Goal: Task Accomplishment & Management: Manage account settings

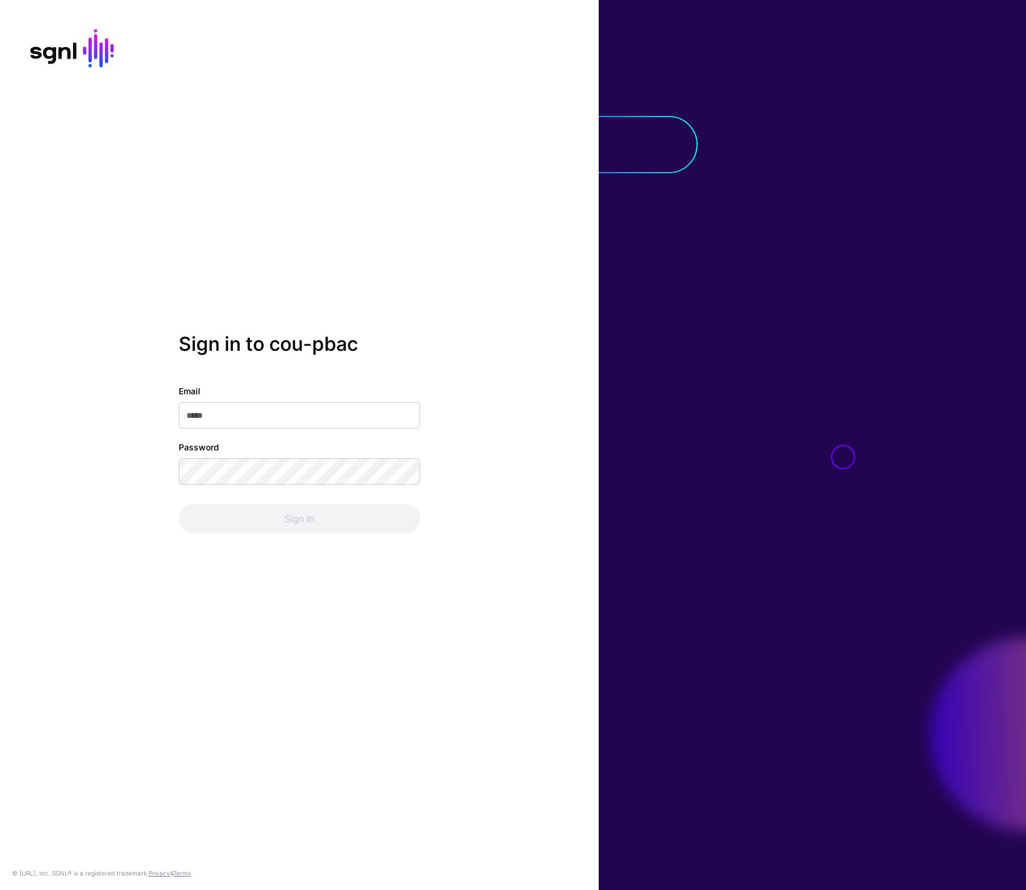
type input "**********"
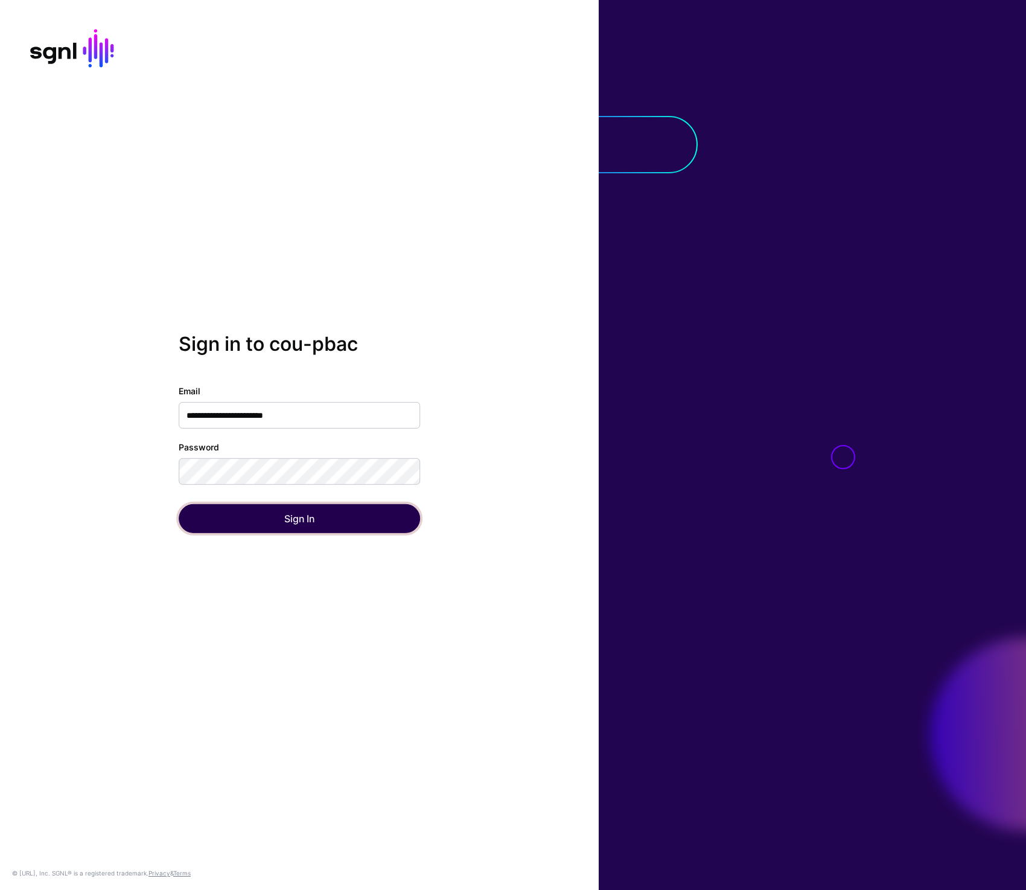
click at [335, 518] on button "Sign In" at bounding box center [300, 518] width 242 height 29
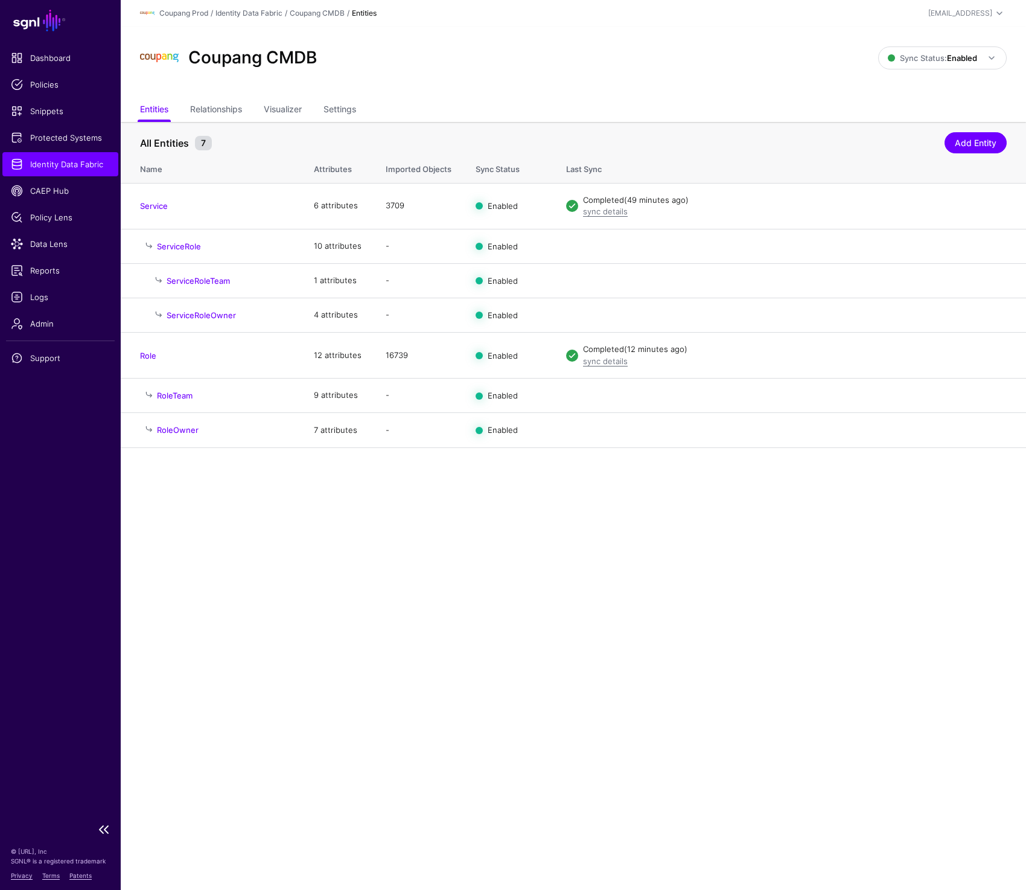
click at [62, 159] on span "Identity Data Fabric" at bounding box center [60, 164] width 99 height 12
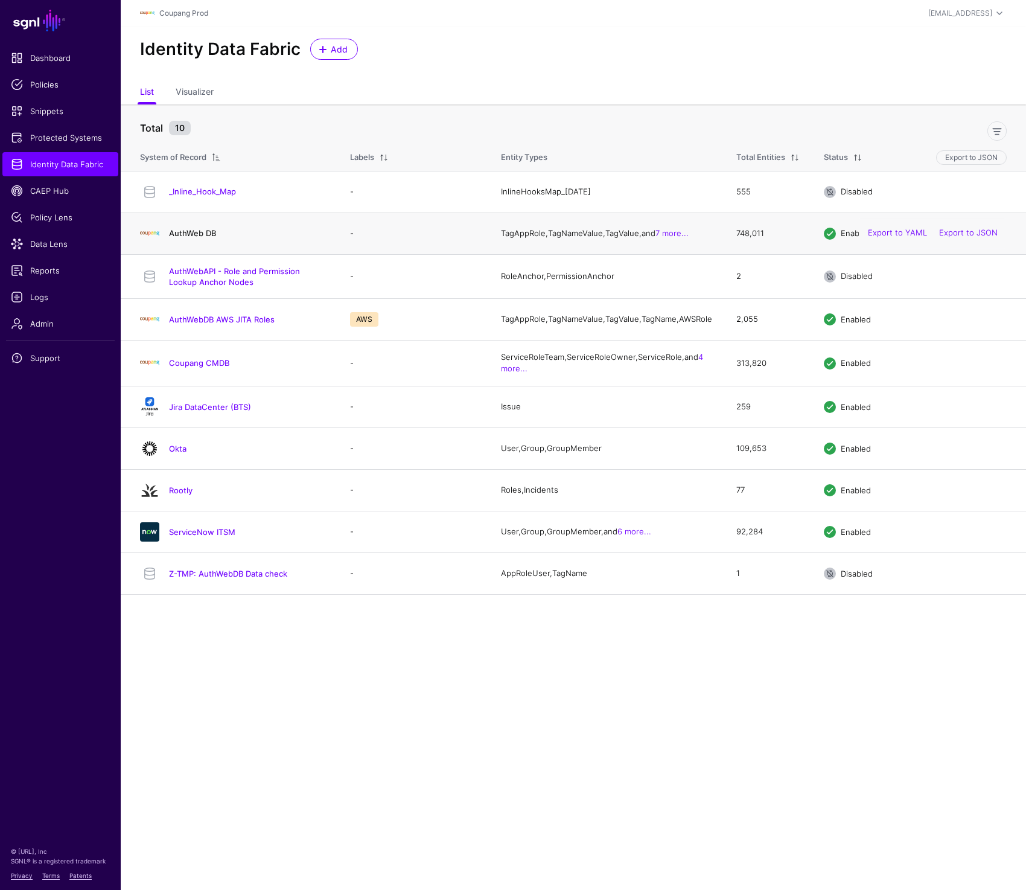
click at [188, 236] on link "AuthWeb DB" at bounding box center [192, 233] width 47 height 10
click at [27, 294] on span "Logs" at bounding box center [60, 297] width 99 height 12
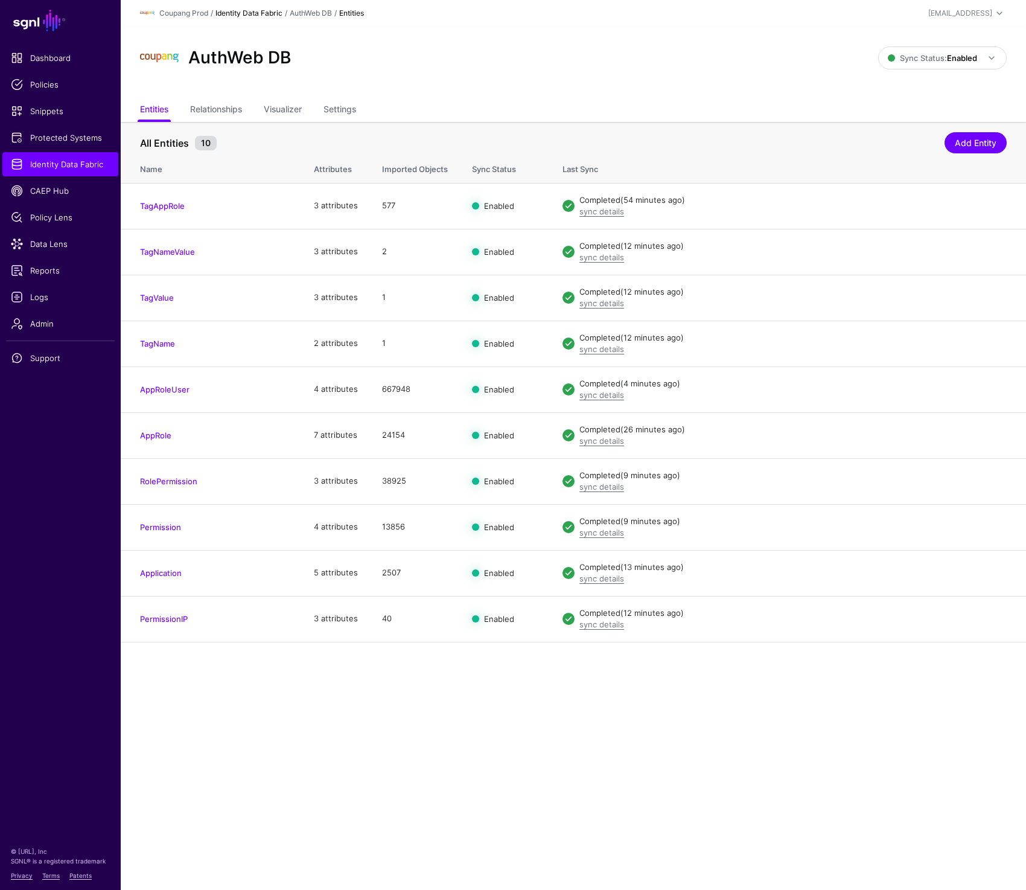
click at [254, 13] on link "Identity Data Fabric" at bounding box center [249, 12] width 67 height 9
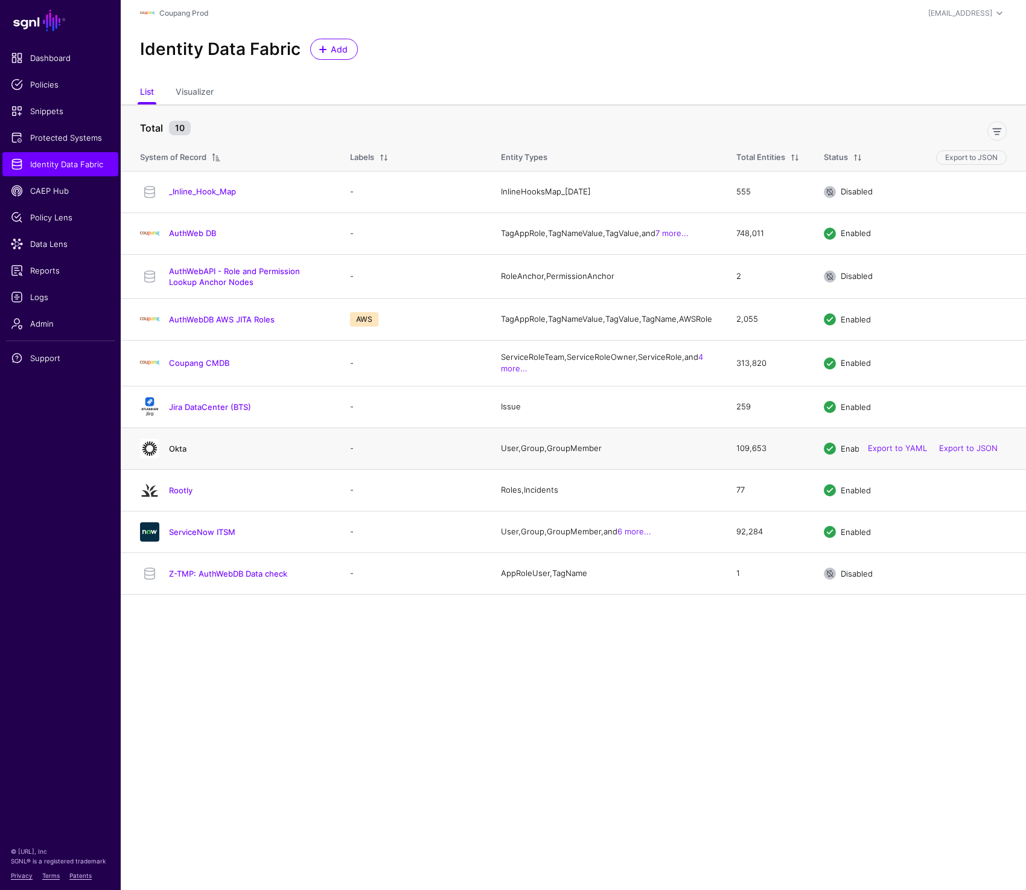
click at [181, 453] on link "Okta" at bounding box center [178, 449] width 18 height 10
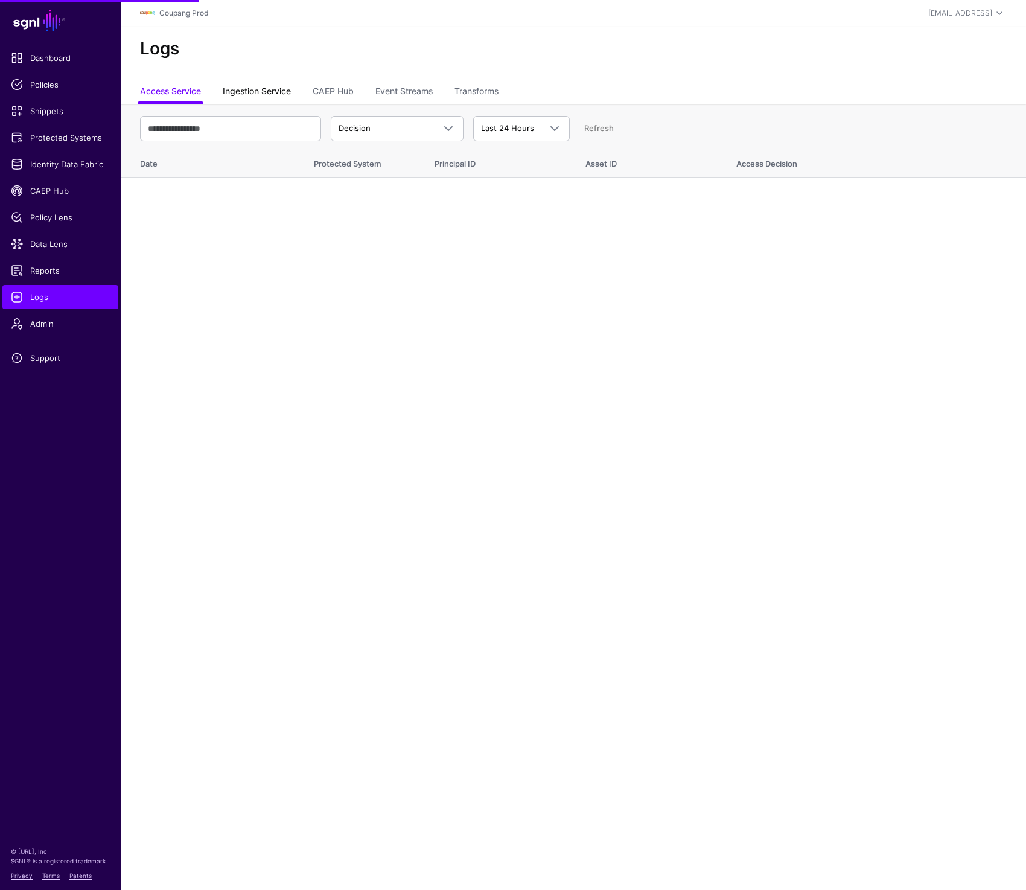
click at [261, 91] on link "Ingestion Service" at bounding box center [257, 92] width 68 height 23
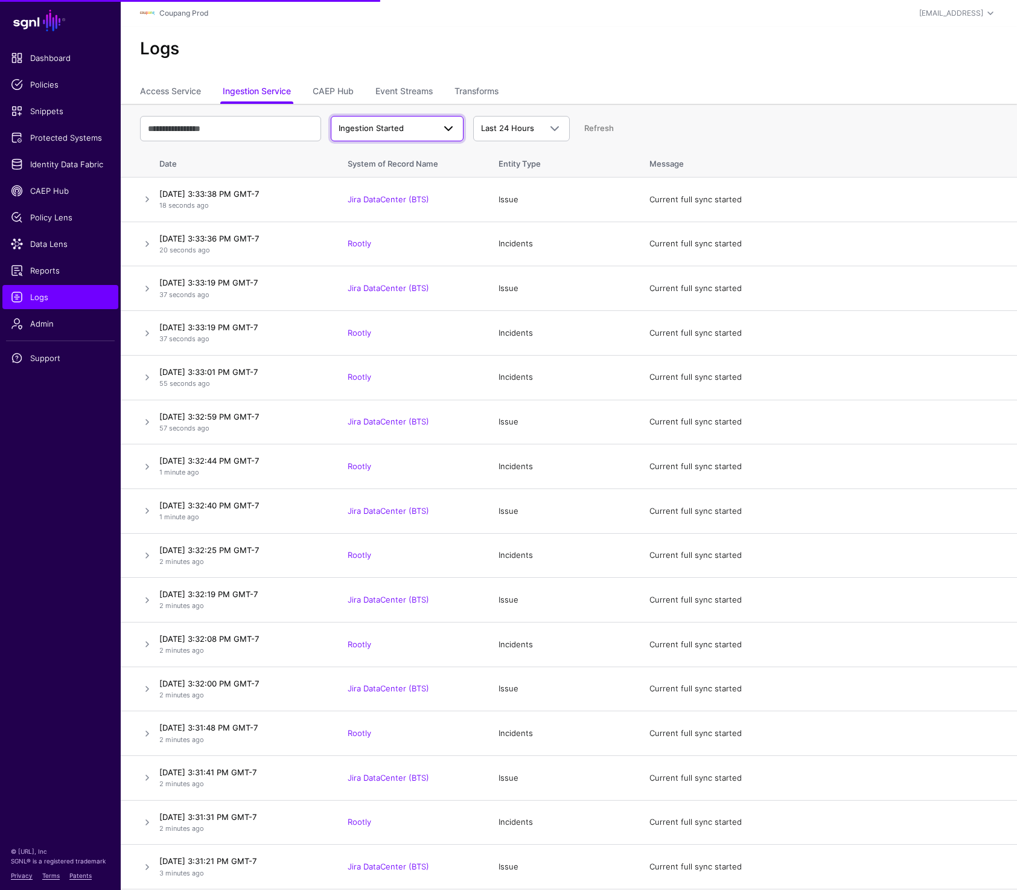
click at [406, 125] on span "Ingestion Started" at bounding box center [386, 129] width 95 height 12
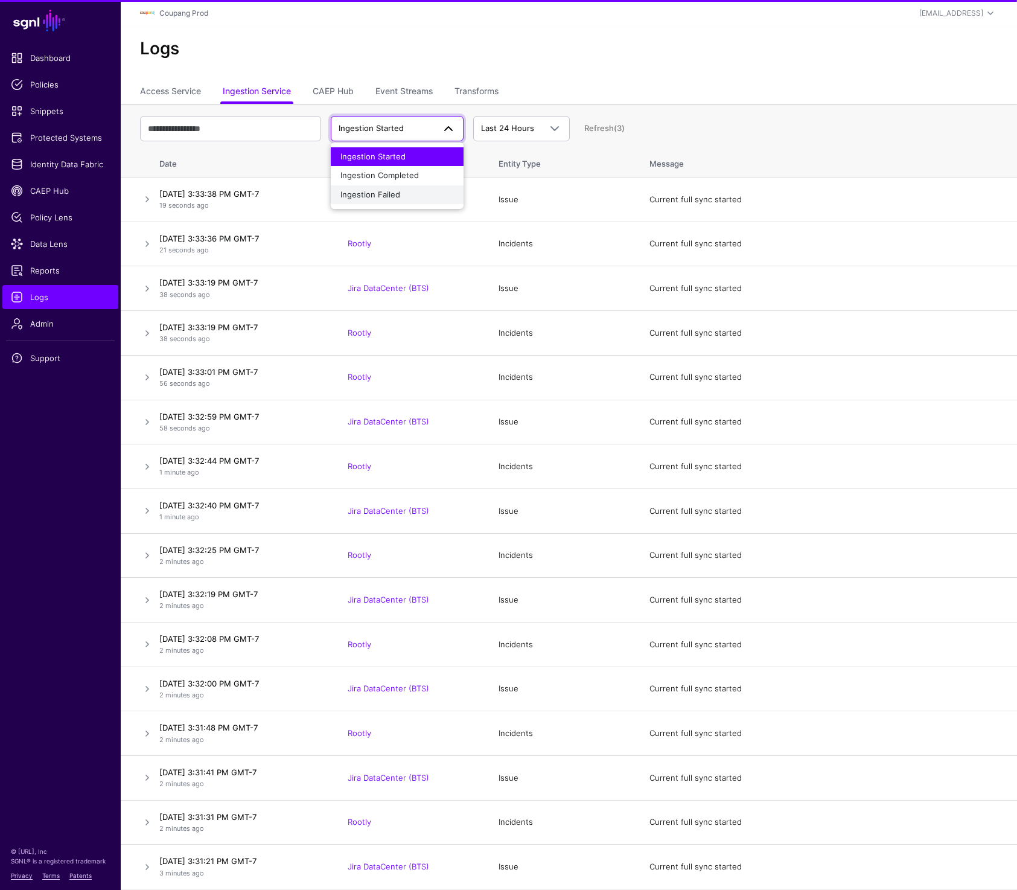
click at [405, 198] on div "Ingestion Failed" at bounding box center [398, 195] width 114 height 12
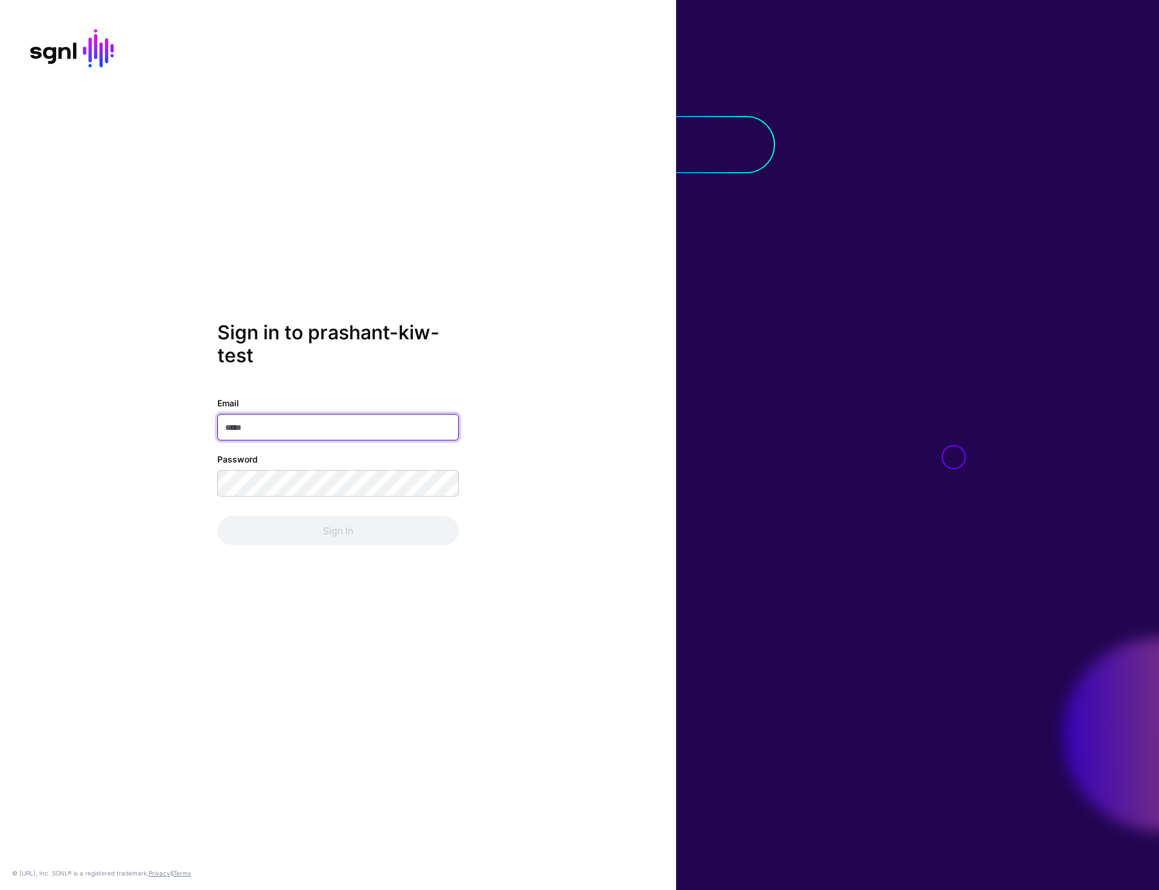
type input "**********"
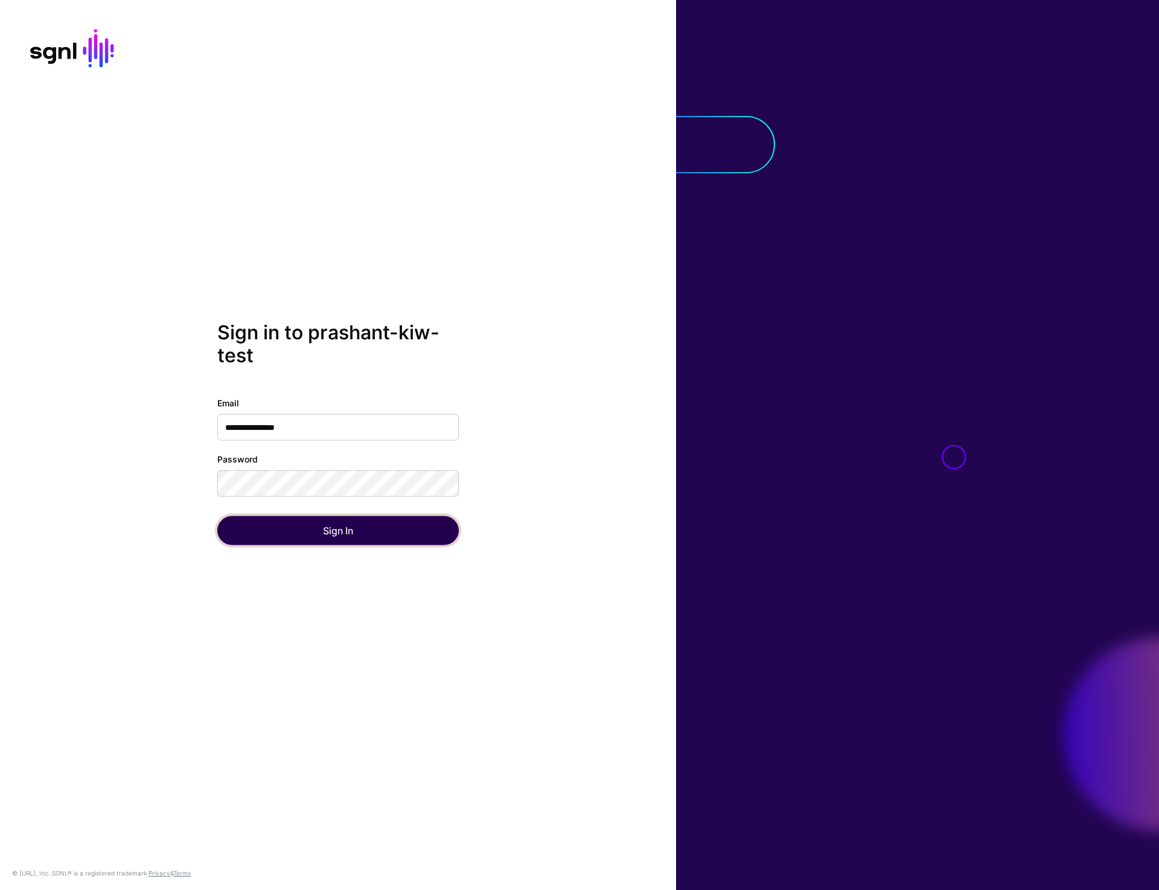
click at [356, 537] on button "Sign In" at bounding box center [338, 530] width 242 height 29
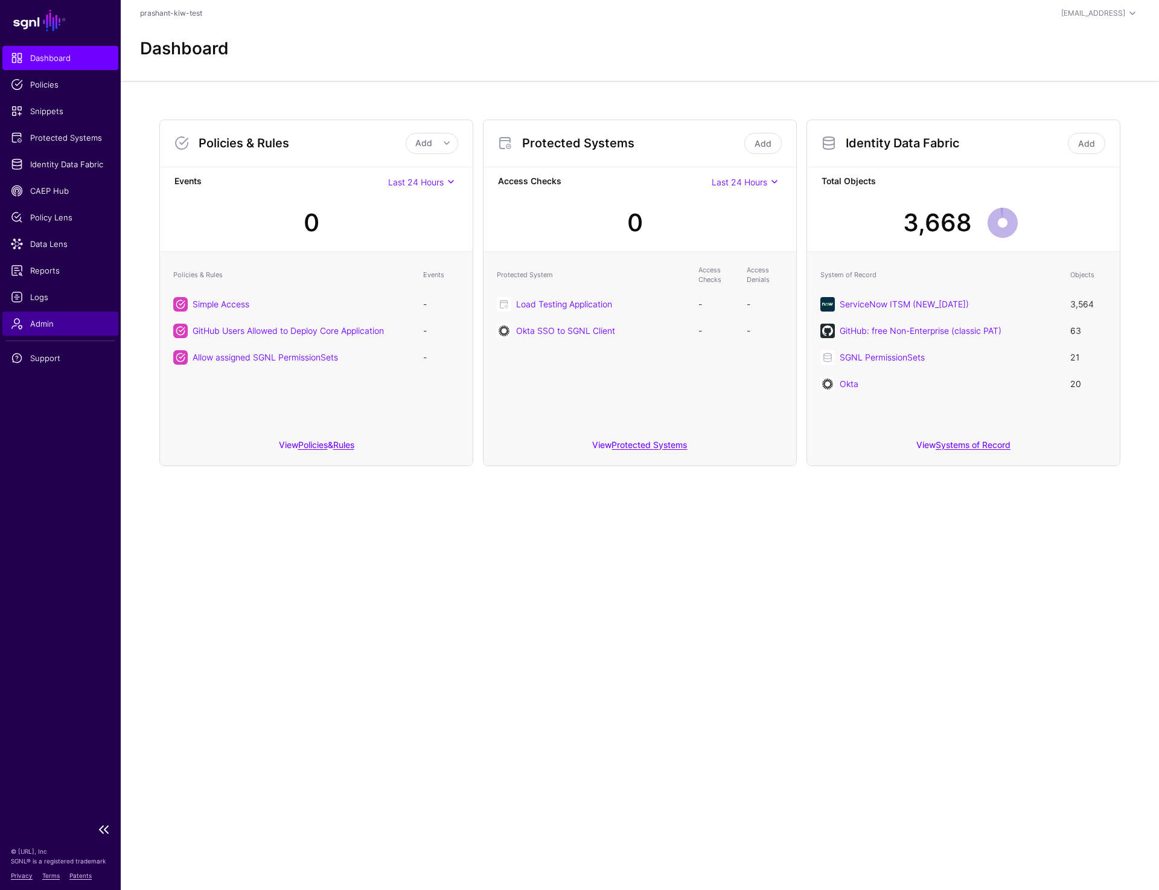
click at [26, 315] on link "Admin" at bounding box center [60, 324] width 116 height 24
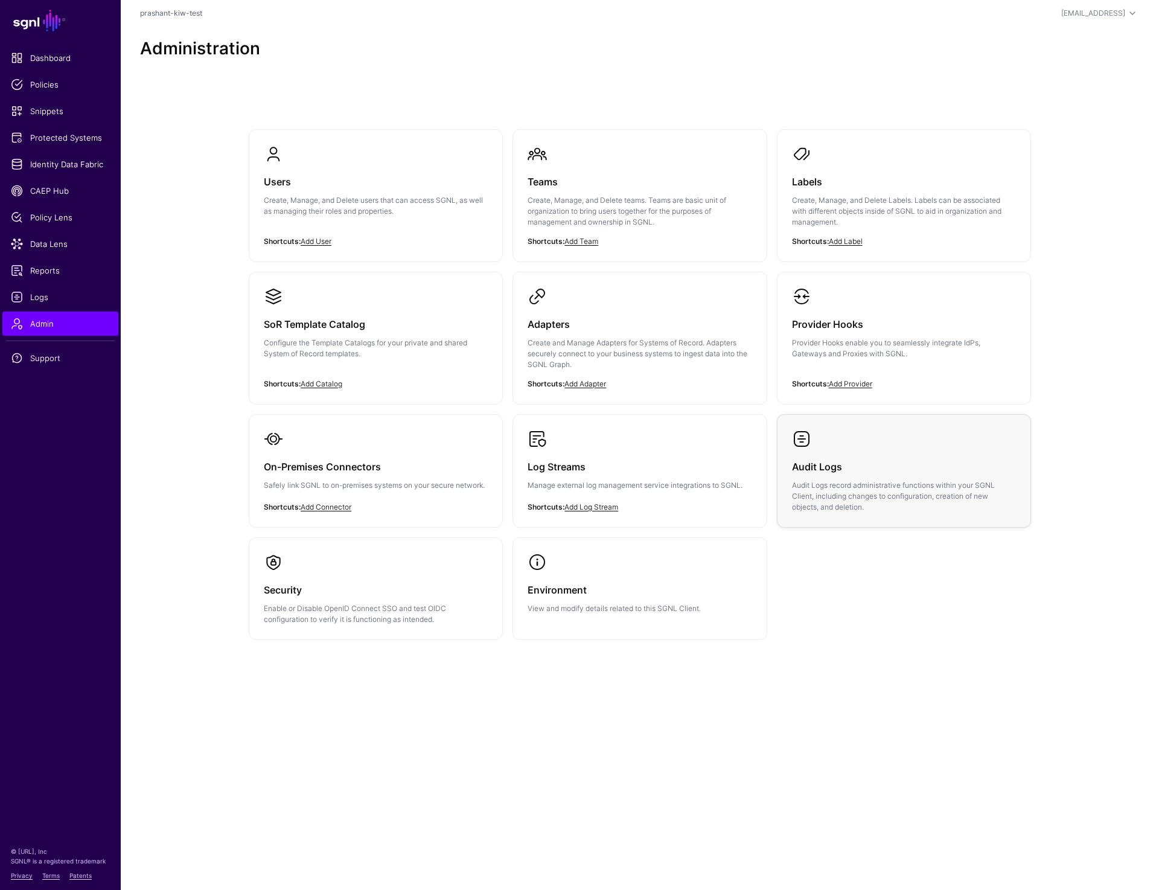
click at [820, 475] on div "Audit Logs Audit Logs record administrative functions within your SGNL Client, …" at bounding box center [904, 481] width 224 height 64
click at [288, 207] on p "Create, Manage, and Delete users that can access SGNL, as well as managing thei…" at bounding box center [376, 206] width 224 height 22
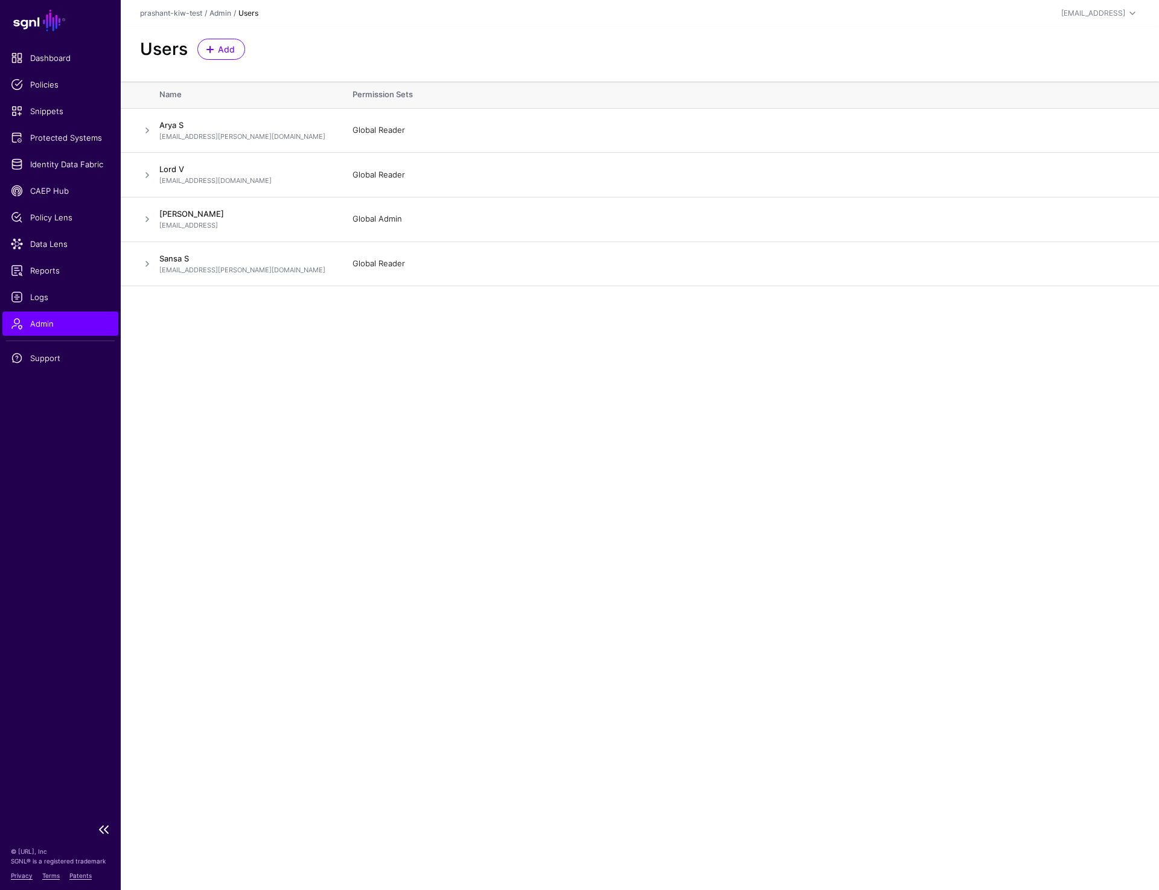
click at [48, 325] on span "Admin" at bounding box center [60, 324] width 99 height 12
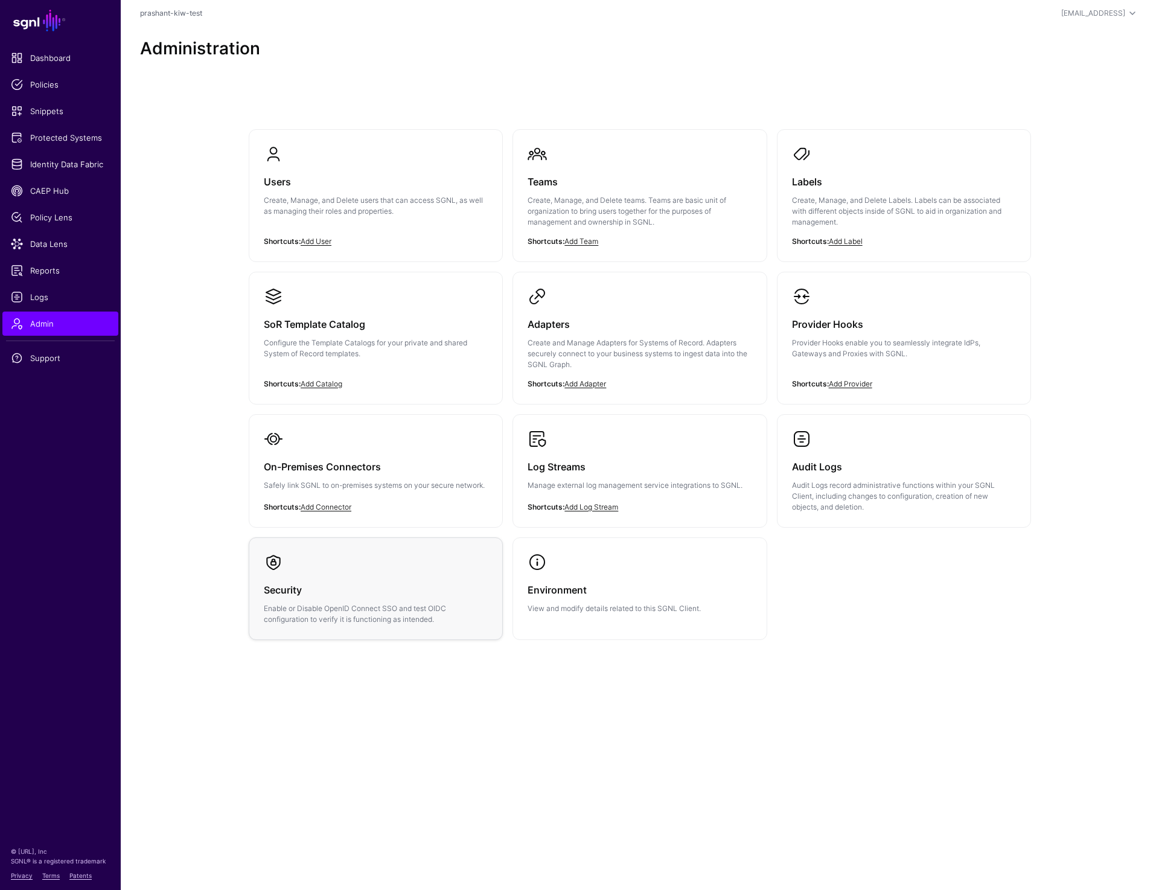
click at [363, 609] on p "Enable or Disable OpenID Connect SSO and test OIDC configuration to verify it i…" at bounding box center [376, 614] width 224 height 22
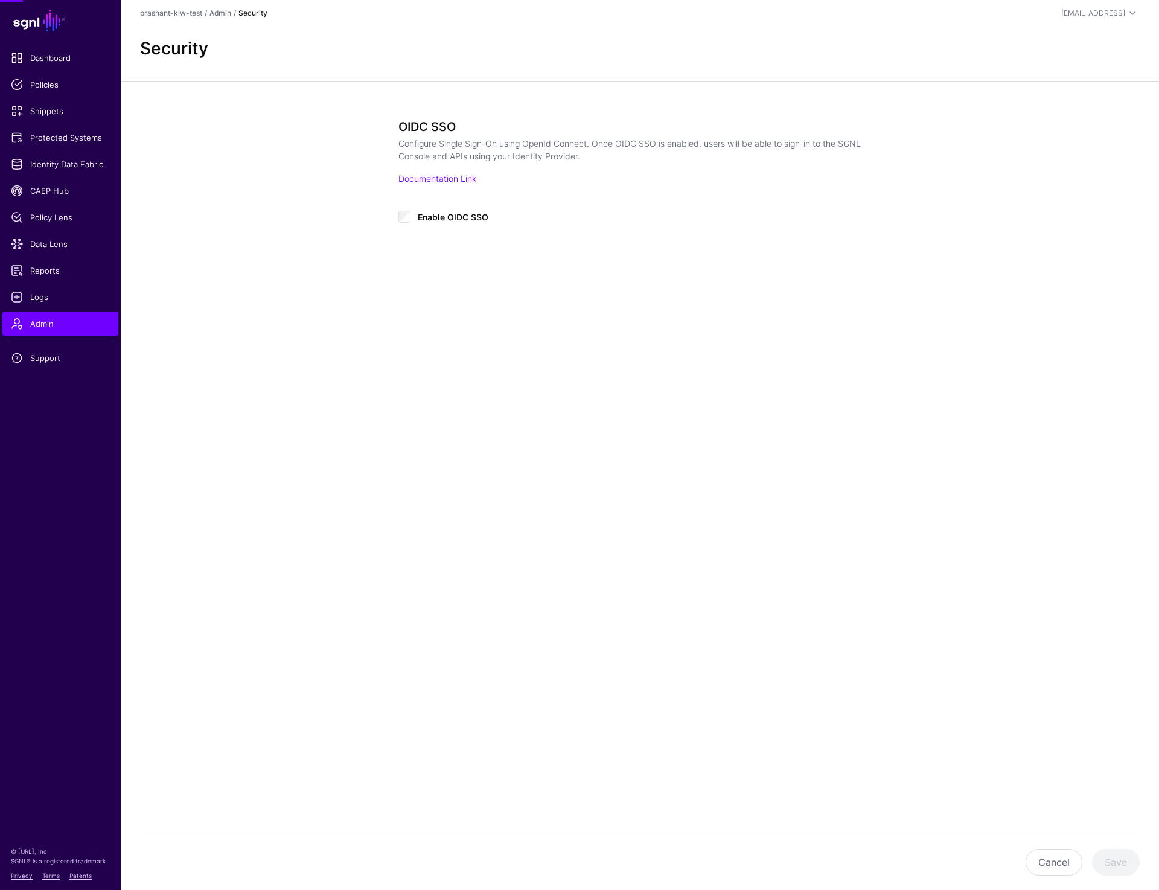
type input "**********"
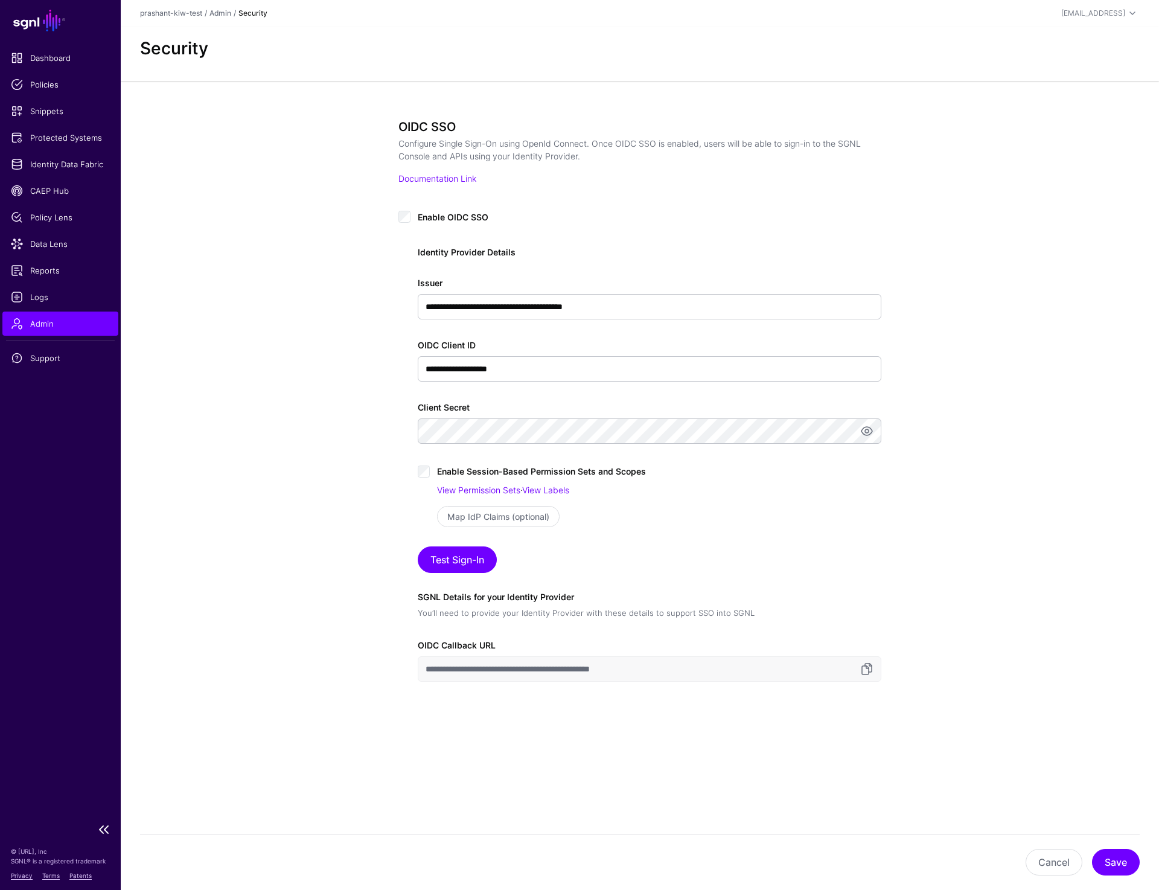
click at [63, 320] on span "Admin" at bounding box center [60, 324] width 99 height 12
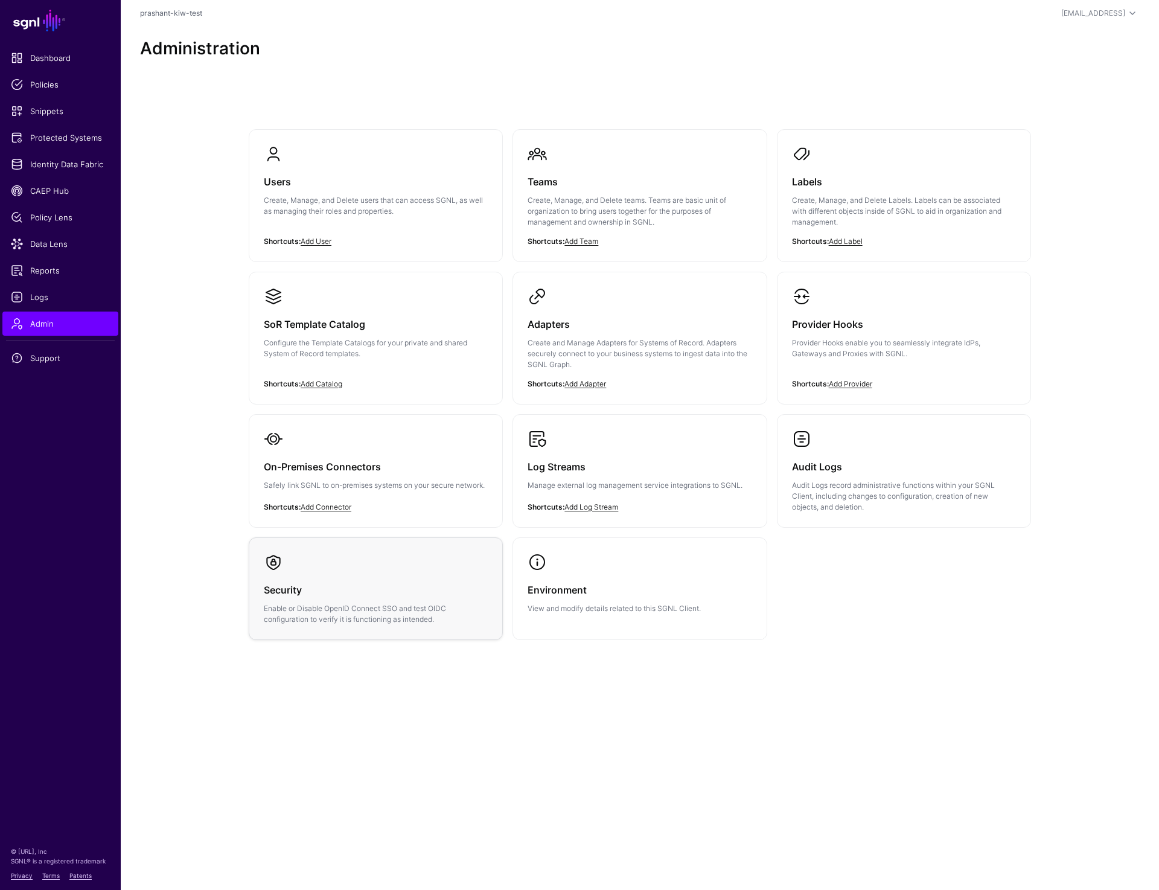
click at [373, 577] on div "Security Enable or Disable OpenID Connect SSO and test OIDC configuration to ve…" at bounding box center [376, 598] width 224 height 53
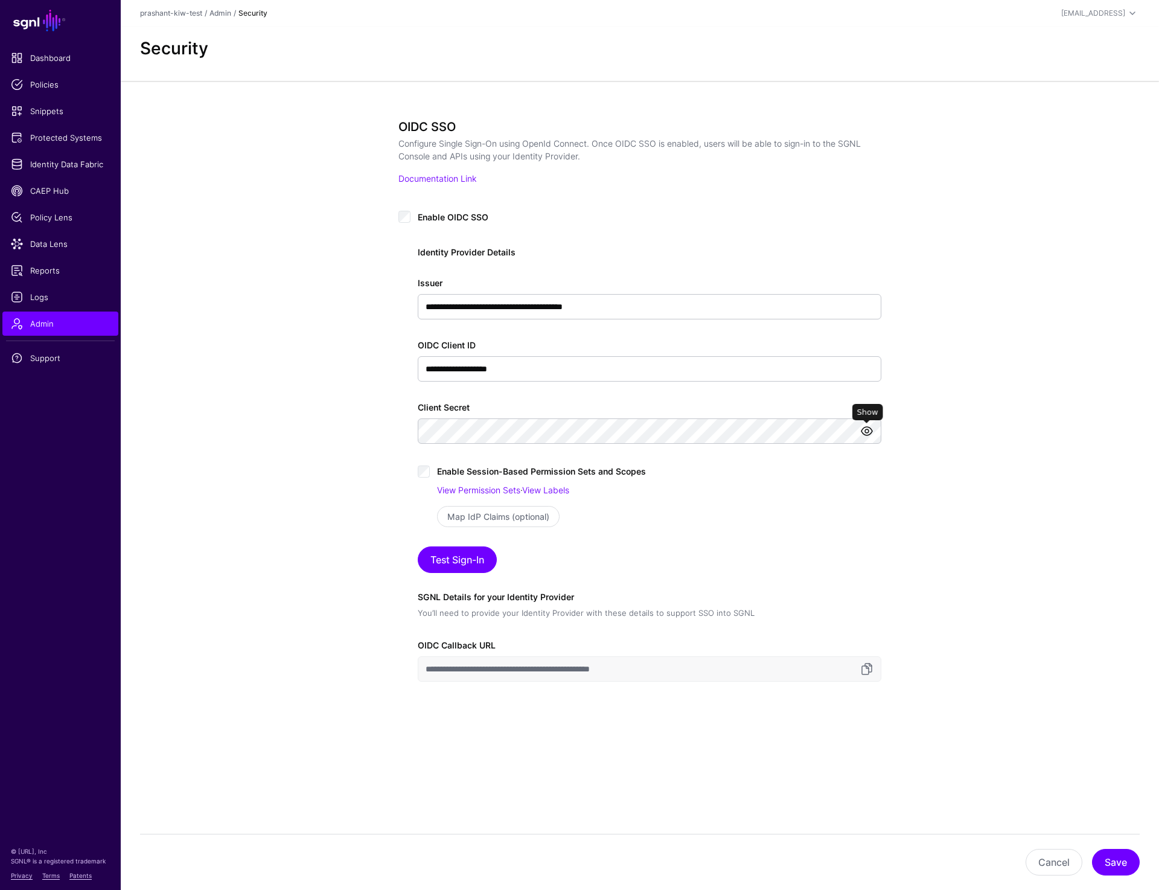
click at [868, 430] on link at bounding box center [867, 431] width 14 height 14
click at [944, 556] on div "**********" at bounding box center [640, 446] width 1039 height 731
click at [158, 545] on div "**********" at bounding box center [640, 446] width 1039 height 731
click at [425, 555] on button "Test Sign-In" at bounding box center [457, 559] width 79 height 27
click at [1118, 859] on button "Save" at bounding box center [1116, 862] width 48 height 27
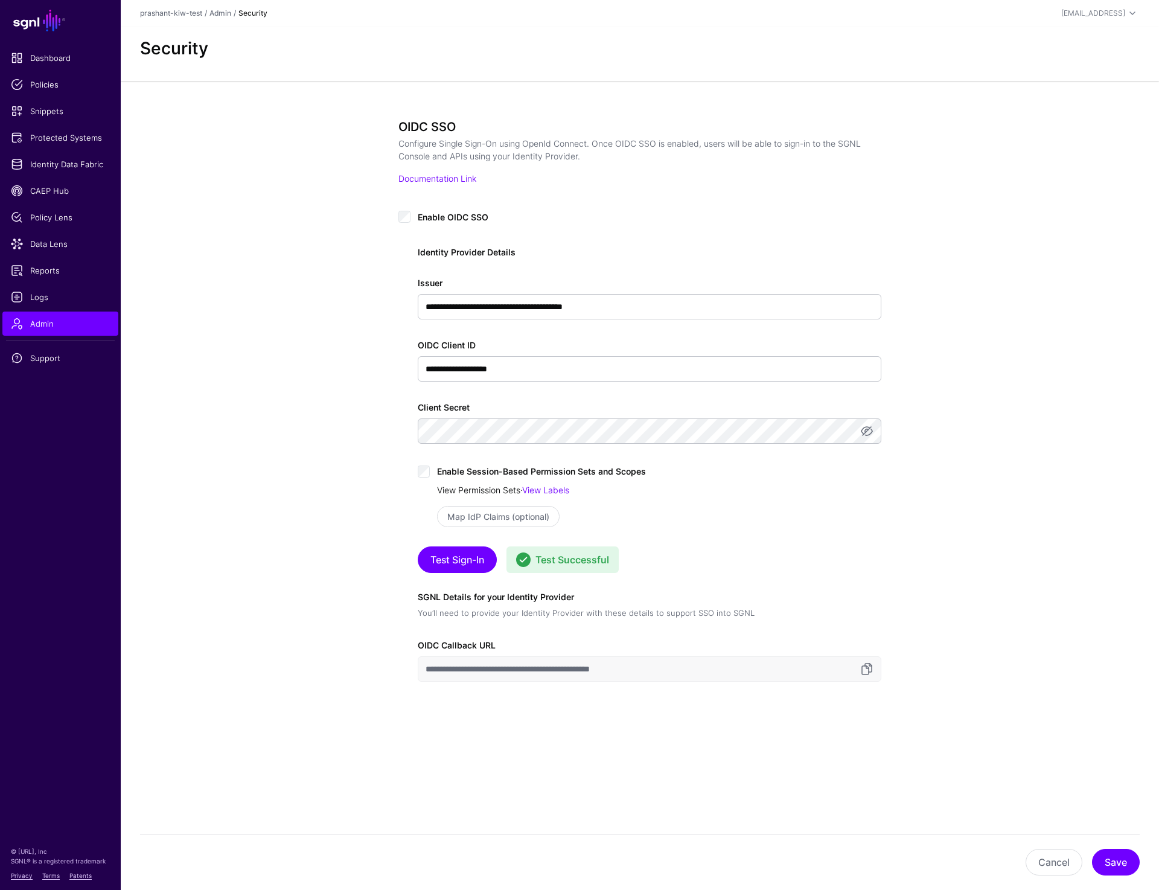
click at [496, 487] on link "View Permission Sets" at bounding box center [478, 490] width 83 height 10
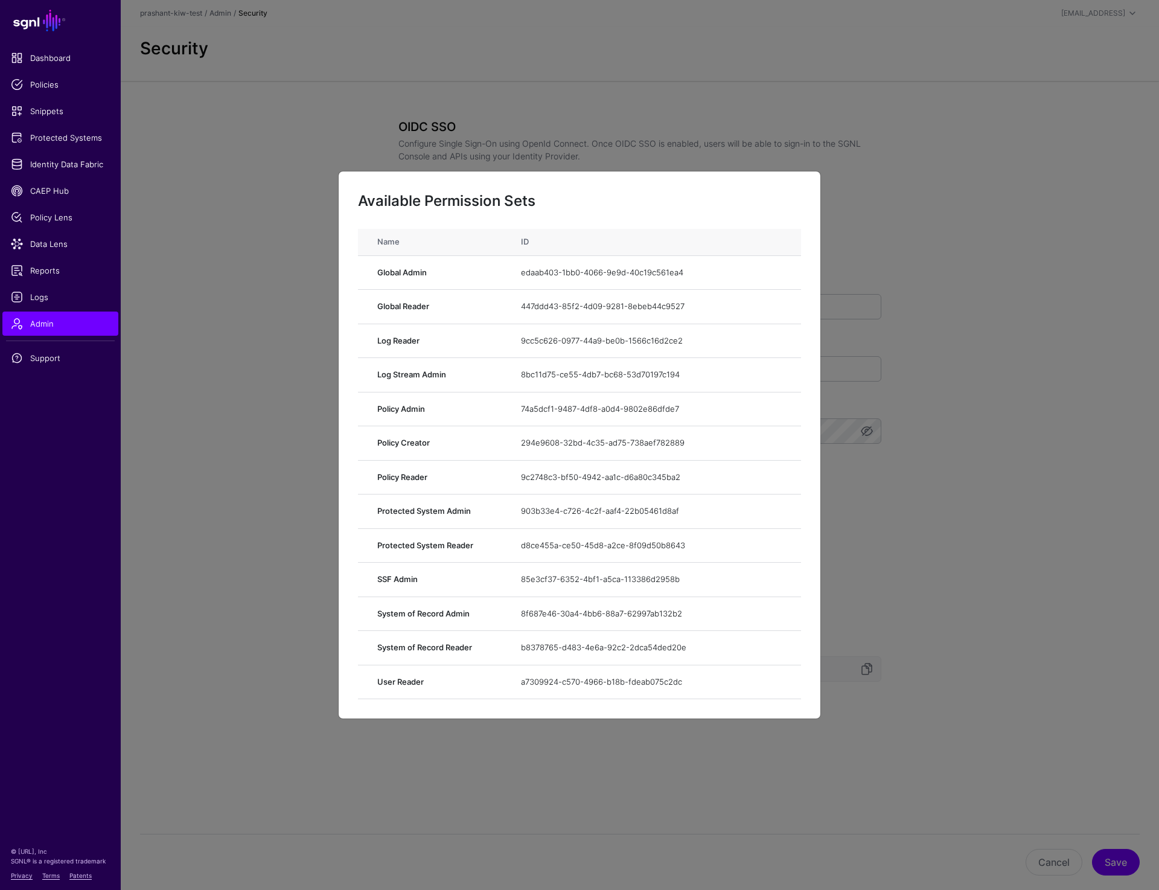
click at [583, 127] on ngb-modal-window "Available Permission Sets Name ID Global Admin edaab403-1bb0-4066-9e9d-40c19c56…" at bounding box center [579, 445] width 1159 height 890
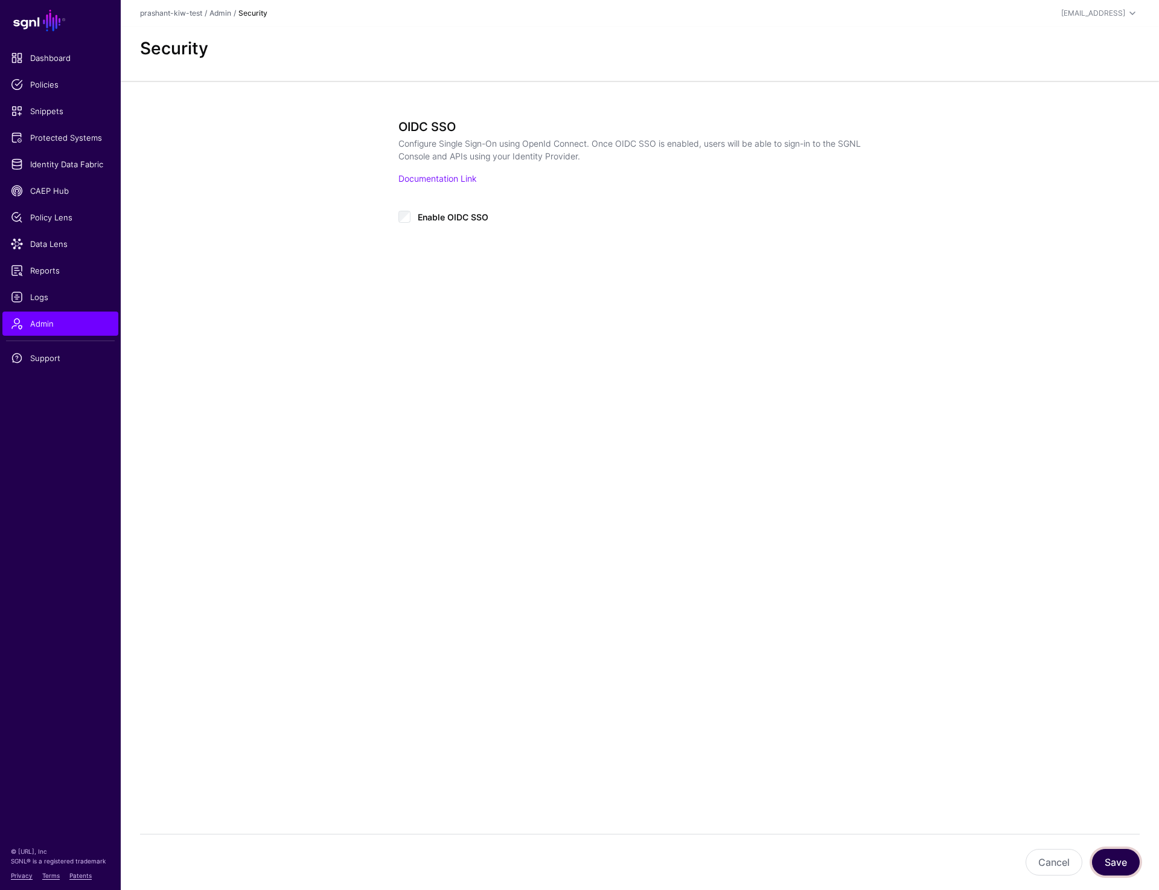
click at [1113, 868] on button "Save" at bounding box center [1116, 862] width 48 height 27
click at [379, 299] on div "**********" at bounding box center [640, 220] width 560 height 278
click at [618, 384] on main "**********" at bounding box center [579, 445] width 1159 height 890
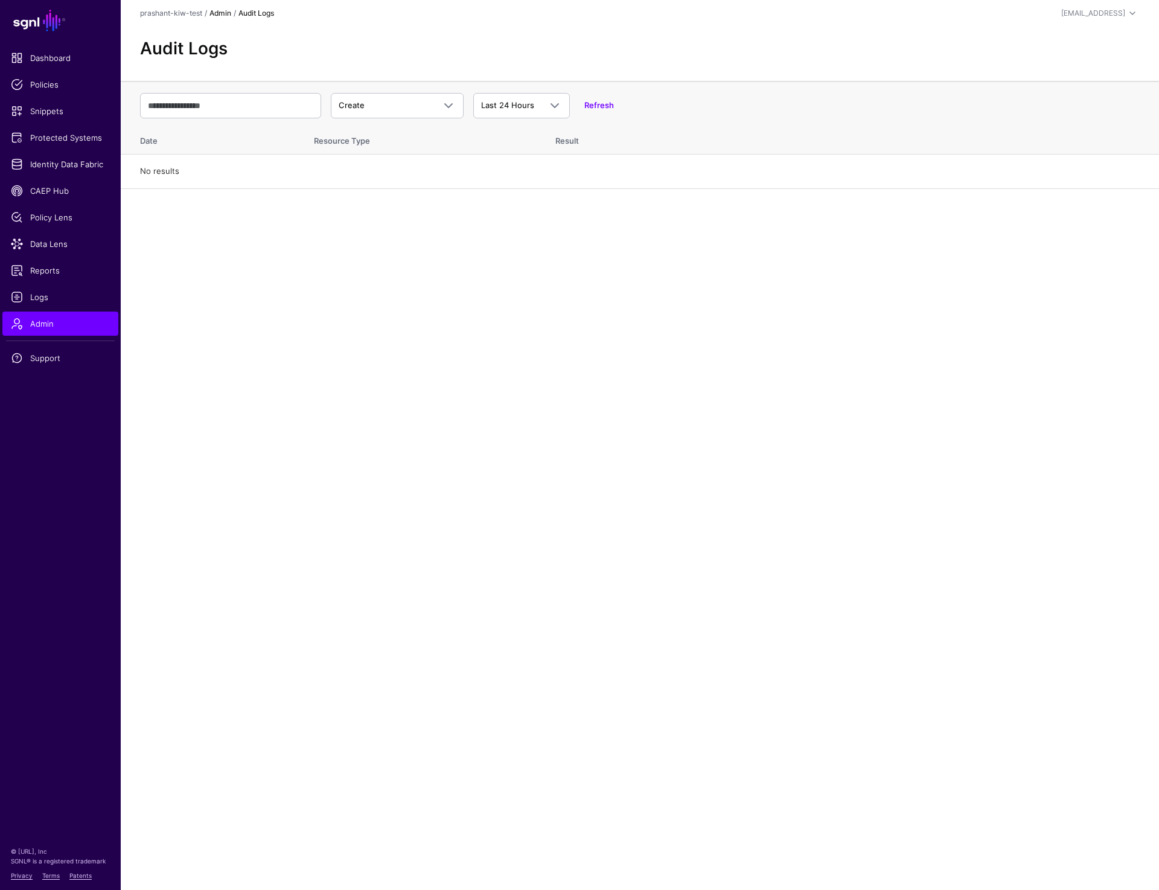
click at [219, 14] on link "Admin" at bounding box center [221, 12] width 22 height 9
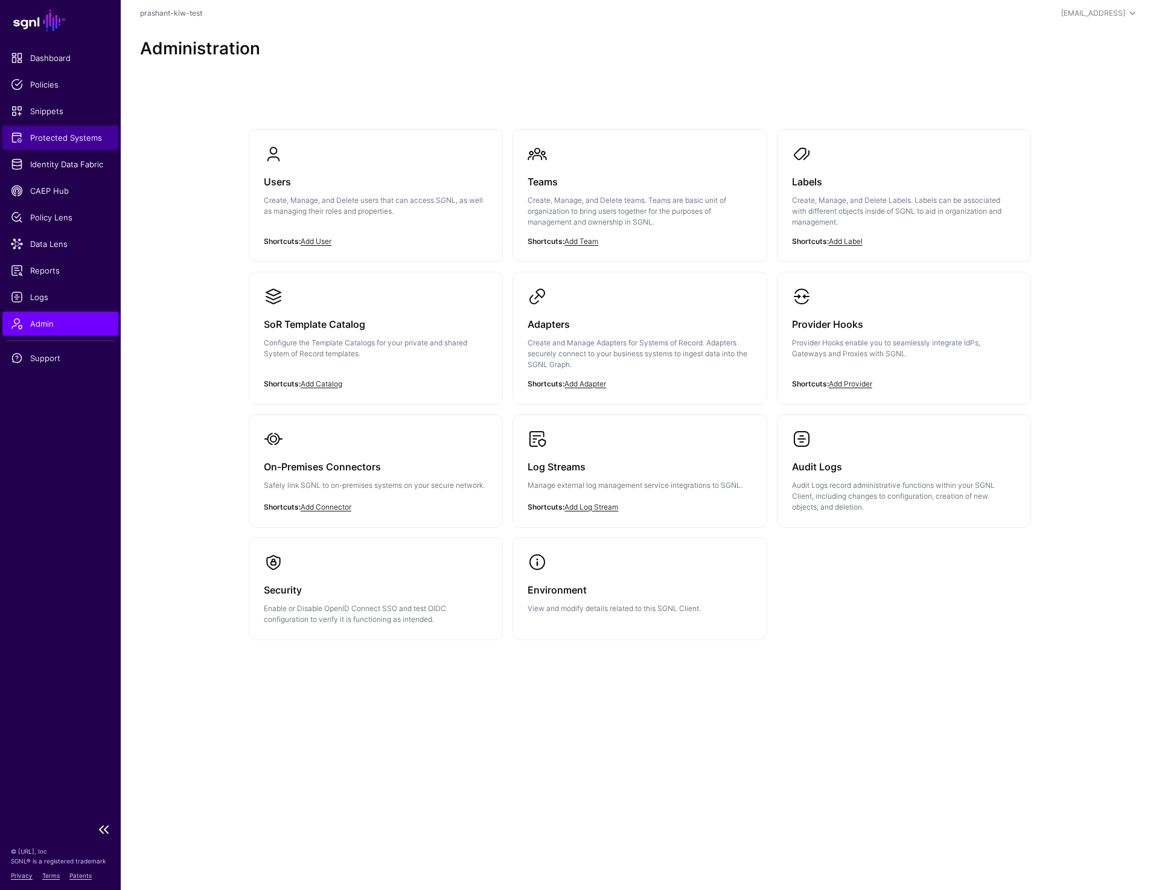
click at [63, 139] on span "Protected Systems" at bounding box center [60, 138] width 99 height 12
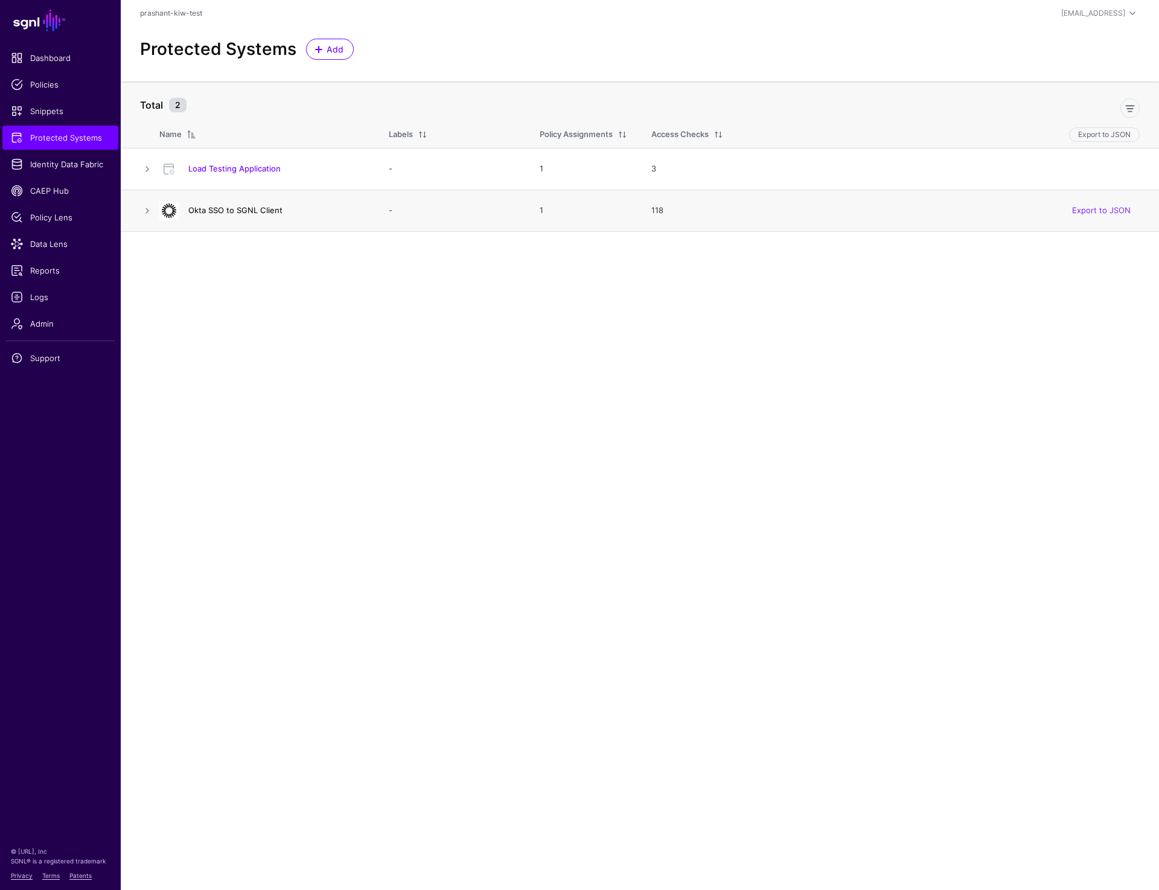
click at [200, 209] on link "Okta SSO to SGNL Client" at bounding box center [235, 210] width 94 height 10
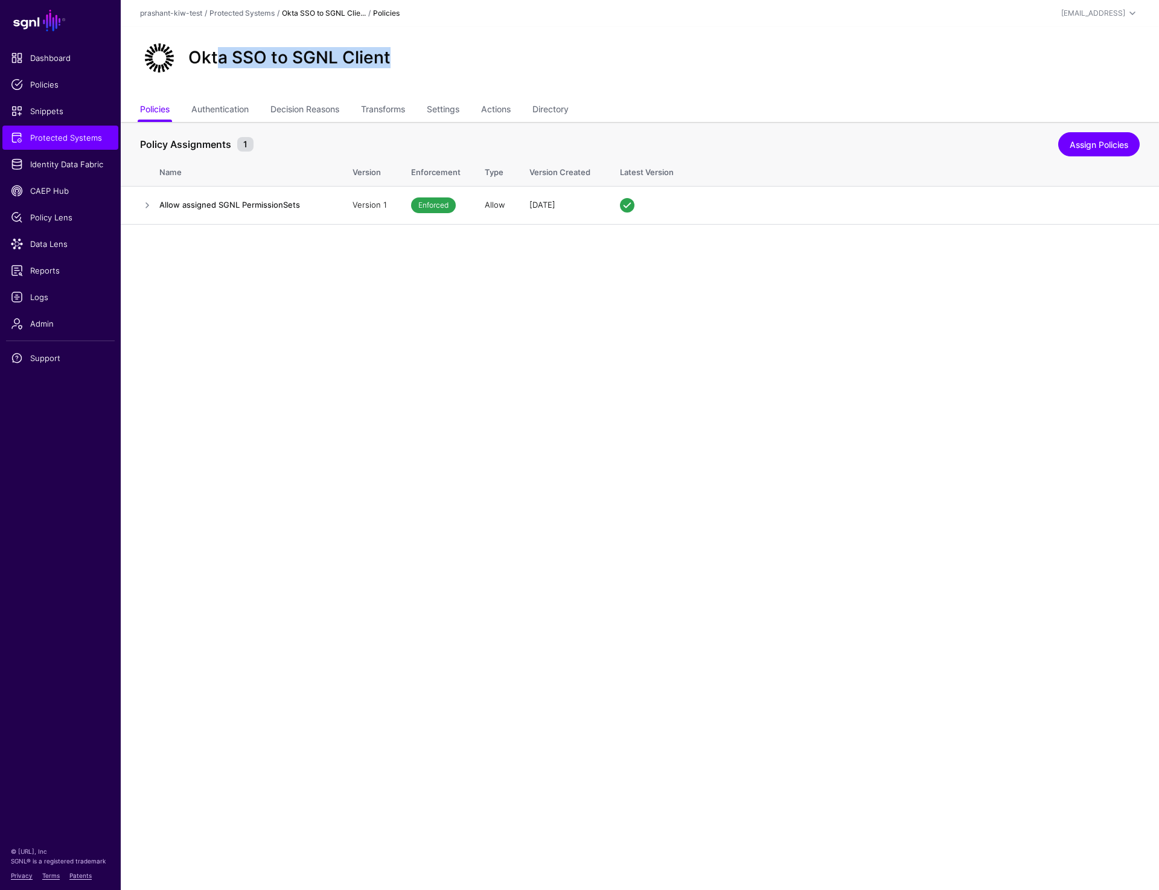
drag, startPoint x: 220, startPoint y: 54, endPoint x: 485, endPoint y: 57, distance: 265.1
click at [485, 57] on div "Okta SSO to SGNL Client" at bounding box center [640, 58] width 1010 height 39
drag, startPoint x: 228, startPoint y: 58, endPoint x: 409, endPoint y: 63, distance: 181.2
click at [410, 63] on div "Okta SSO to SGNL Client" at bounding box center [640, 58] width 1010 height 39
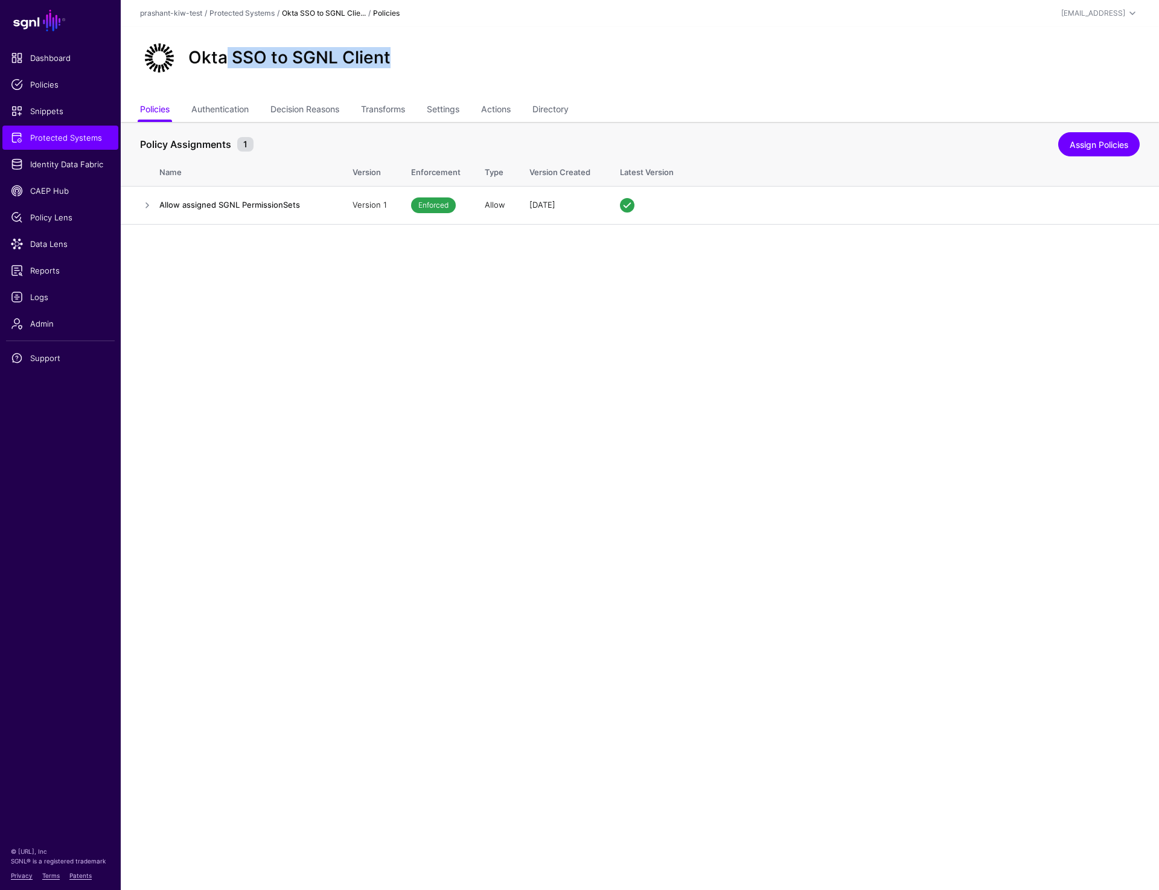
click at [409, 63] on div "Okta SSO to SGNL Client" at bounding box center [640, 58] width 1010 height 39
click at [459, 110] on link "Settings" at bounding box center [443, 110] width 33 height 23
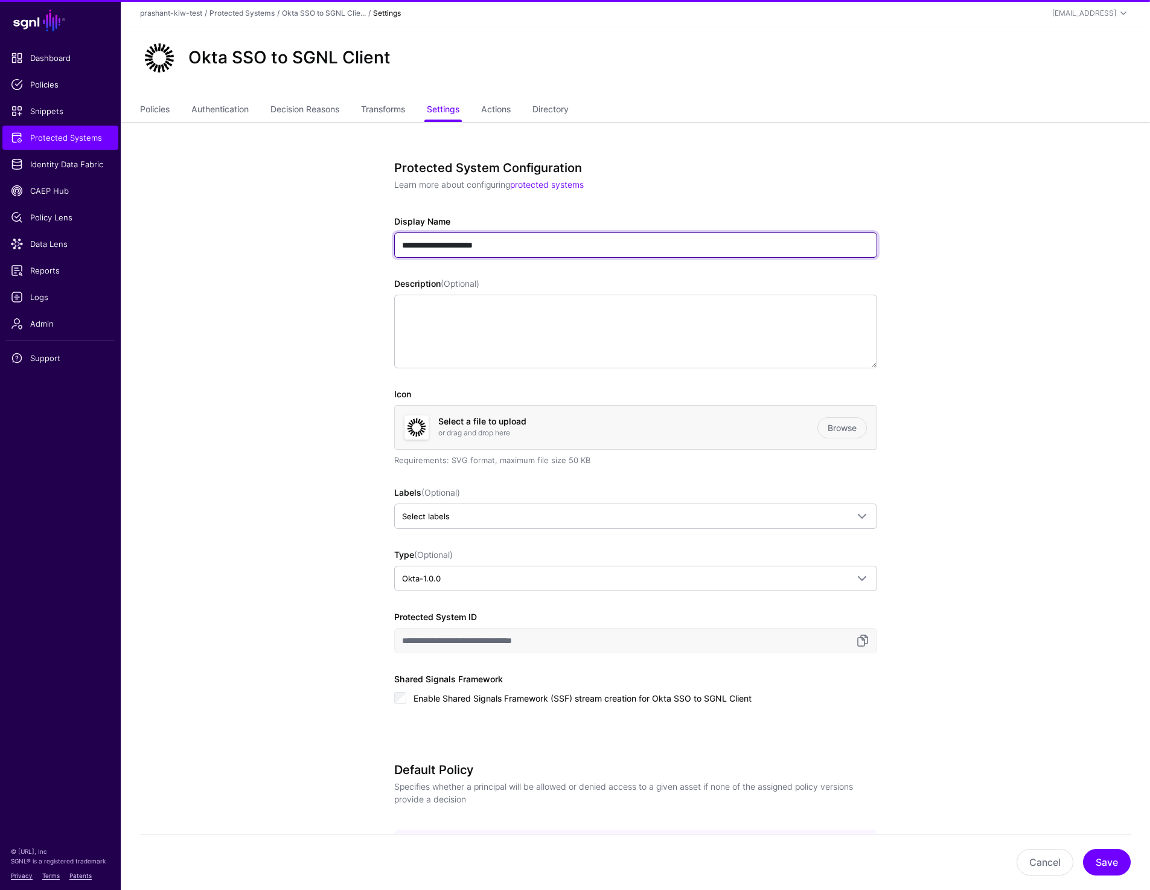
click at [402, 242] on input "**********" at bounding box center [635, 244] width 483 height 25
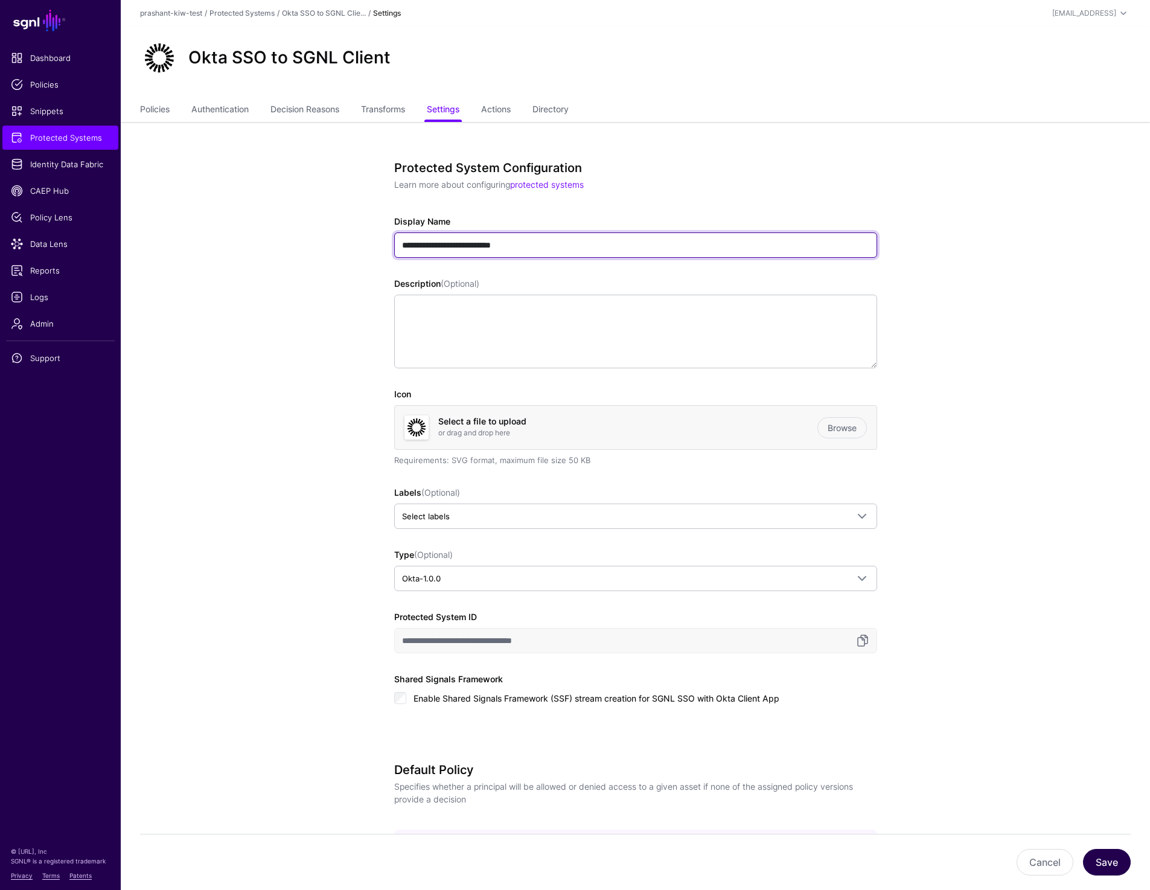
type input "**********"
click at [1096, 864] on button "Save" at bounding box center [1107, 862] width 48 height 27
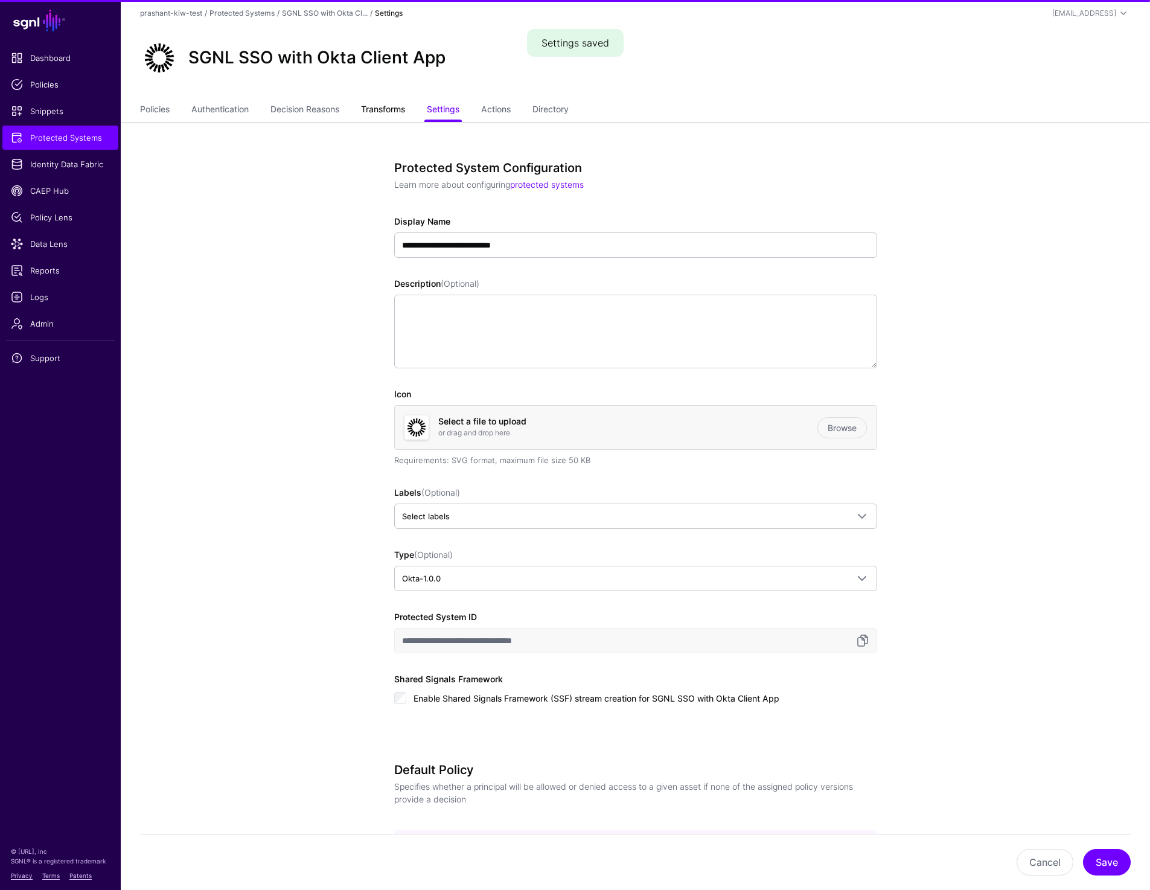
click at [405, 104] on link "Transforms" at bounding box center [383, 110] width 44 height 23
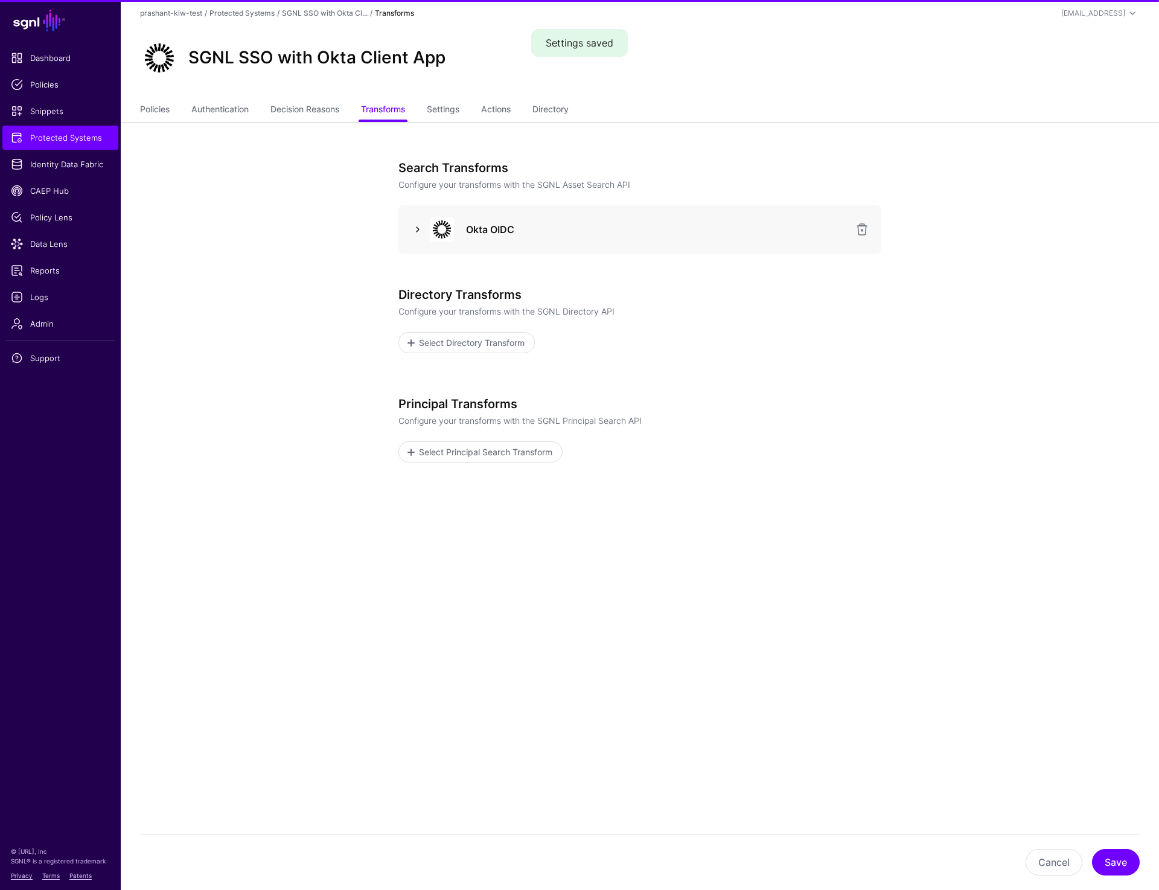
click at [420, 224] on link at bounding box center [418, 229] width 14 height 14
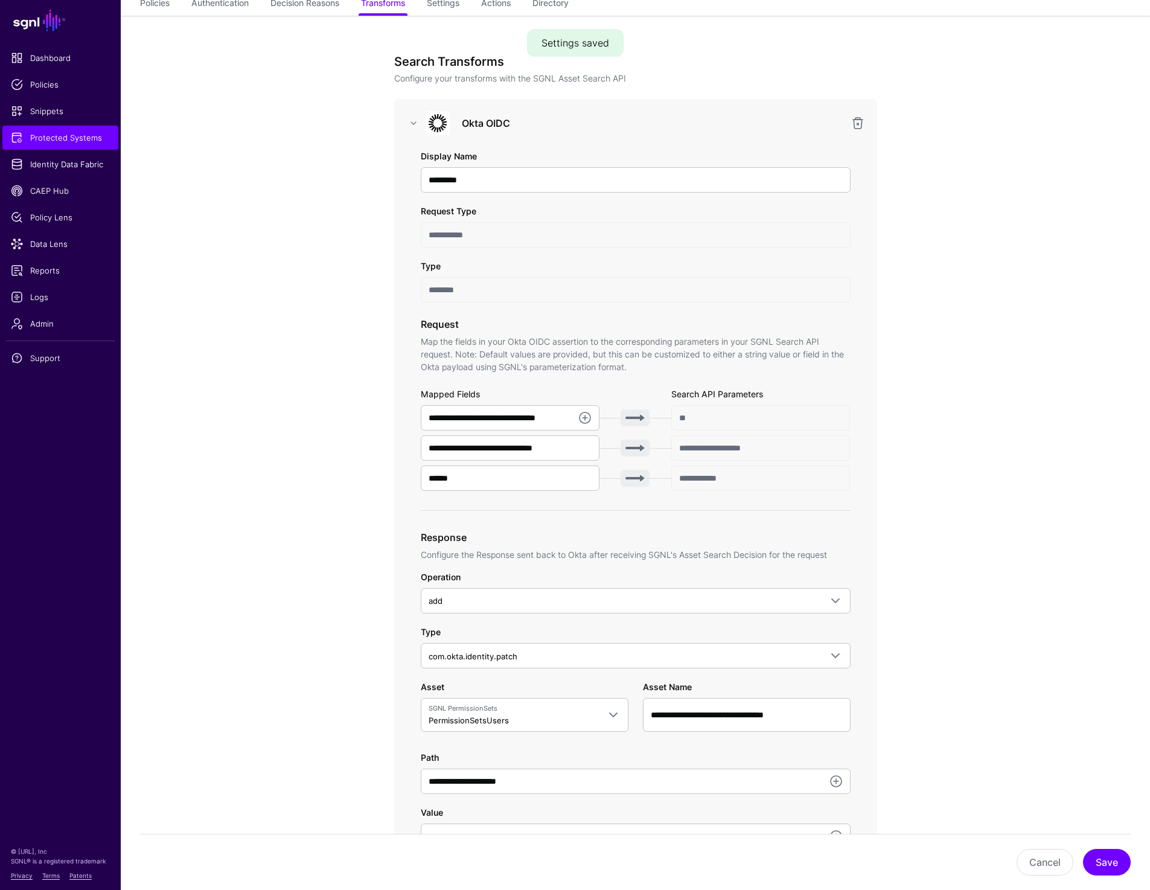
scroll to position [107, 0]
click at [49, 248] on span "Data Lens" at bounding box center [60, 244] width 99 height 12
click at [74, 138] on span "Protected Systems" at bounding box center [60, 138] width 99 height 12
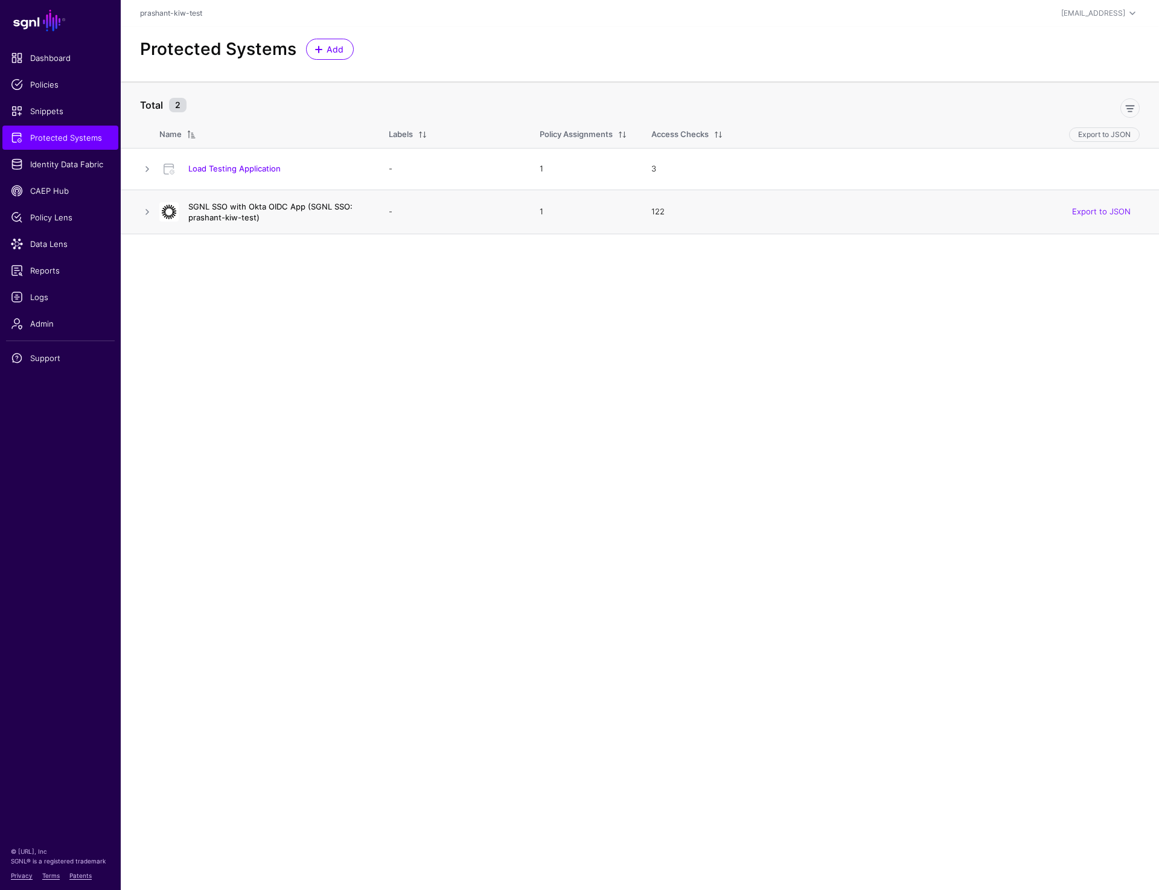
click at [224, 213] on link "SGNL SSO with Okta OIDC App (SGNL SSO: prashant-kiw-test)" at bounding box center [270, 212] width 164 height 21
click at [43, 162] on span "Identity Data Fabric" at bounding box center [60, 164] width 99 height 12
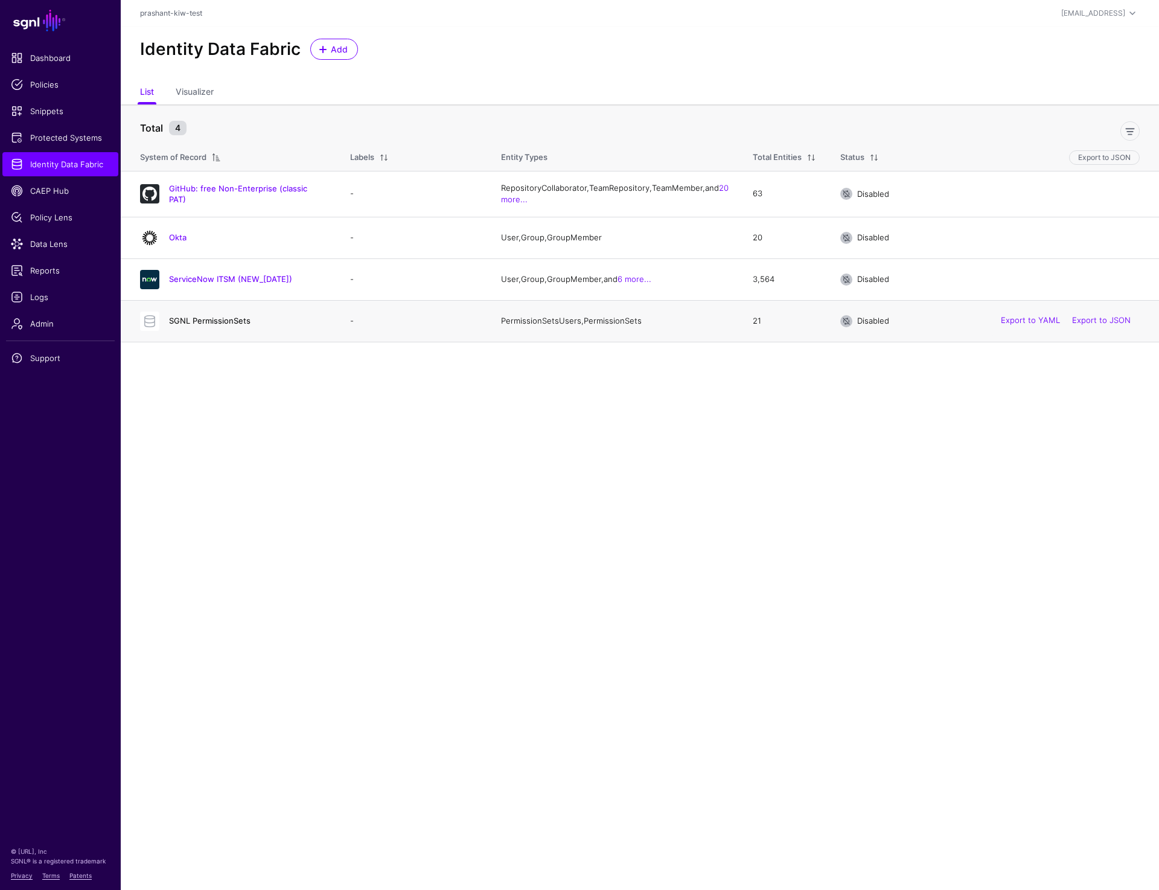
click at [199, 322] on link "SGNL PermissionSets" at bounding box center [210, 321] width 82 height 10
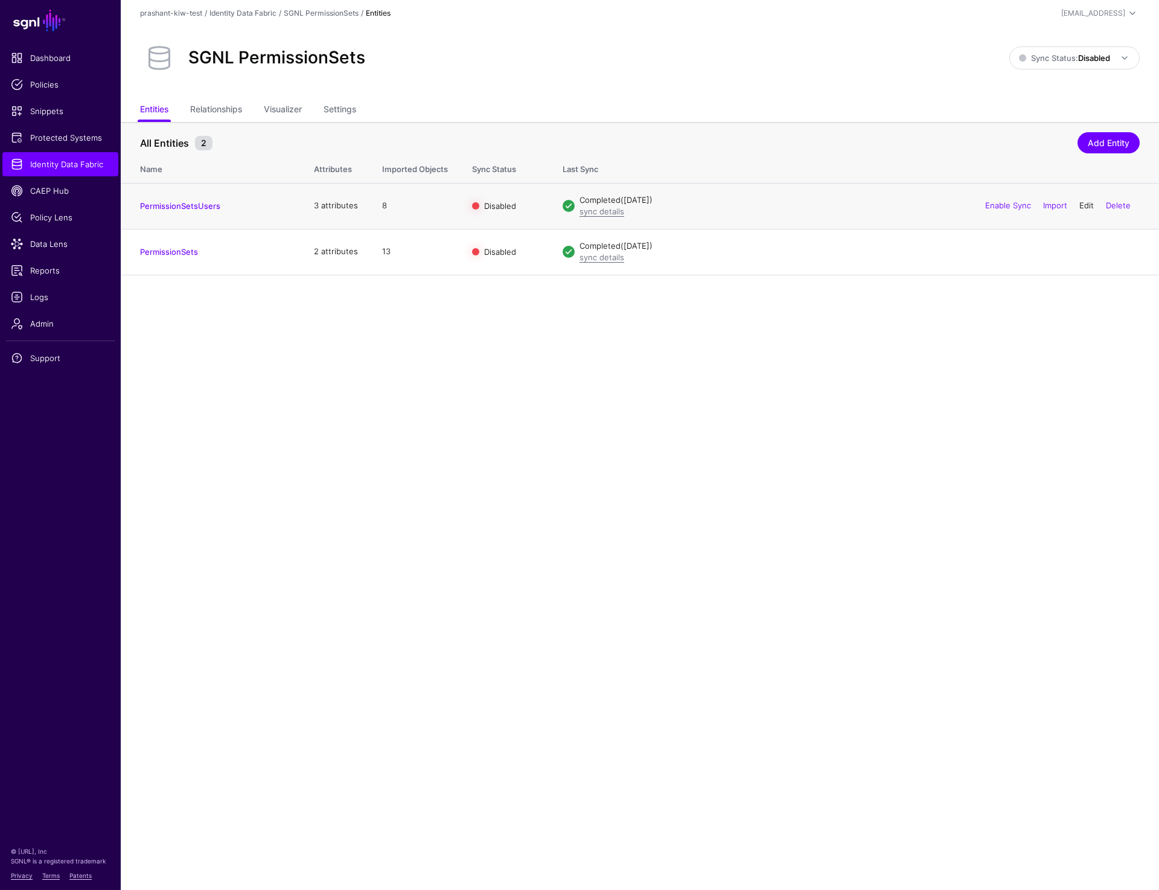
click at [1080, 205] on link "Edit" at bounding box center [1087, 205] width 14 height 10
click at [1049, 203] on link "Import" at bounding box center [1055, 205] width 24 height 10
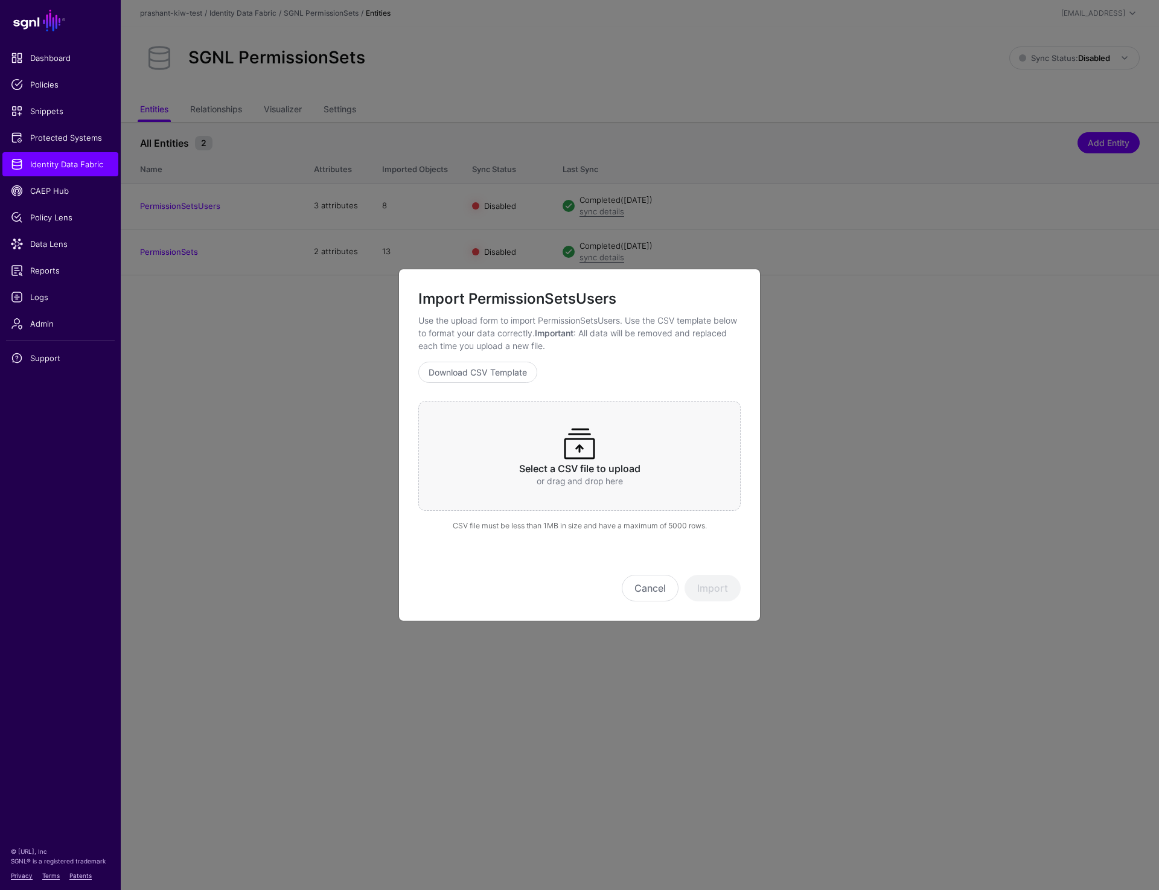
click at [571, 484] on p "or drag and drop here" at bounding box center [579, 481] width 275 height 13
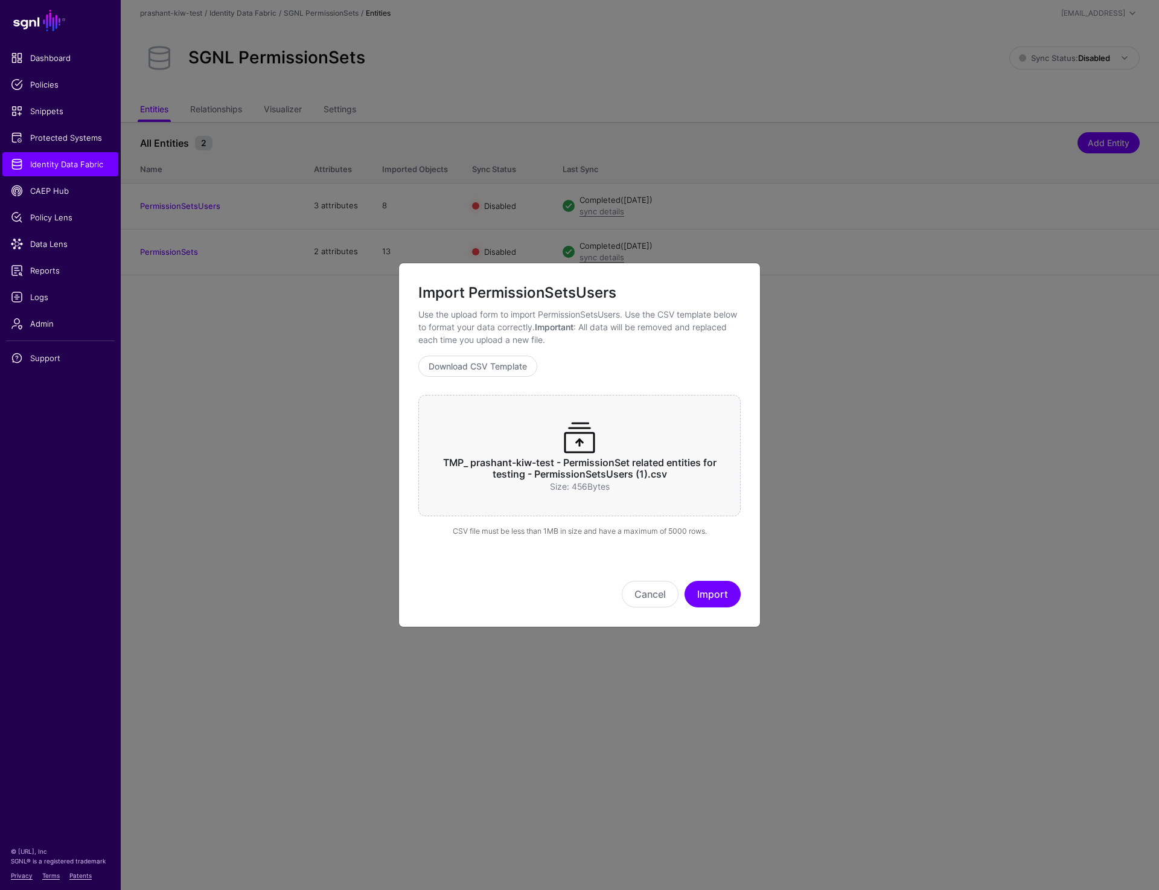
click at [711, 614] on div "Import PermissionSetsUsers Use the upload form to import PermissionSetsUsers. U…" at bounding box center [579, 445] width 362 height 364
click at [711, 597] on button "Import" at bounding box center [713, 594] width 56 height 27
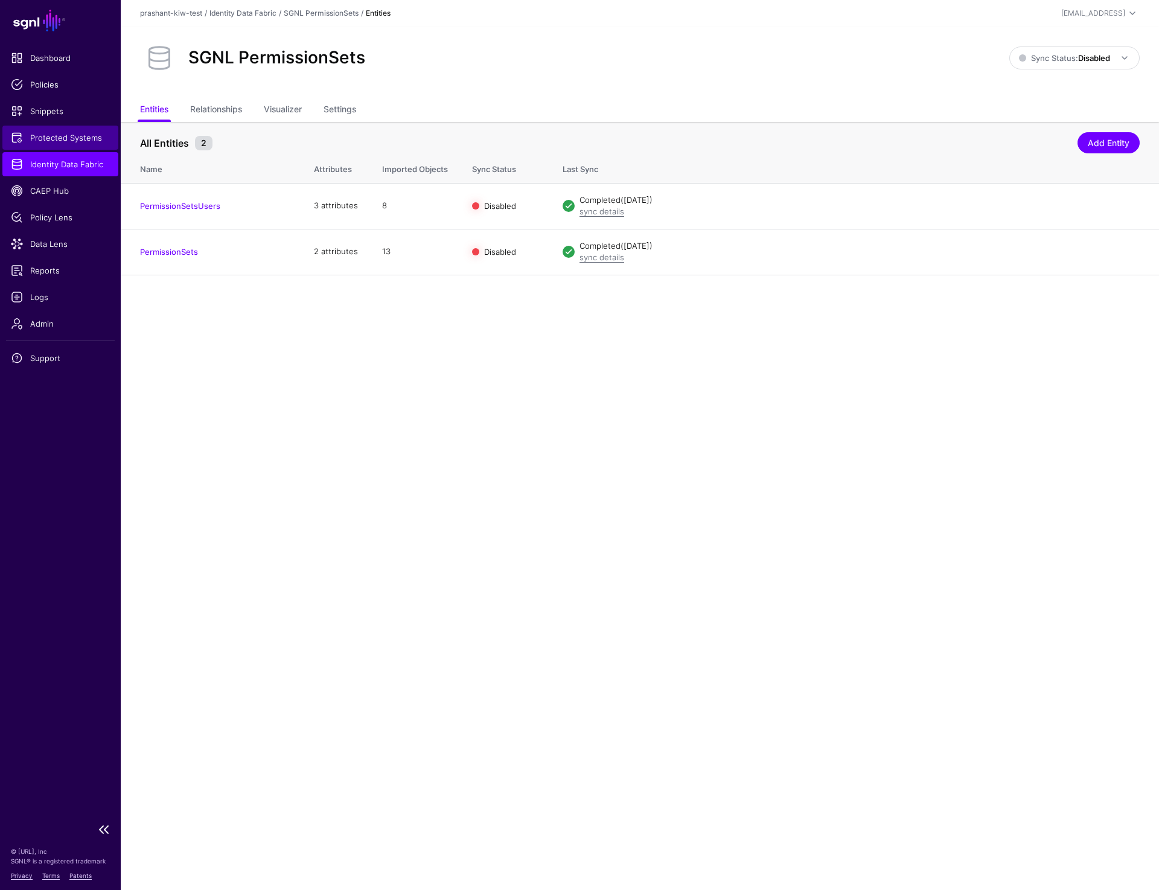
click at [63, 142] on span "Protected Systems" at bounding box center [60, 138] width 99 height 12
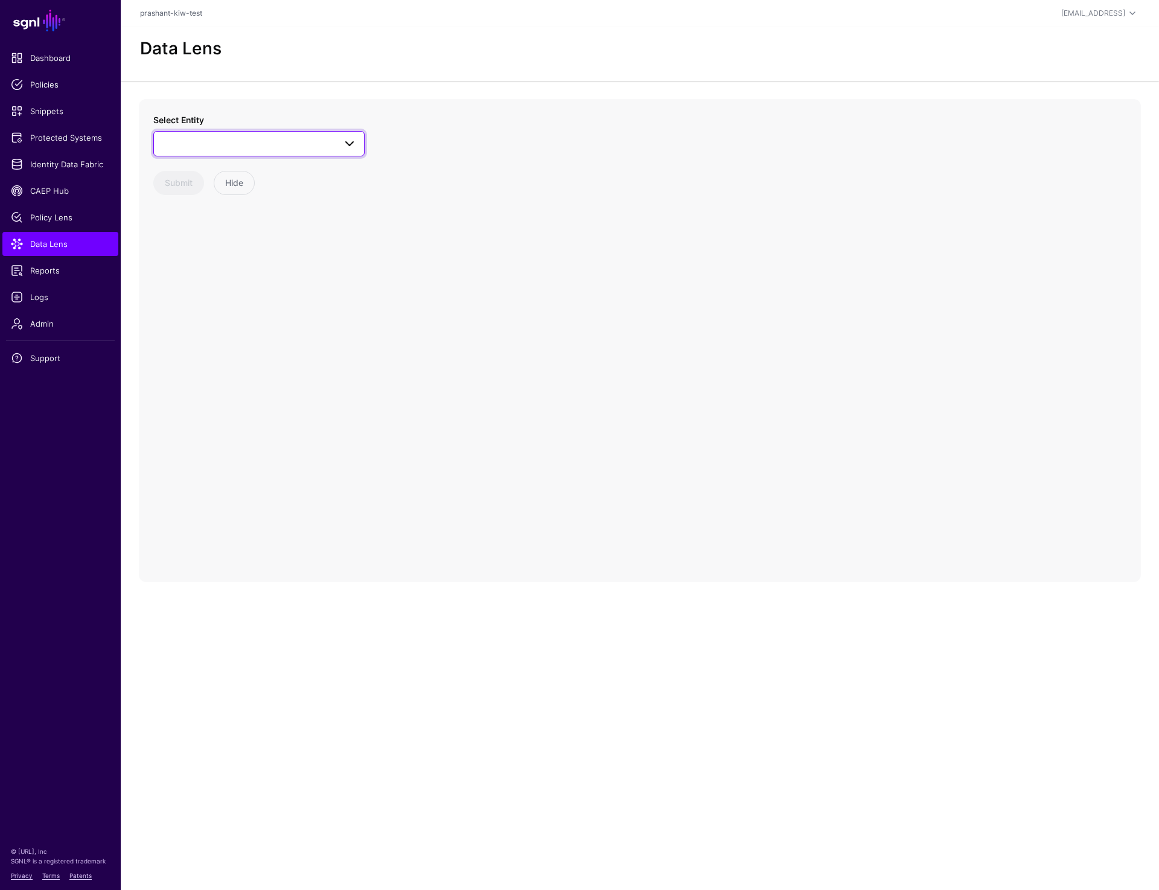
click at [313, 141] on span at bounding box center [259, 143] width 196 height 14
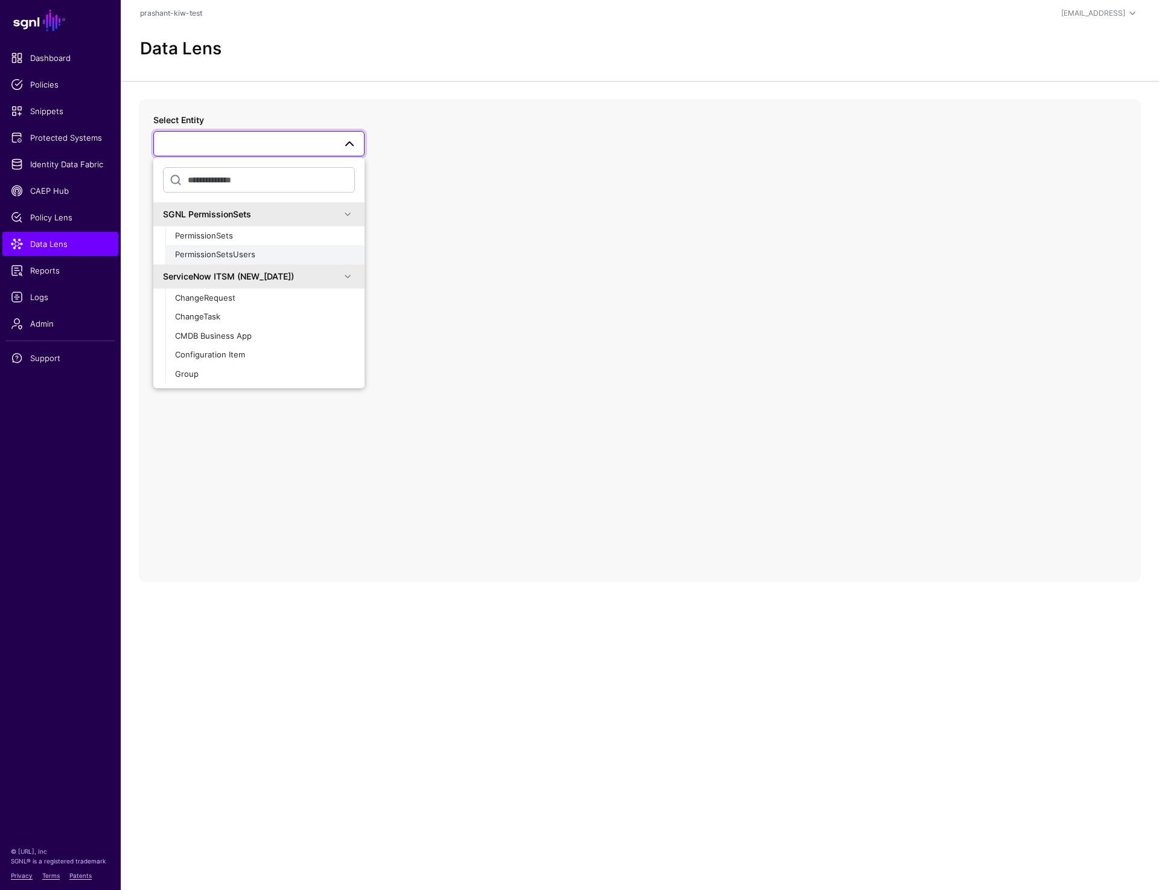
click at [269, 246] on button "PermissionSetsUsers" at bounding box center [264, 254] width 199 height 19
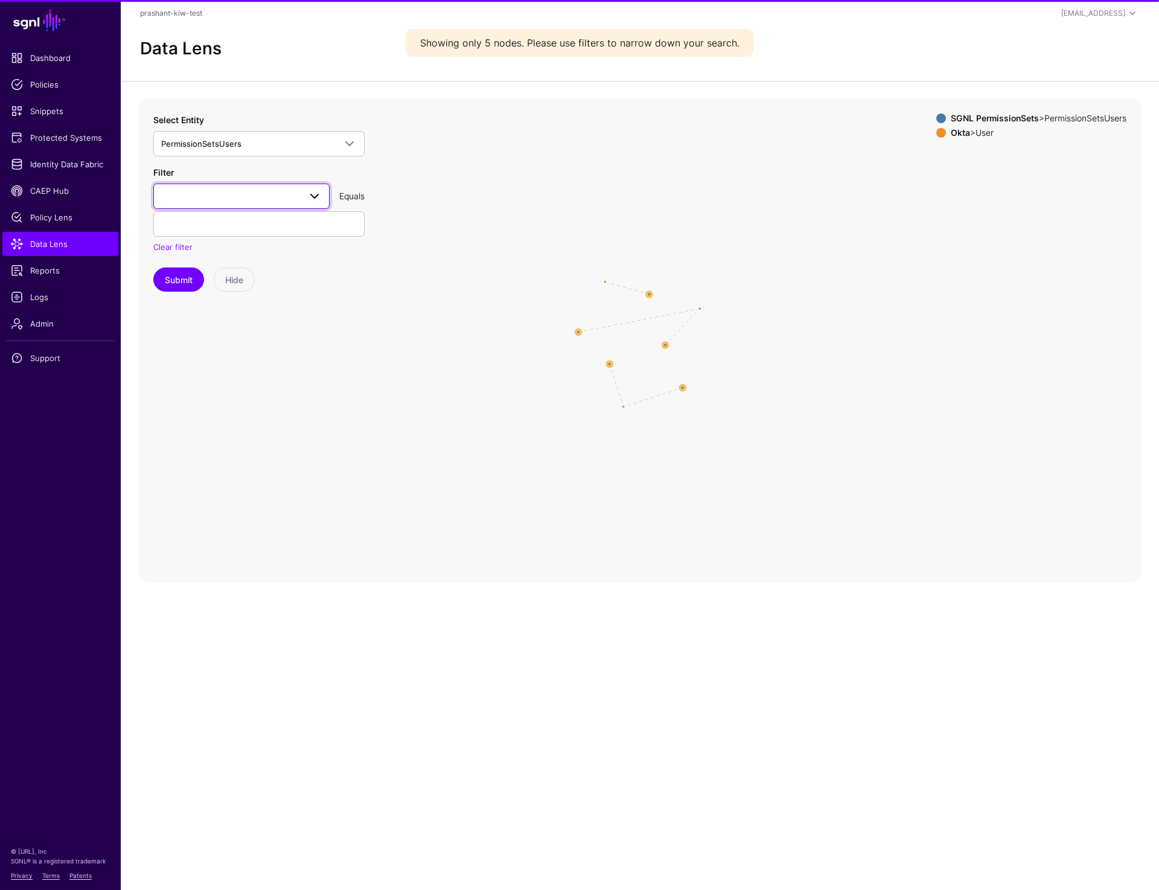
click at [260, 202] on span at bounding box center [241, 196] width 161 height 14
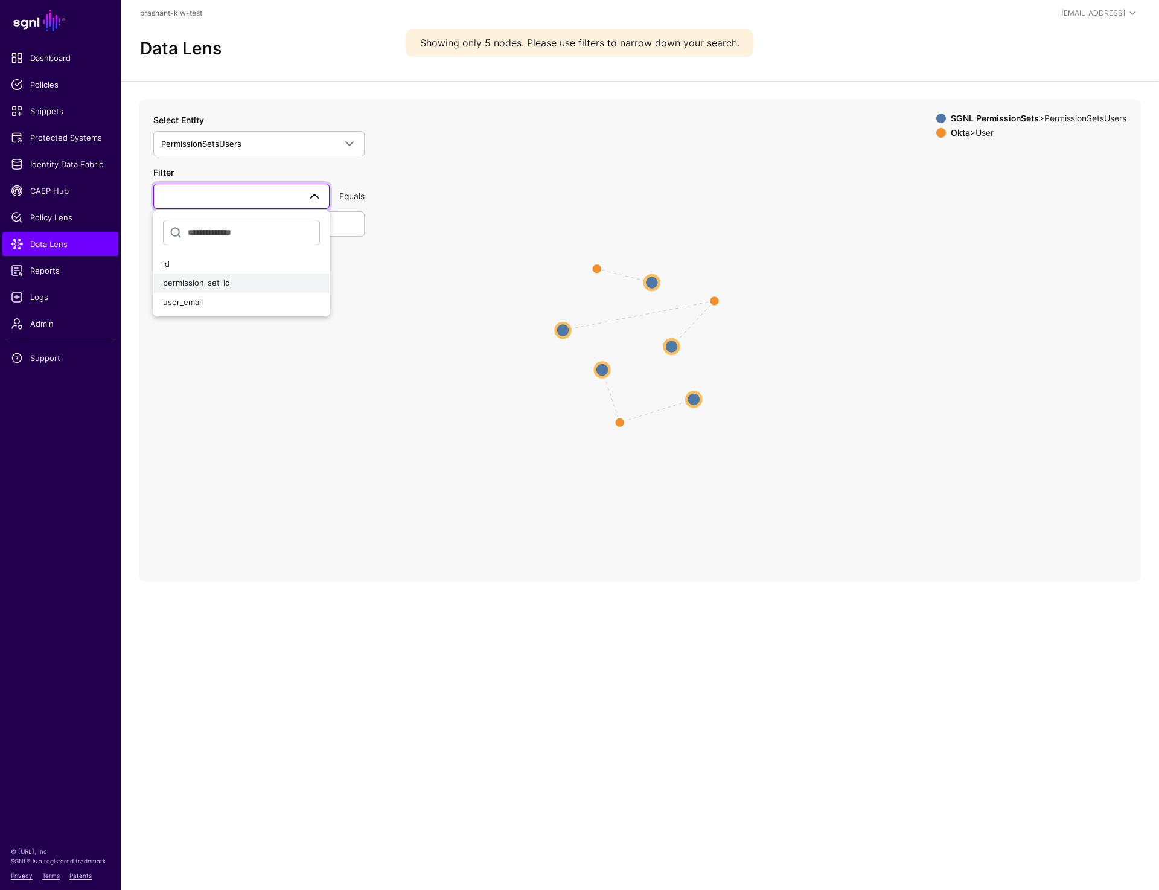
click at [242, 286] on div "permission_set_id" at bounding box center [241, 283] width 157 height 12
click at [266, 197] on span "permission_set_id" at bounding box center [230, 196] width 139 height 13
click at [225, 301] on div "user_email" at bounding box center [241, 302] width 157 height 12
click at [248, 221] on input "text" at bounding box center [258, 223] width 211 height 25
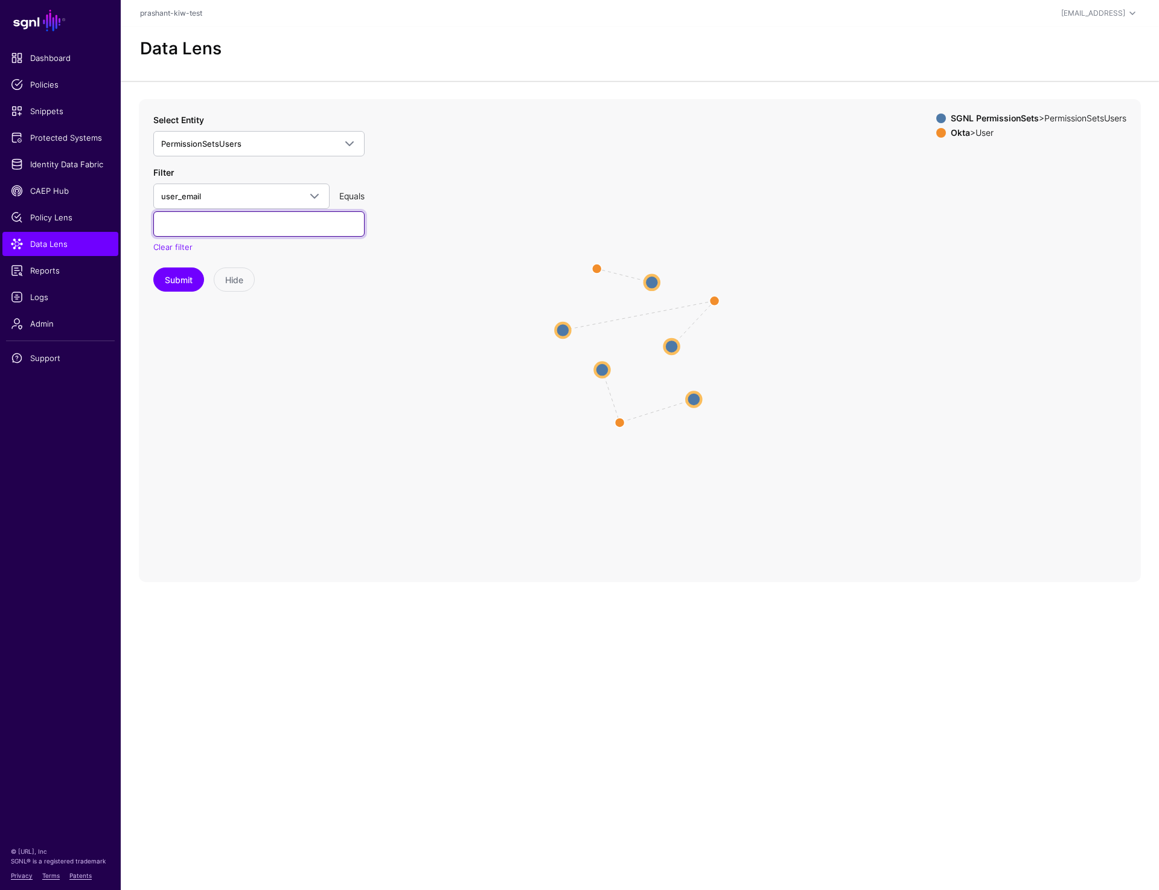
click at [283, 227] on input "text" at bounding box center [258, 223] width 211 height 25
paste input "**********"
type input "**********"
click at [161, 292] on icon "oktausertosgnlpermissionset oktausertosgnlpermissionset oktausertosgnlpermissio…" at bounding box center [640, 340] width 1002 height 483
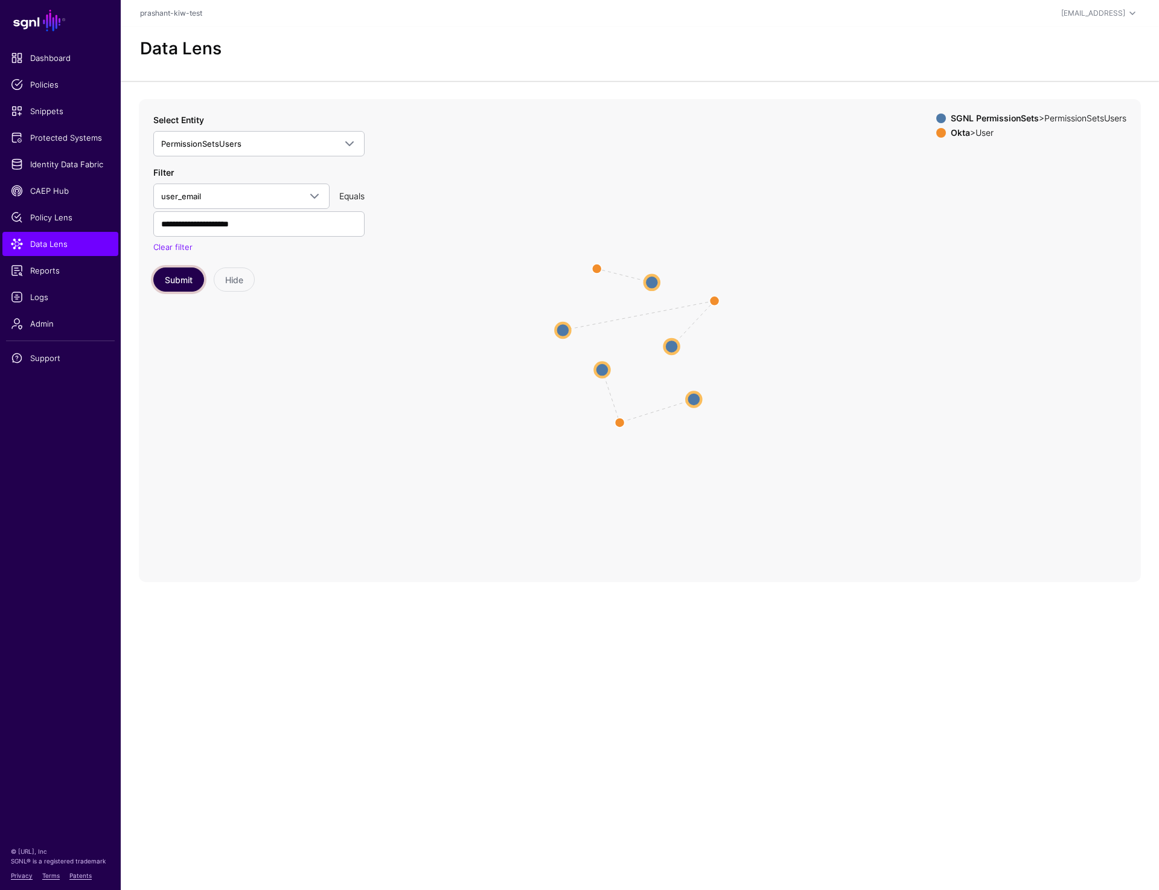
click at [164, 287] on button "Submit" at bounding box center [178, 279] width 51 height 24
click at [611, 367] on circle at bounding box center [612, 364] width 14 height 14
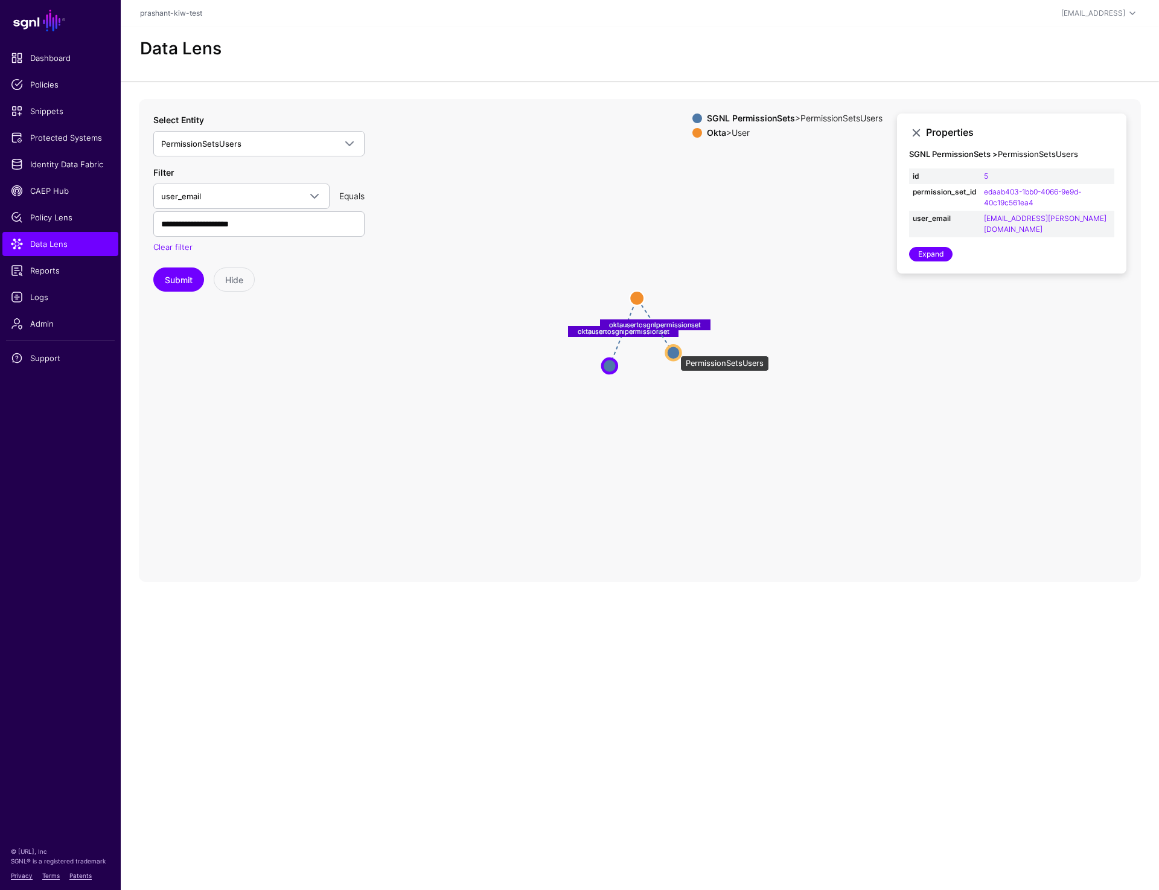
click at [674, 350] on circle at bounding box center [673, 352] width 14 height 14
drag, startPoint x: 979, startPoint y: 192, endPoint x: 1045, endPoint y: 200, distance: 67.0
click at [1045, 200] on td "9cc5c626-0977-44a9-be0b-1566c16d2ce2" at bounding box center [1048, 197] width 134 height 27
copy link "9cc5c626-0977-44a9-be0b-1566c16d2ce2"
click at [610, 368] on circle at bounding box center [608, 366] width 14 height 14
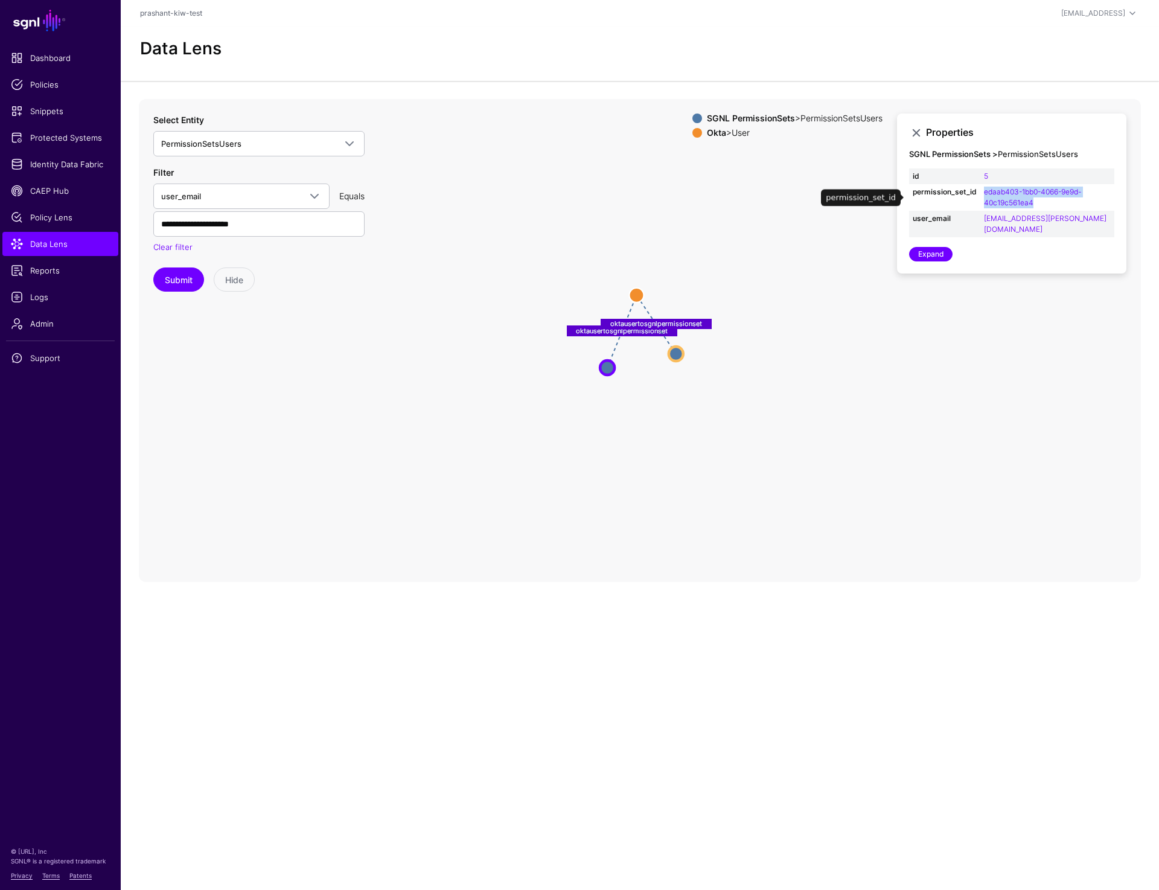
drag, startPoint x: 981, startPoint y: 193, endPoint x: 1064, endPoint y: 208, distance: 84.6
click at [1064, 208] on td "edaab403-1bb0-4066-9e9d-40c19c561ea4" at bounding box center [1048, 197] width 134 height 27
copy link "edaab403-1bb0-4066-9e9d-40c19c561ea4"
click at [921, 424] on icon "oktausertosgnlpermissionset oktausertosgnlpermissionset User User PermissionSet…" at bounding box center [640, 340] width 1002 height 483
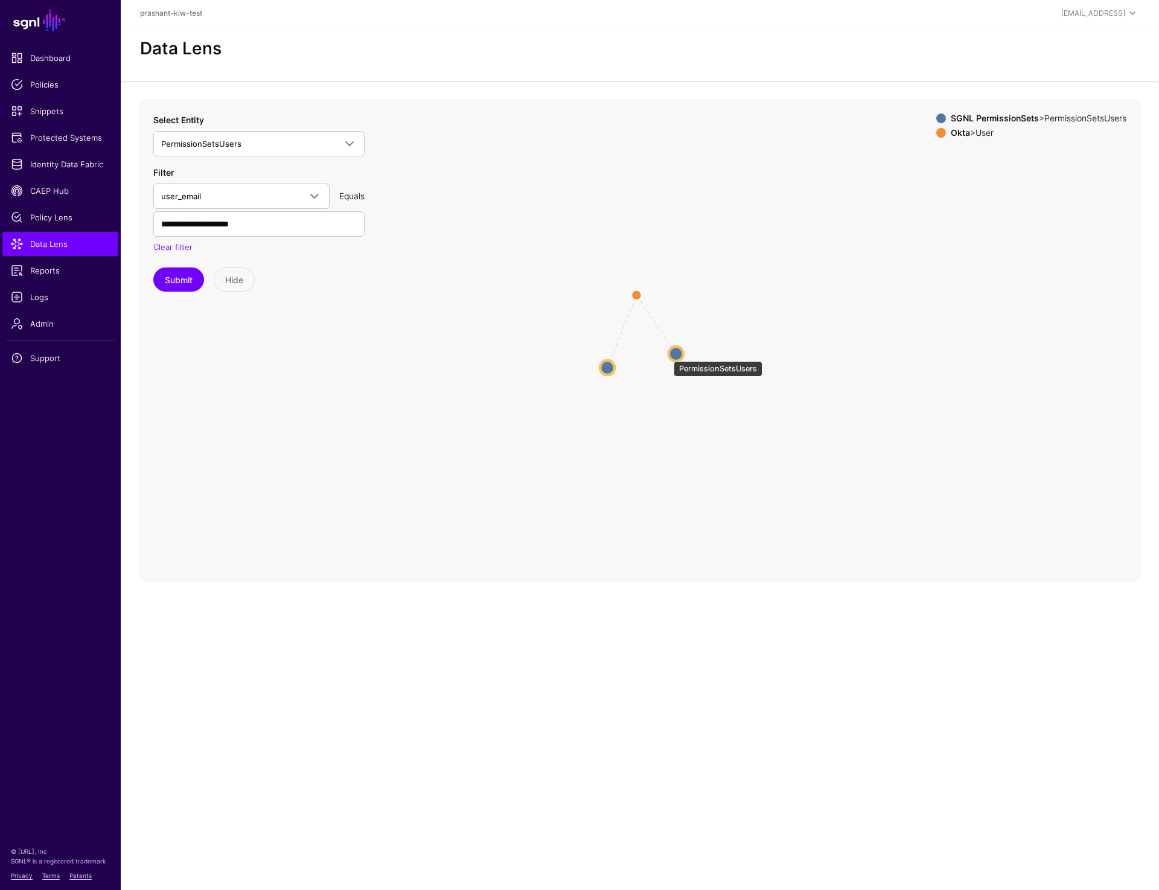
click at [669, 355] on circle at bounding box center [676, 354] width 14 height 14
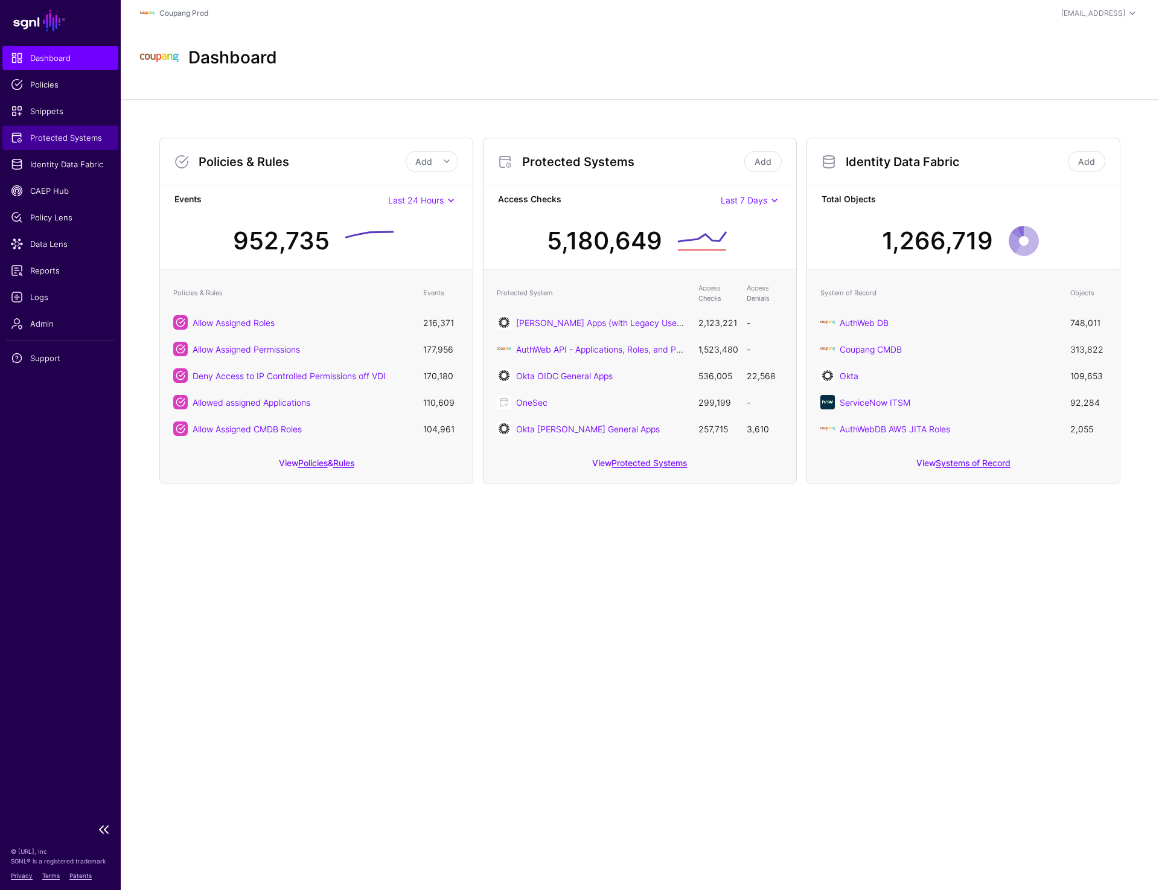
click at [54, 144] on link "Protected Systems" at bounding box center [60, 138] width 116 height 24
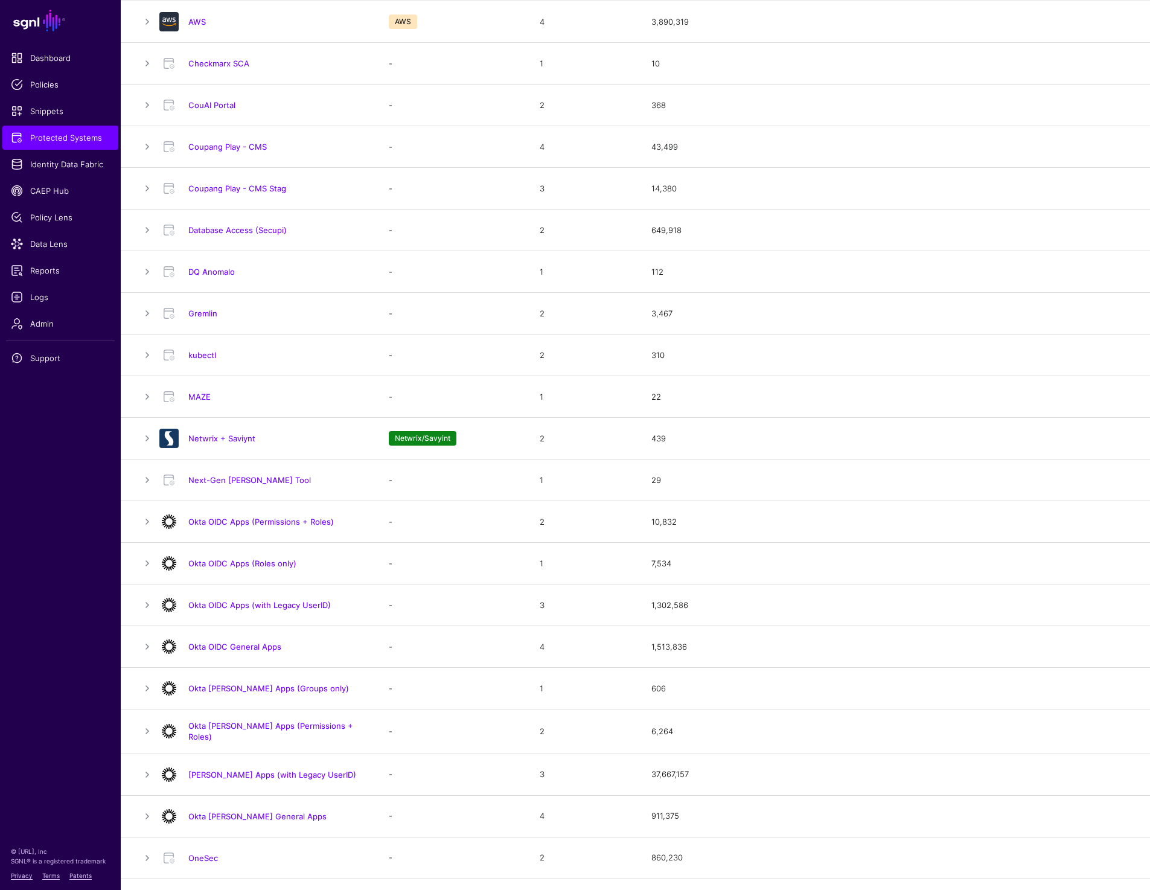
scroll to position [350, 0]
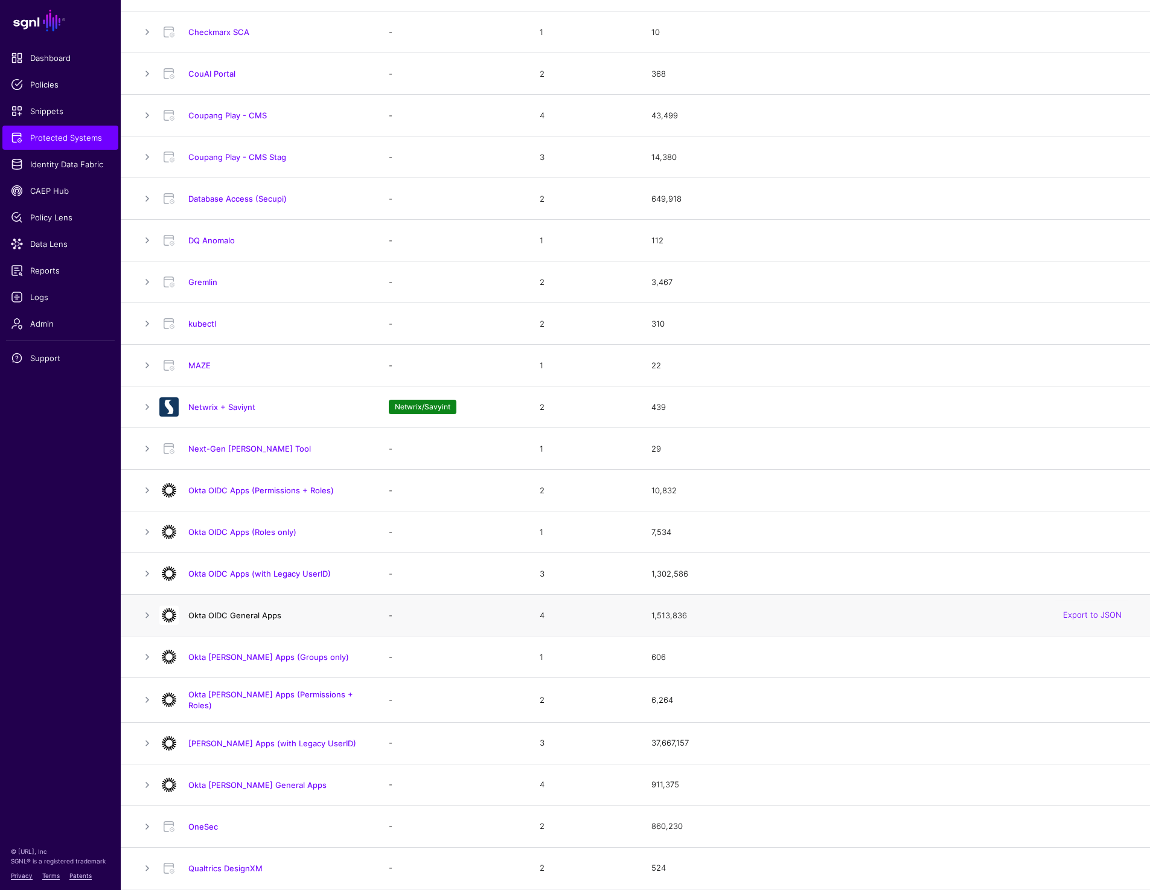
click at [254, 615] on link "Okta OIDC General Apps" at bounding box center [234, 615] width 93 height 10
click at [266, 531] on link "Okta OIDC Apps (Roles only)" at bounding box center [242, 532] width 108 height 10
click at [199, 324] on link "kubectl" at bounding box center [202, 324] width 28 height 10
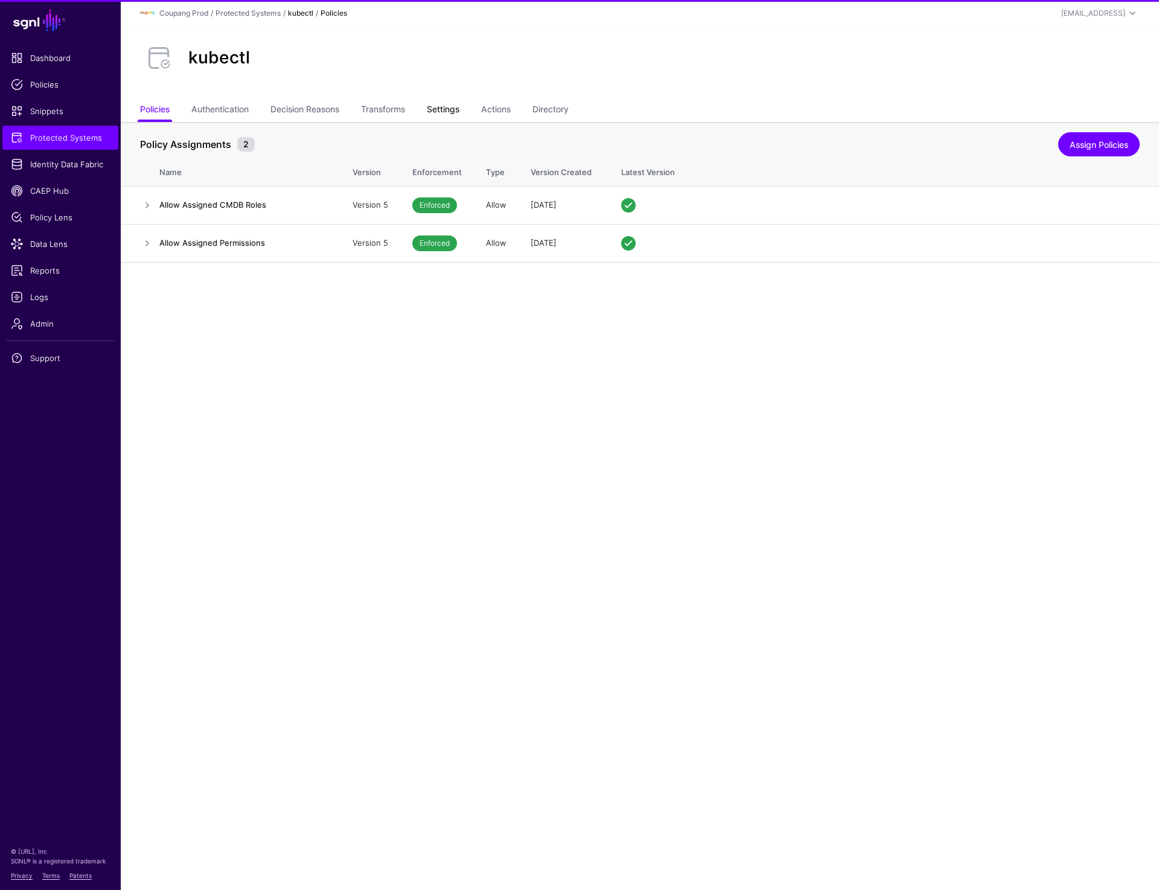
click at [441, 112] on link "Settings" at bounding box center [443, 110] width 33 height 23
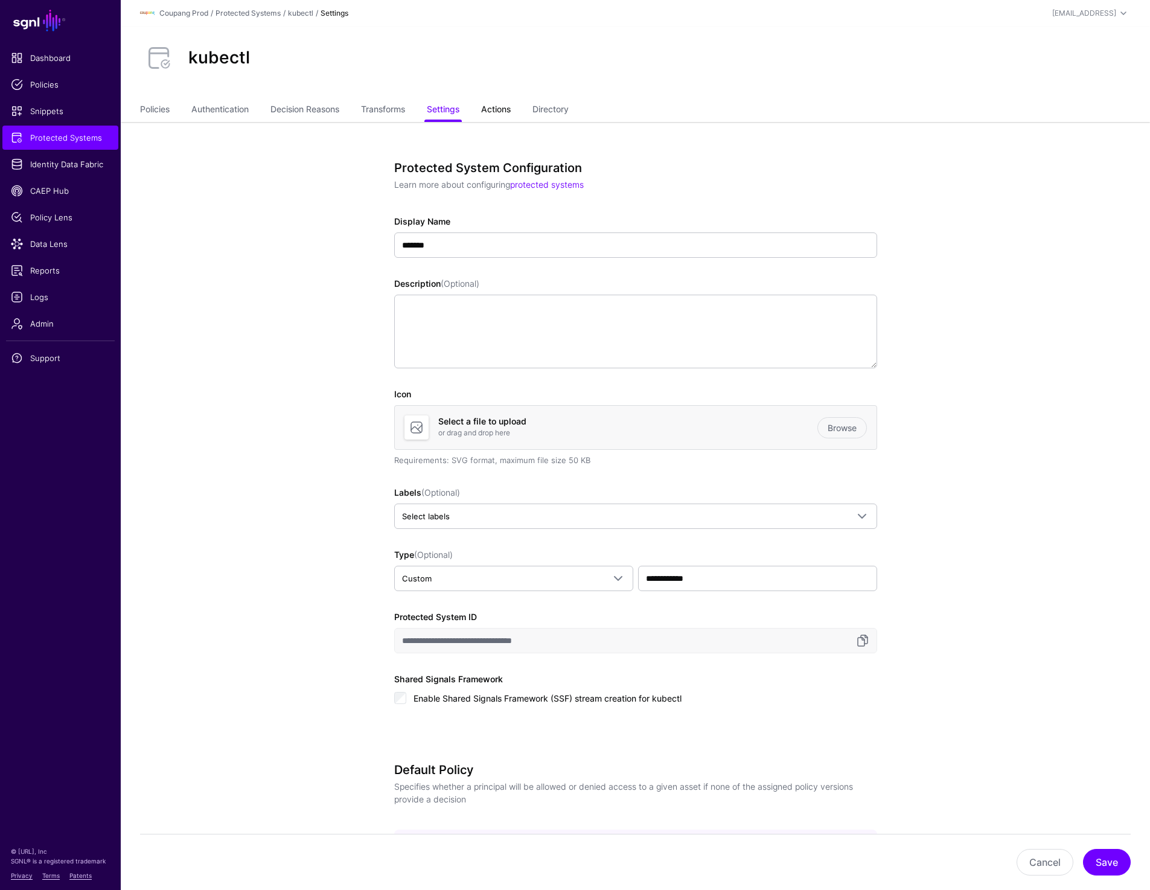
click at [503, 113] on link "Actions" at bounding box center [496, 110] width 30 height 23
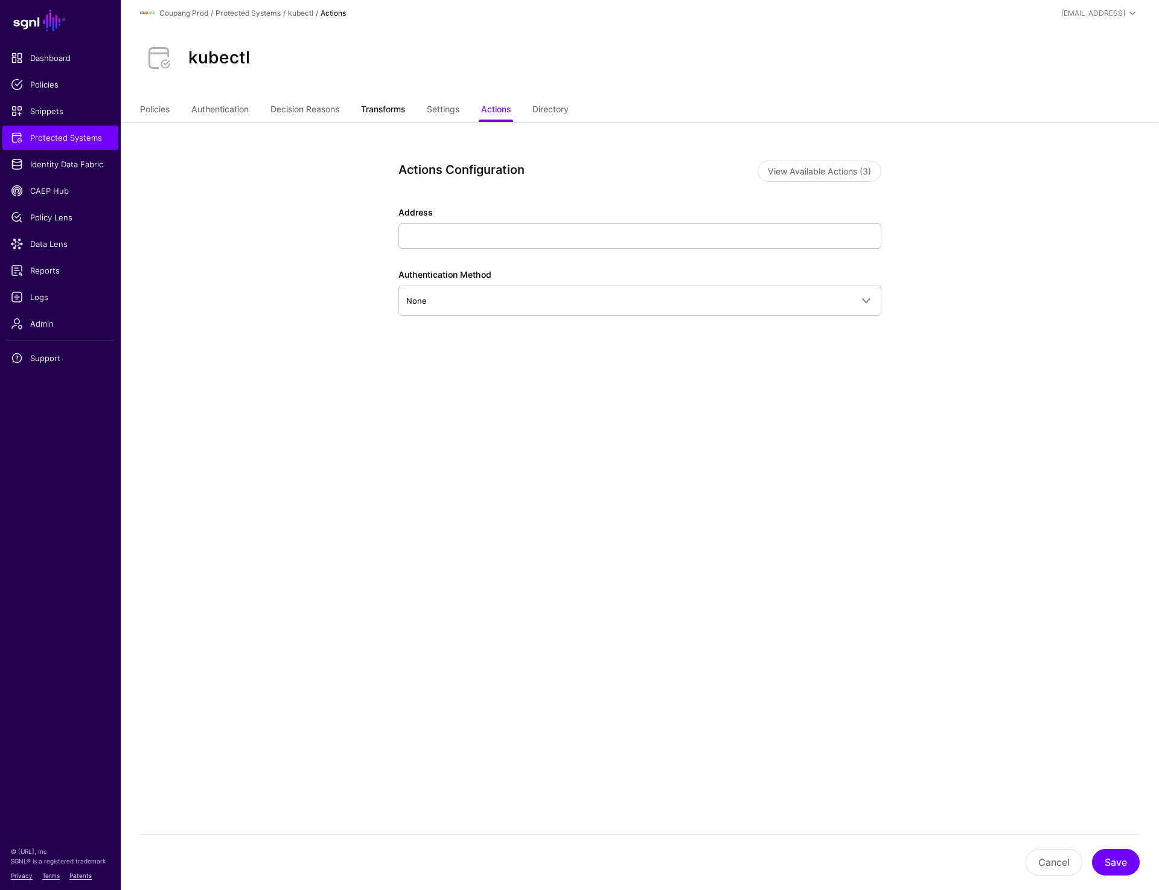
click at [384, 114] on link "Transforms" at bounding box center [383, 110] width 44 height 23
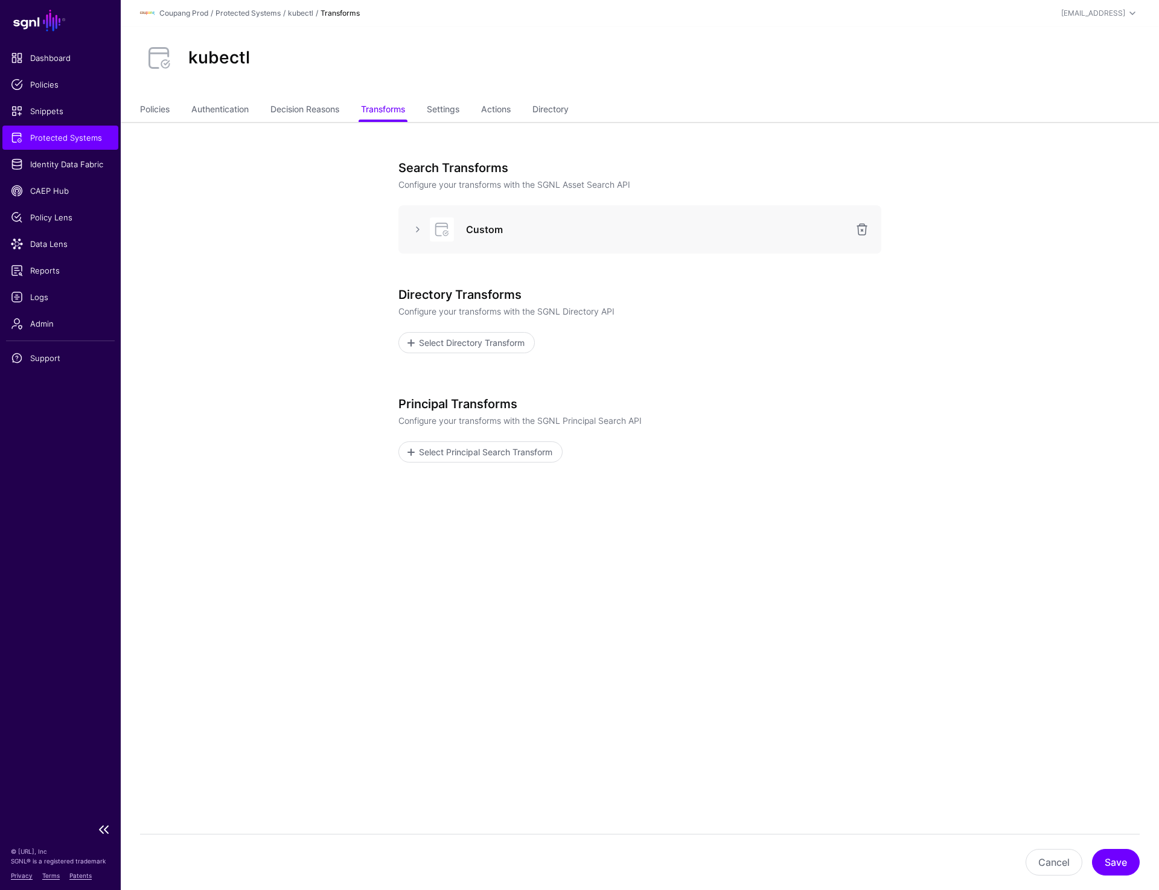
click at [64, 138] on span "Protected Systems" at bounding box center [60, 138] width 99 height 12
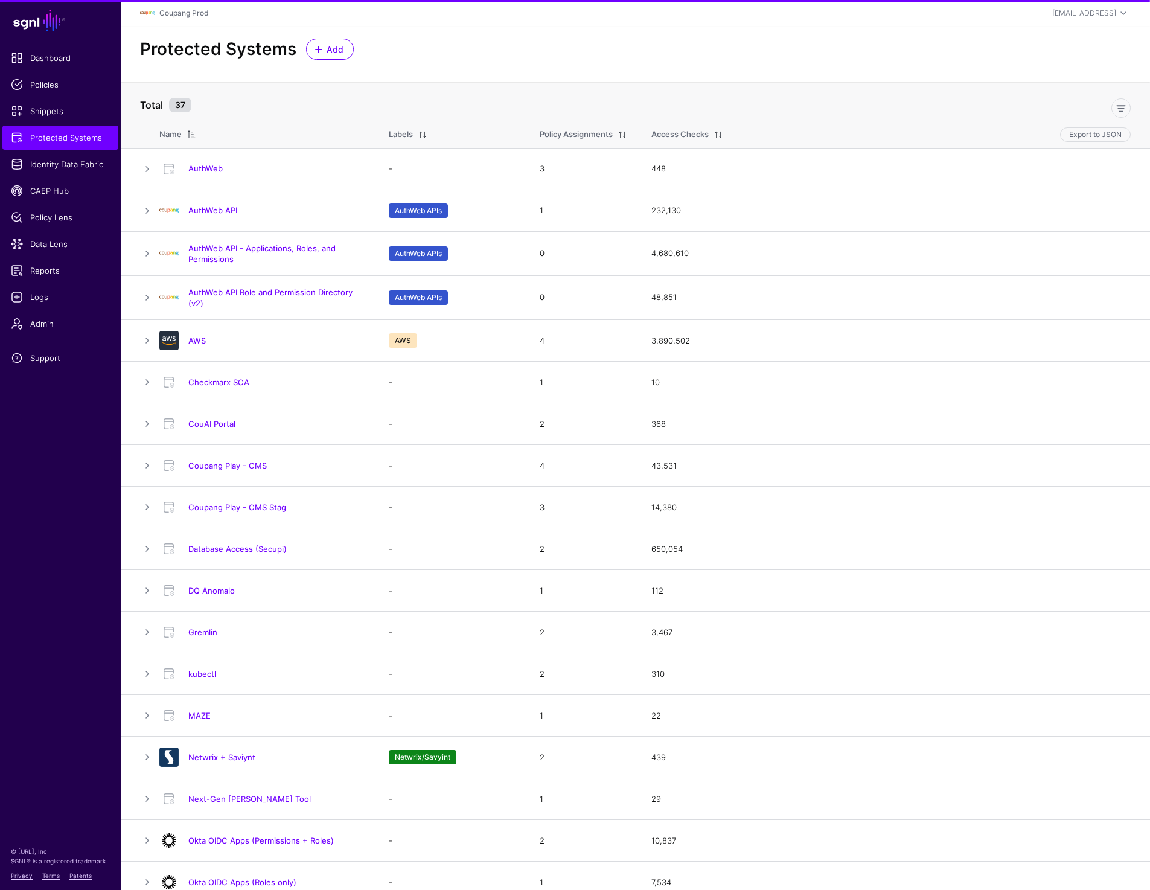
click at [221, 386] on link "Checkmarx SCA" at bounding box center [218, 382] width 61 height 10
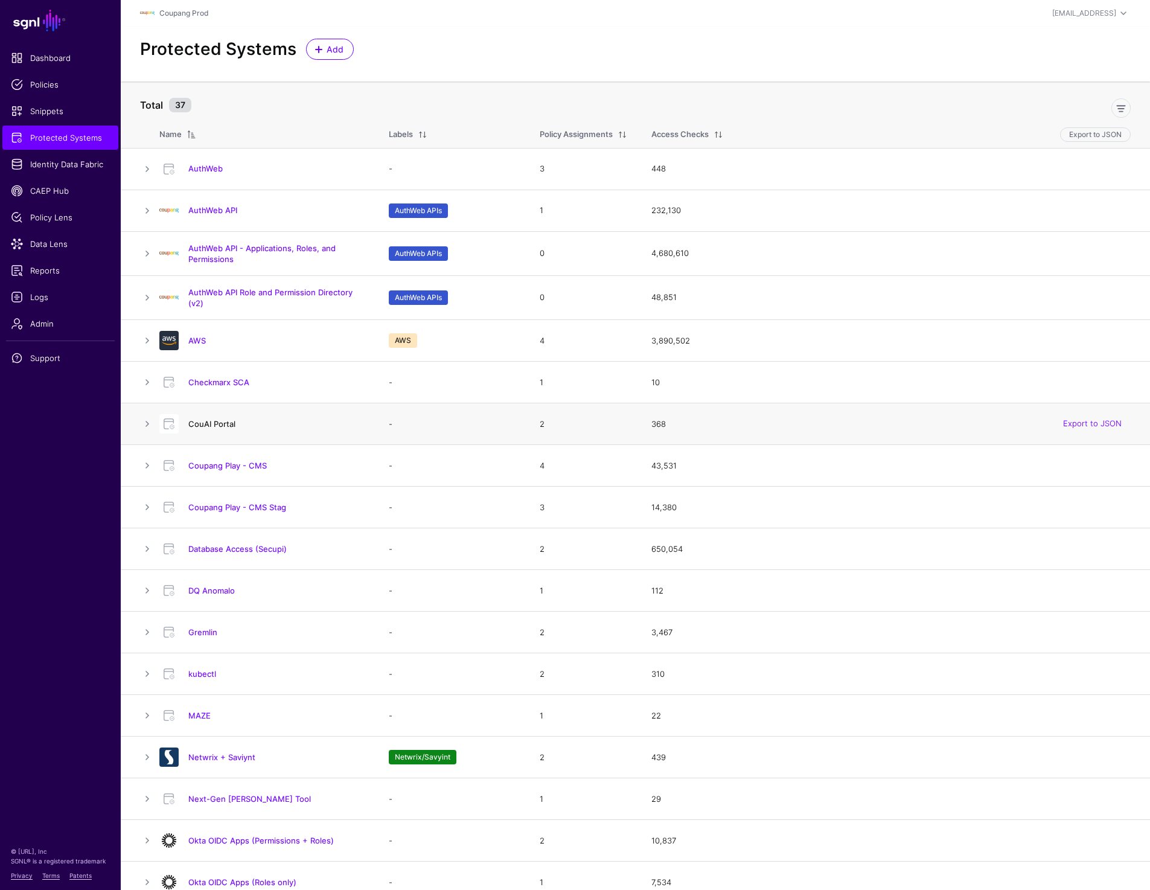
click at [216, 424] on link "CouAI Portal" at bounding box center [211, 424] width 47 height 10
click at [219, 507] on link "Coupang Play - CMS Stag" at bounding box center [237, 507] width 98 height 10
click at [221, 550] on link "Database Access (Secupi)" at bounding box center [237, 549] width 98 height 10
click at [213, 591] on link "DQ Anomalo" at bounding box center [211, 591] width 46 height 10
click at [204, 630] on link "Gremlin" at bounding box center [202, 632] width 29 height 10
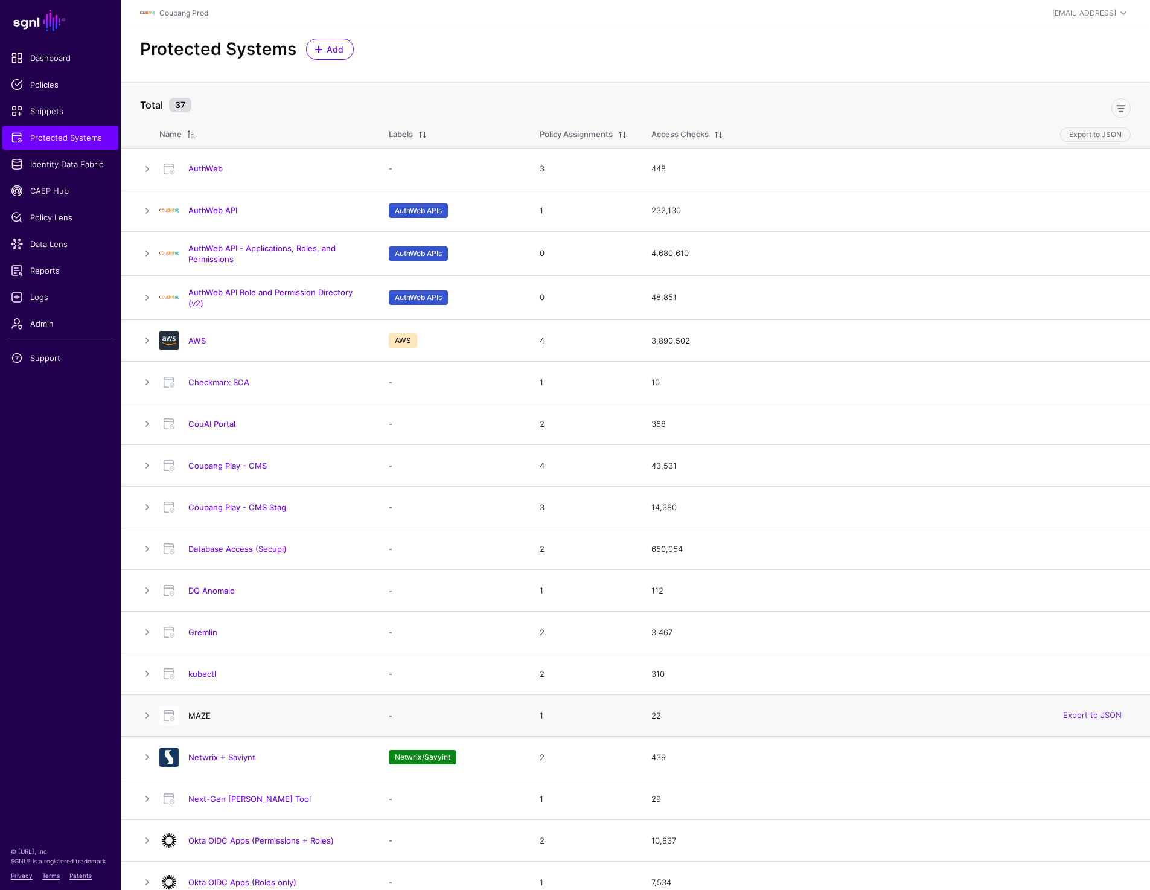
click at [199, 714] on link "MAZE" at bounding box center [199, 716] width 22 height 10
click at [205, 675] on link "kubectl" at bounding box center [202, 674] width 28 height 10
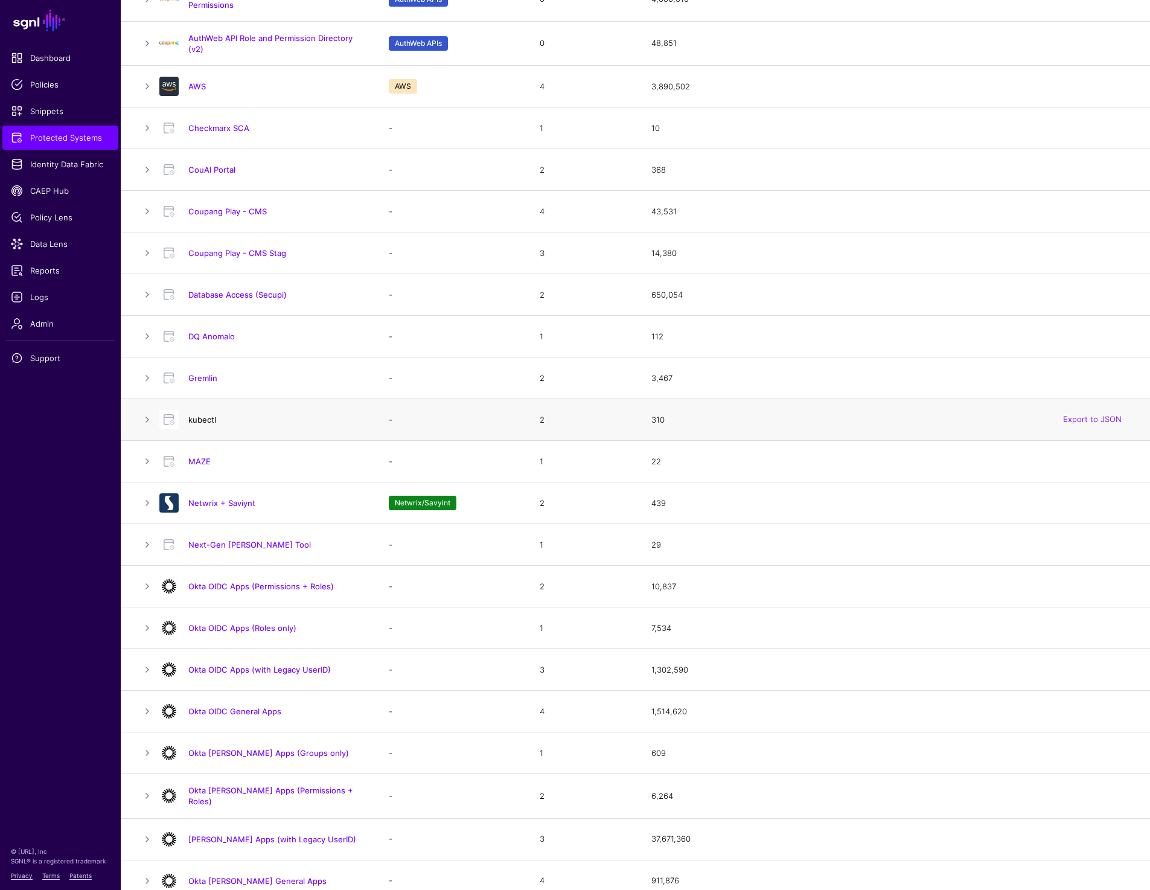
scroll to position [255, 0]
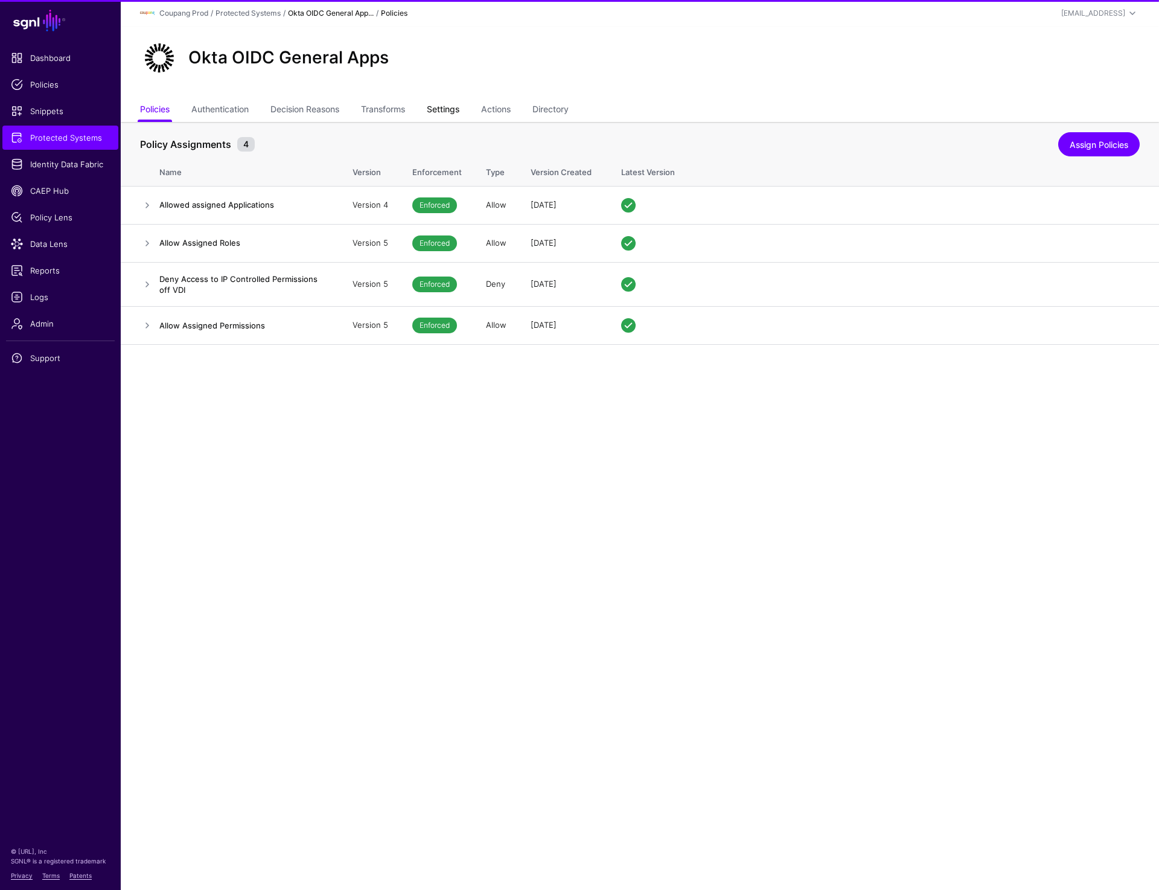
click at [455, 109] on link "Settings" at bounding box center [443, 110] width 33 height 23
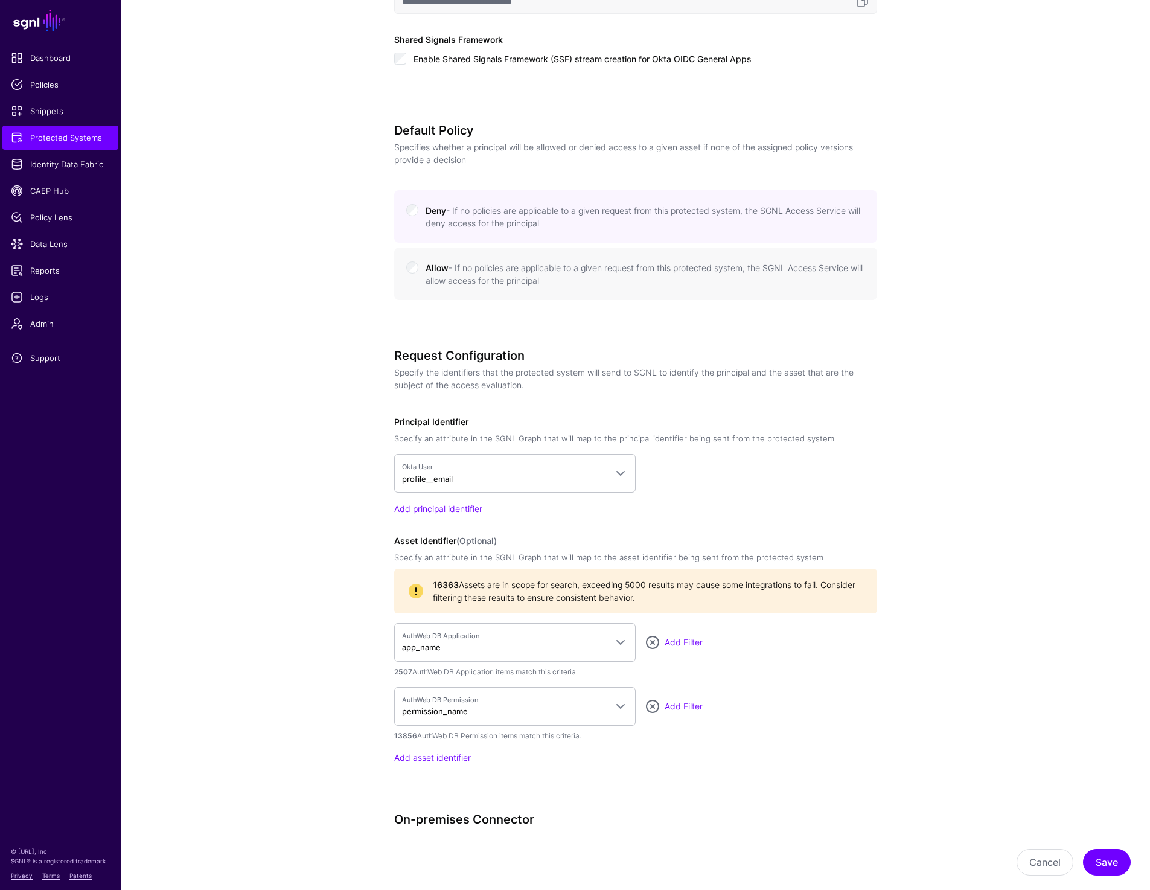
scroll to position [653, 0]
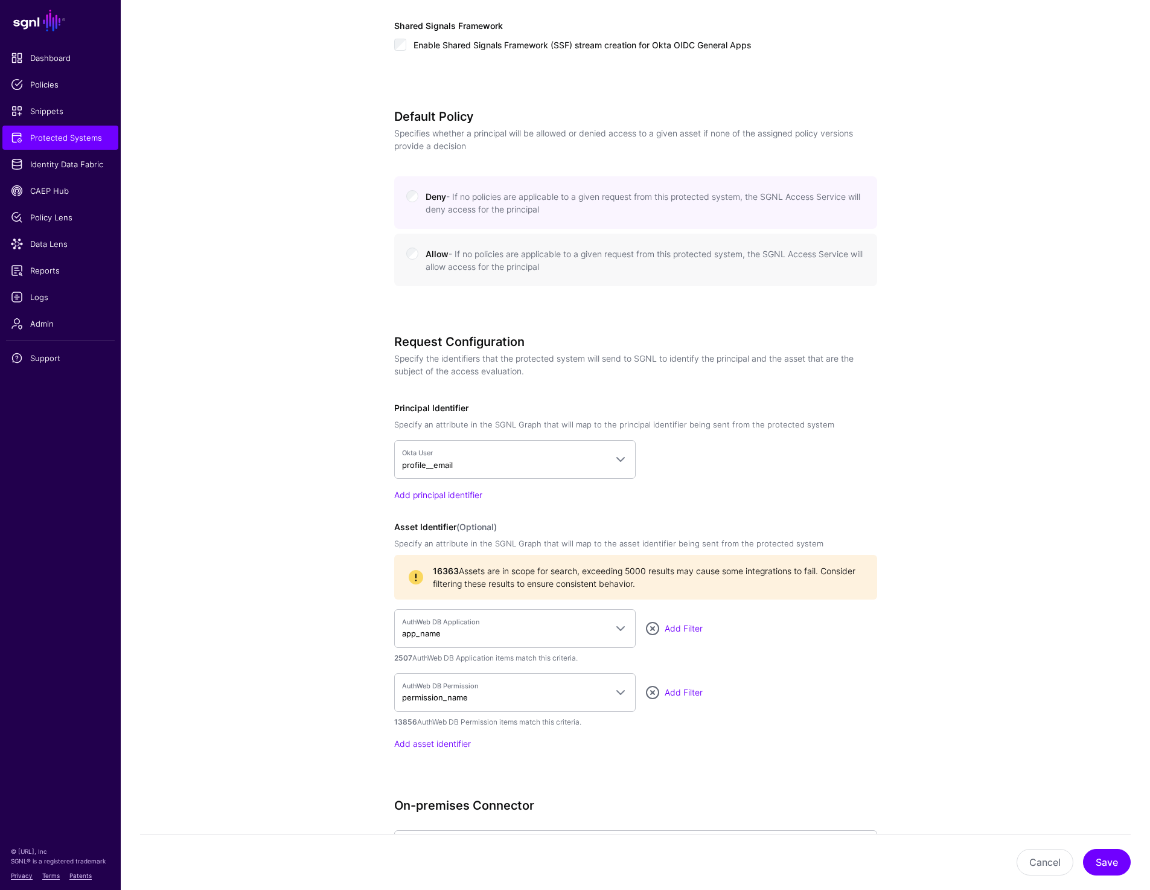
click at [1046, 140] on app-integrations-details-form "**********" at bounding box center [635, 346] width 1029 height 1754
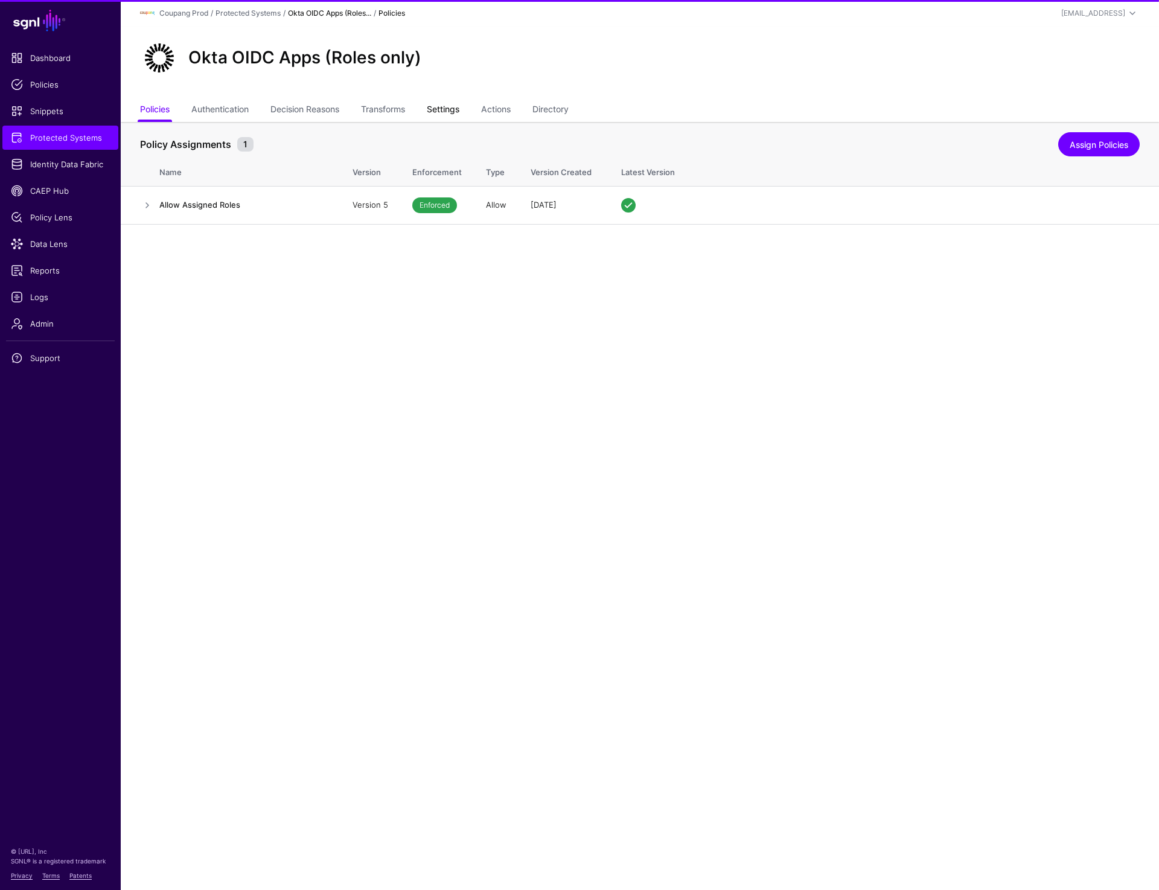
click at [434, 111] on link "Settings" at bounding box center [443, 110] width 33 height 23
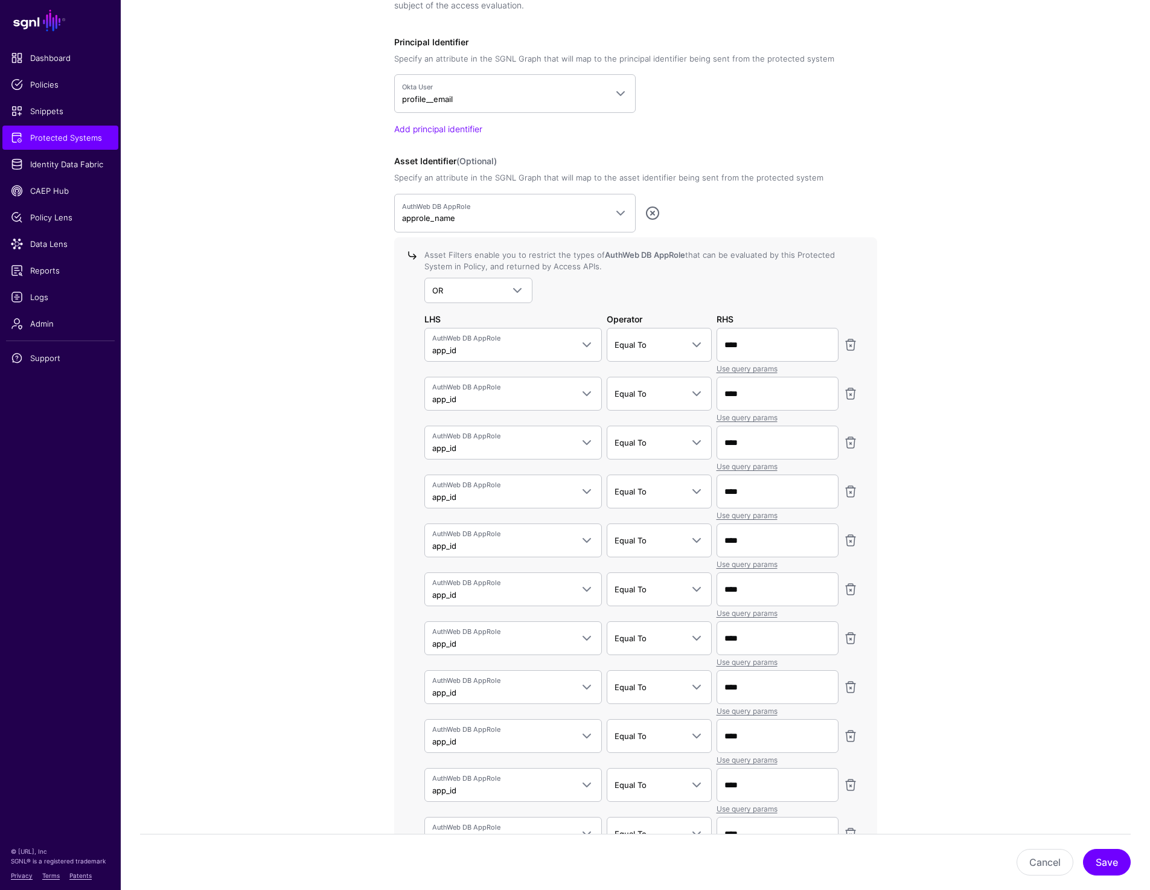
scroll to position [878, 0]
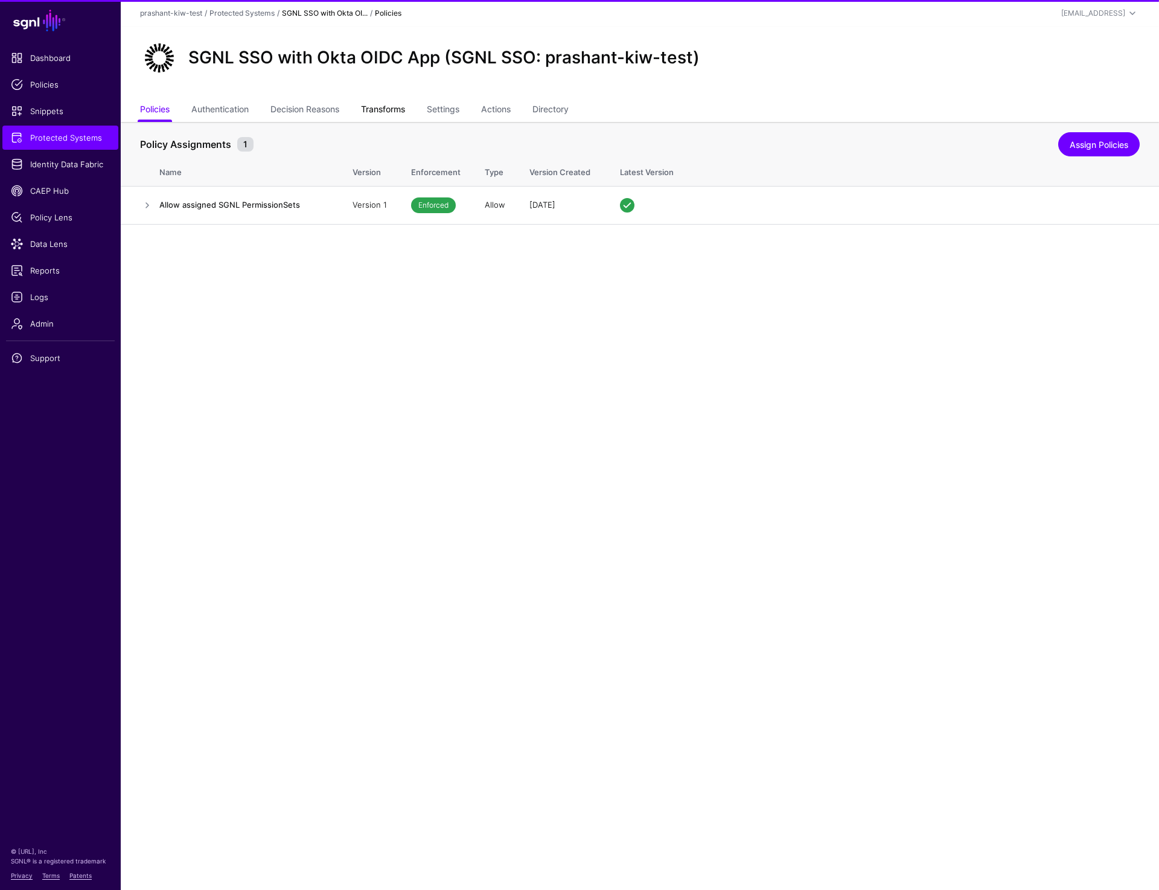
click at [393, 108] on link "Transforms" at bounding box center [383, 110] width 44 height 23
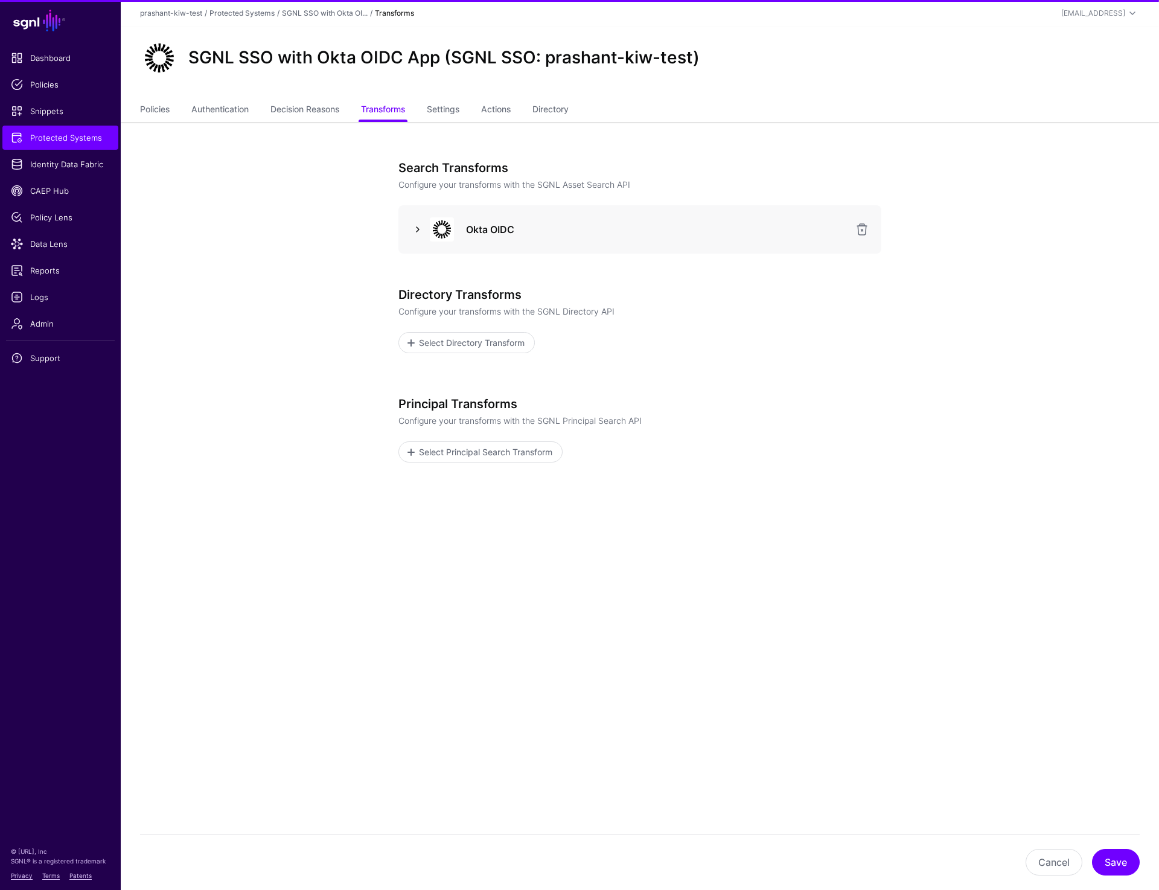
click at [418, 230] on link at bounding box center [418, 229] width 14 height 14
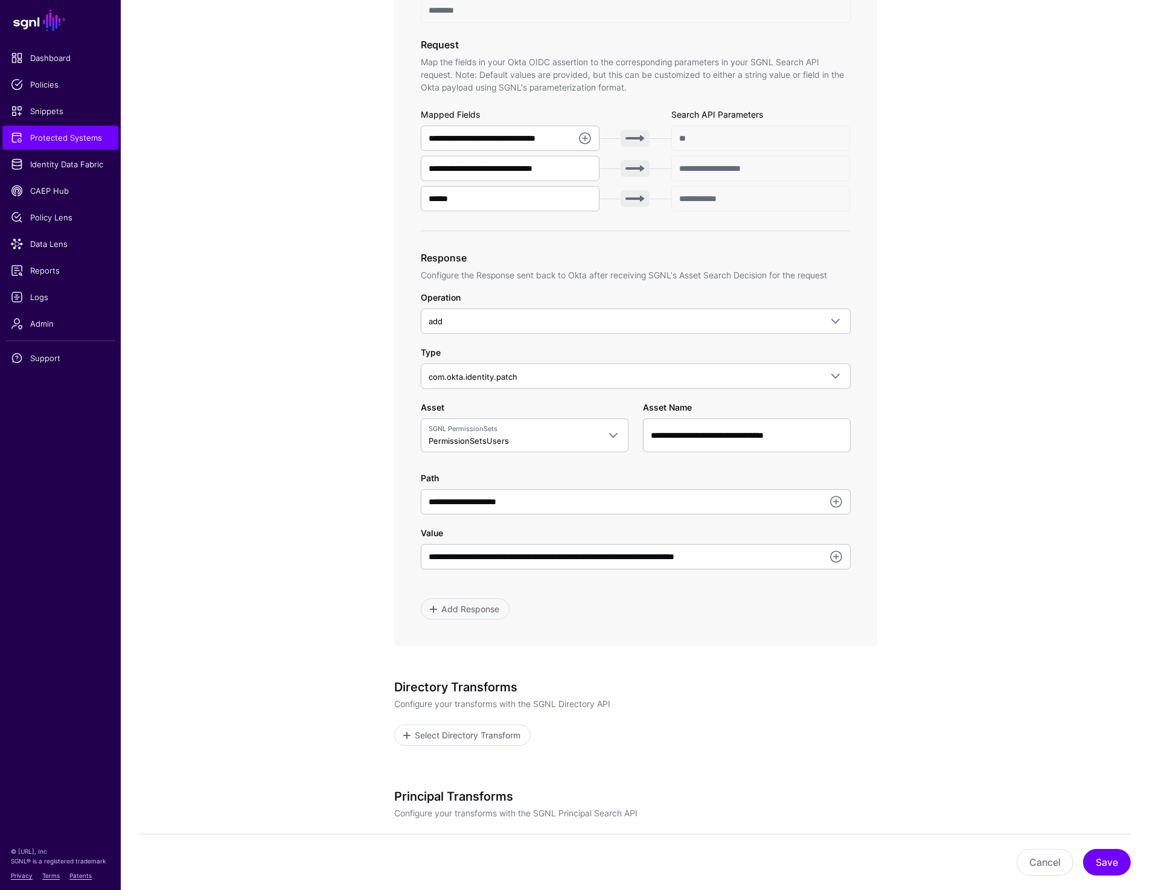
scroll to position [401, 0]
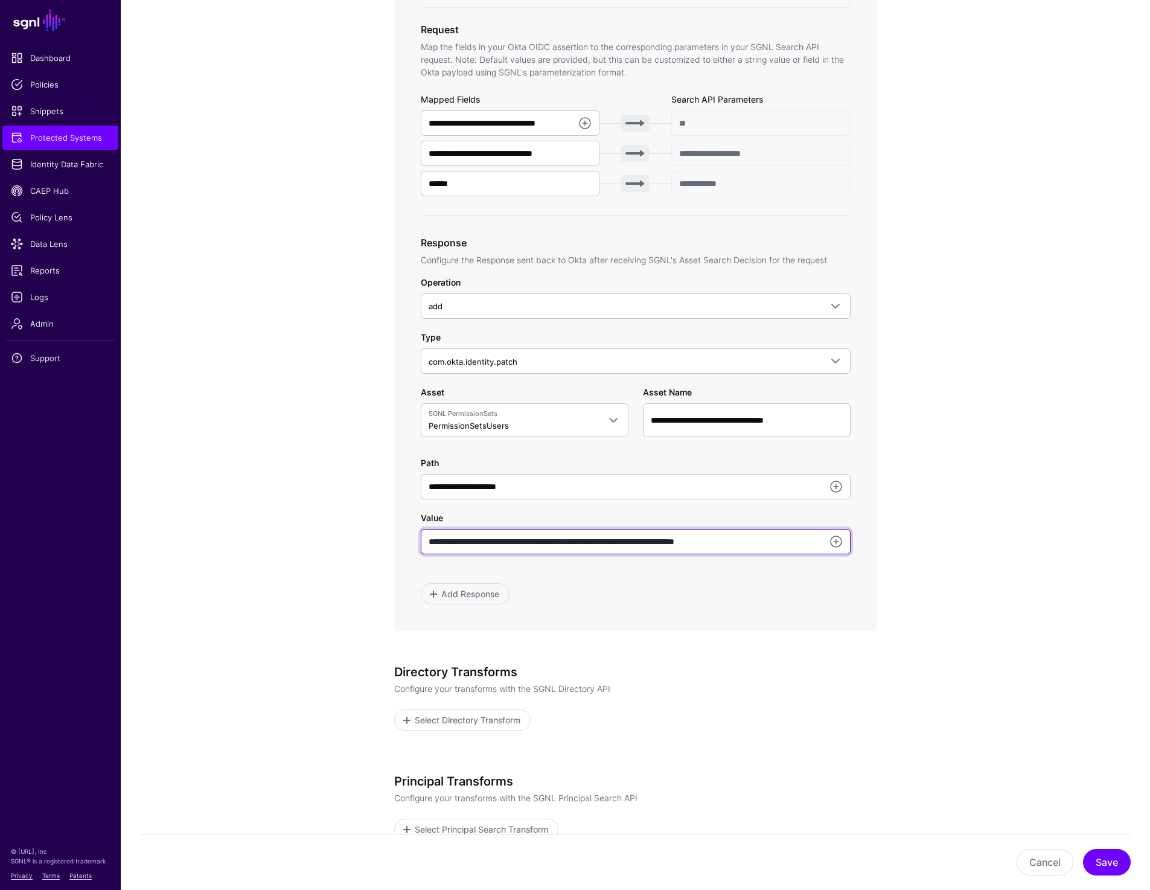
click at [476, 540] on input "**********" at bounding box center [636, 541] width 430 height 25
drag, startPoint x: 504, startPoint y: 541, endPoint x: 376, endPoint y: 541, distance: 128.6
click at [376, 541] on div "**********" at bounding box center [636, 370] width 560 height 1298
click at [772, 540] on input "**********" at bounding box center [636, 541] width 430 height 25
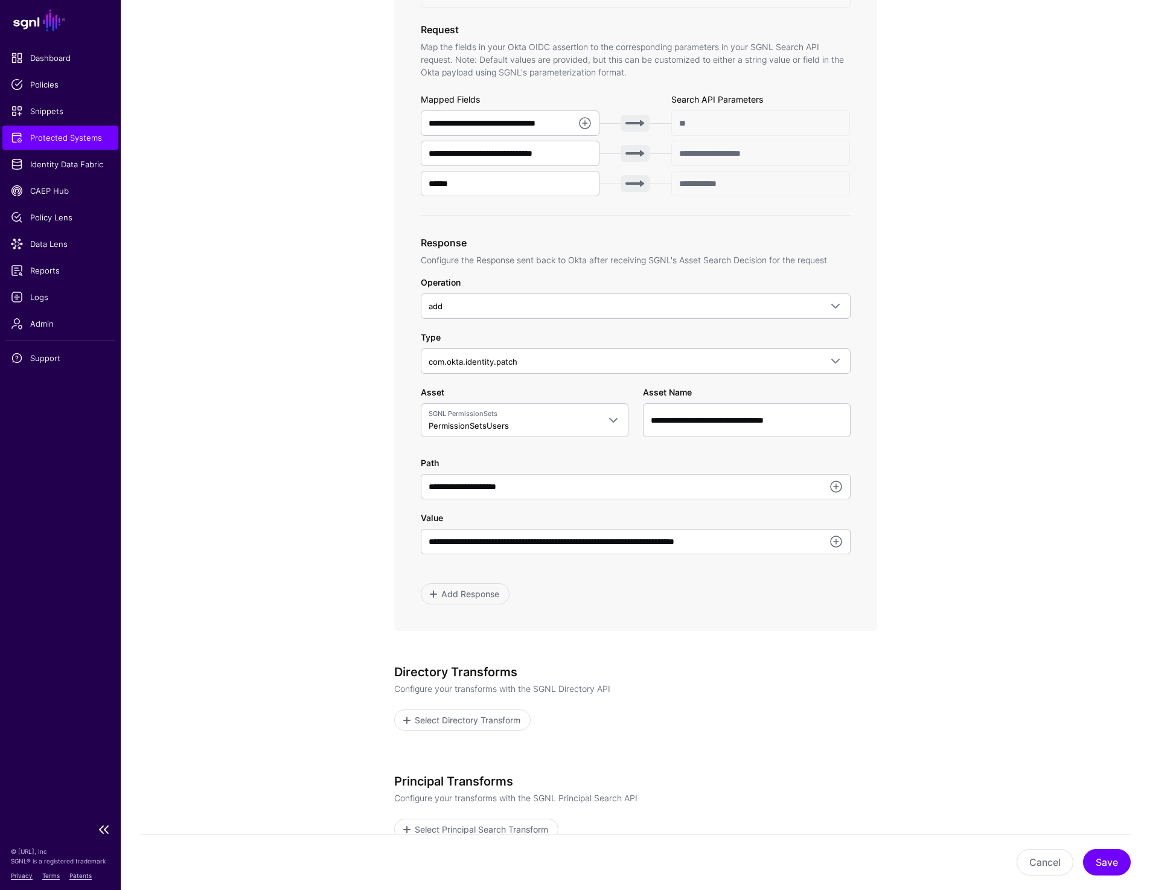
click at [82, 141] on span "Protected Systems" at bounding box center [60, 138] width 99 height 12
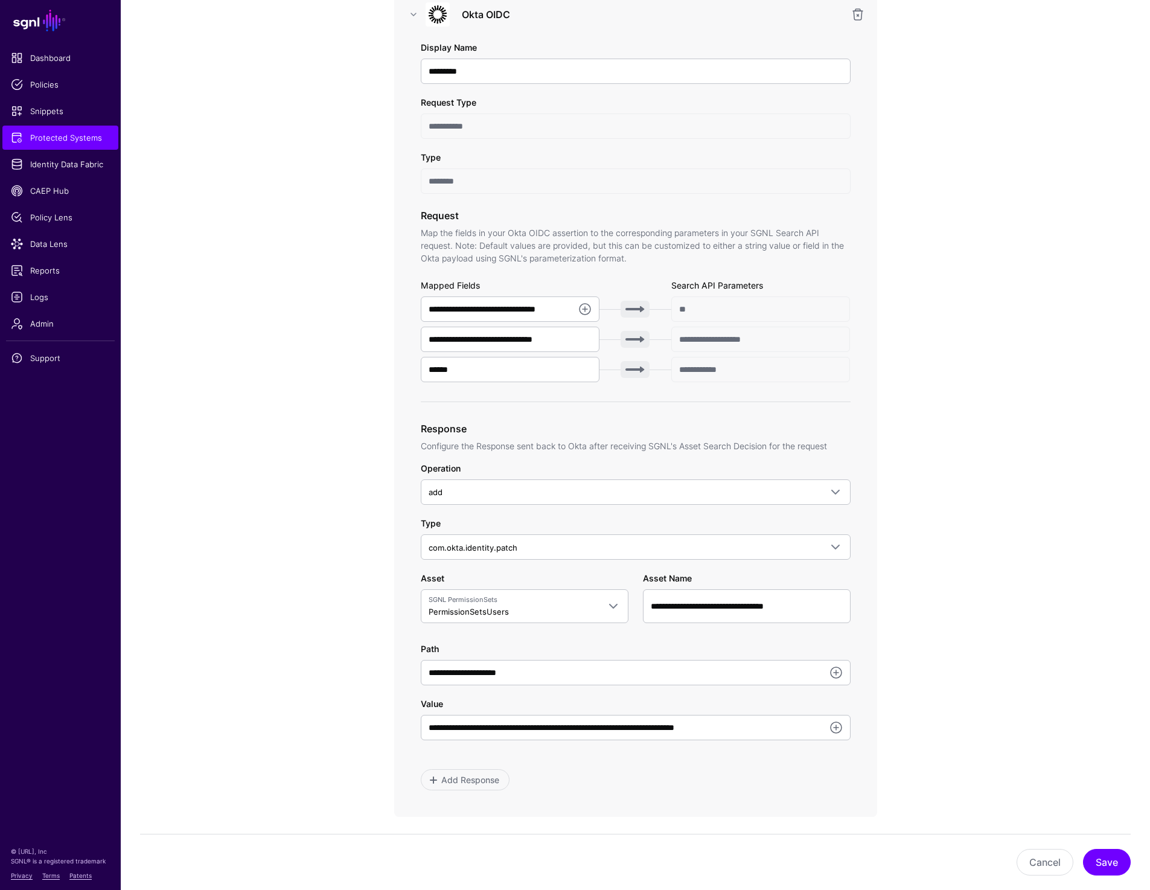
scroll to position [0, 0]
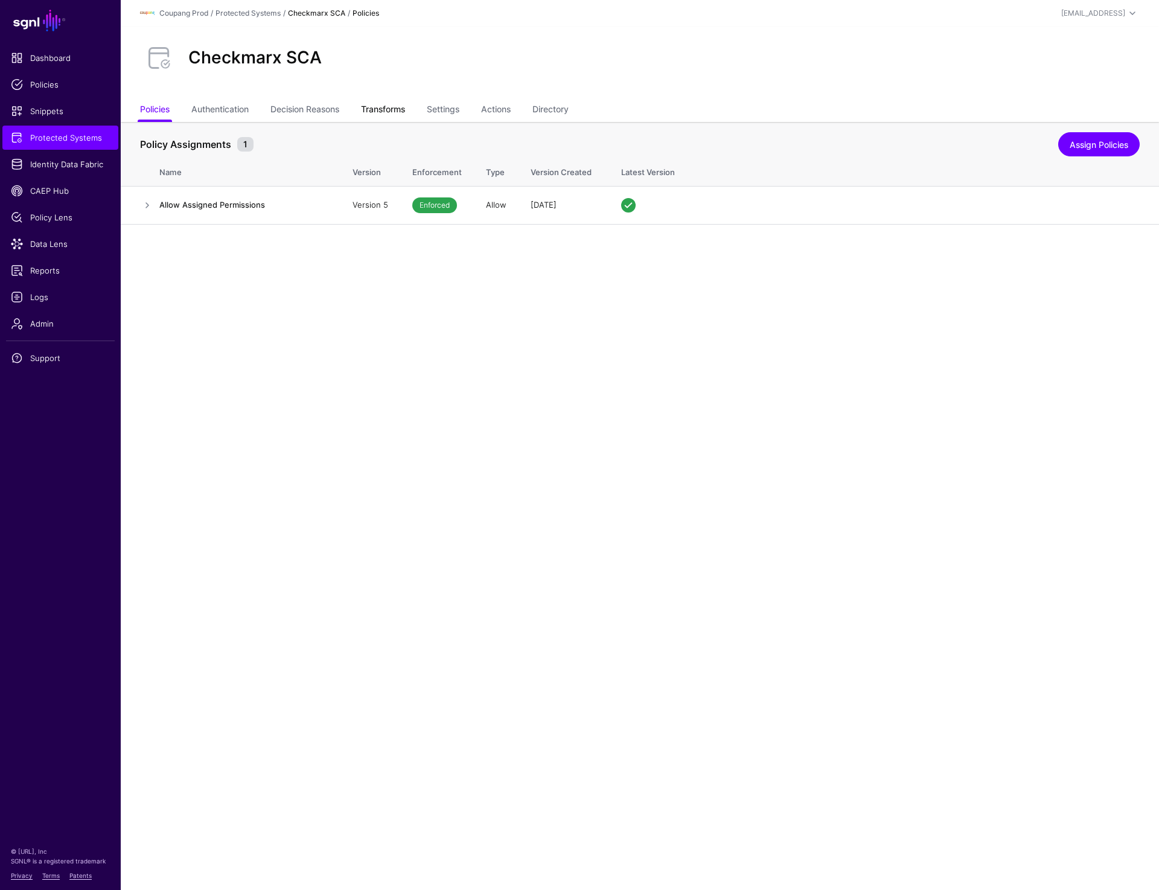
click at [396, 112] on link "Transforms" at bounding box center [383, 110] width 44 height 23
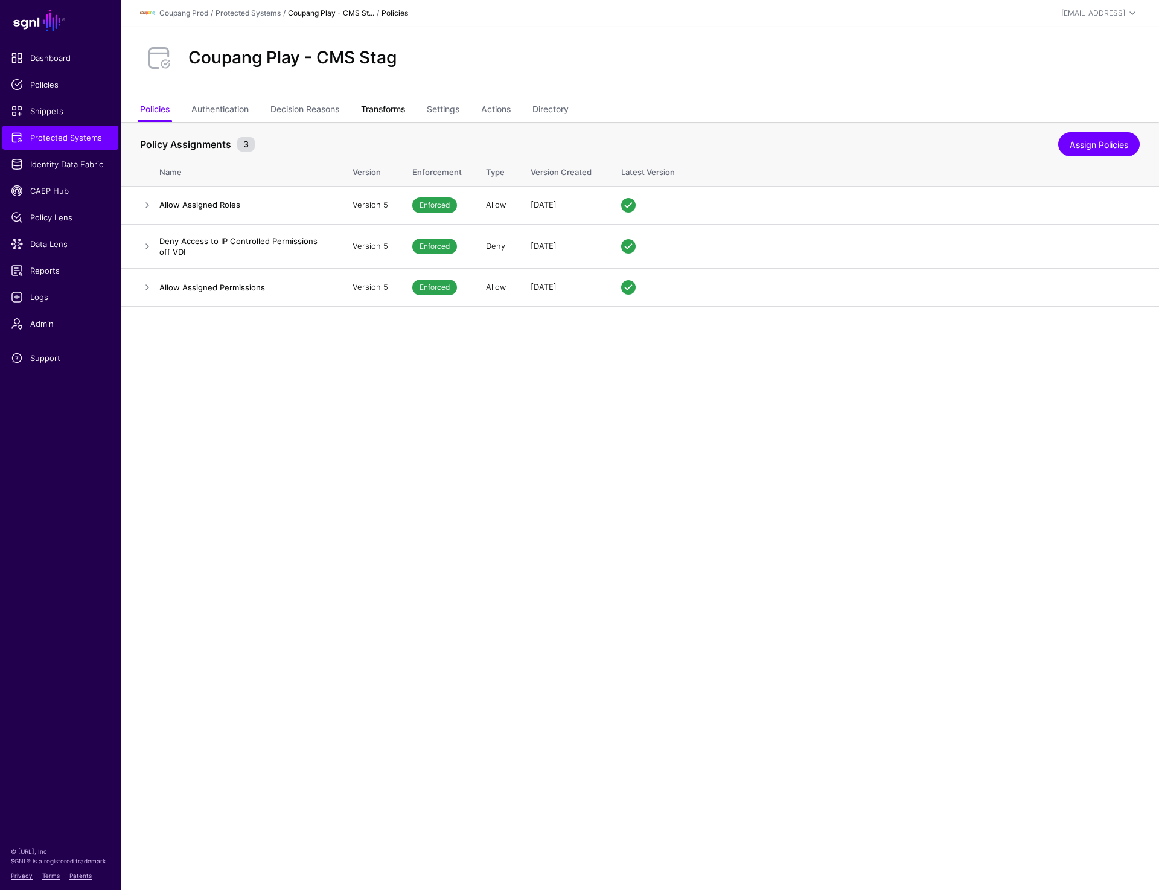
click at [396, 112] on link "Transforms" at bounding box center [383, 110] width 44 height 23
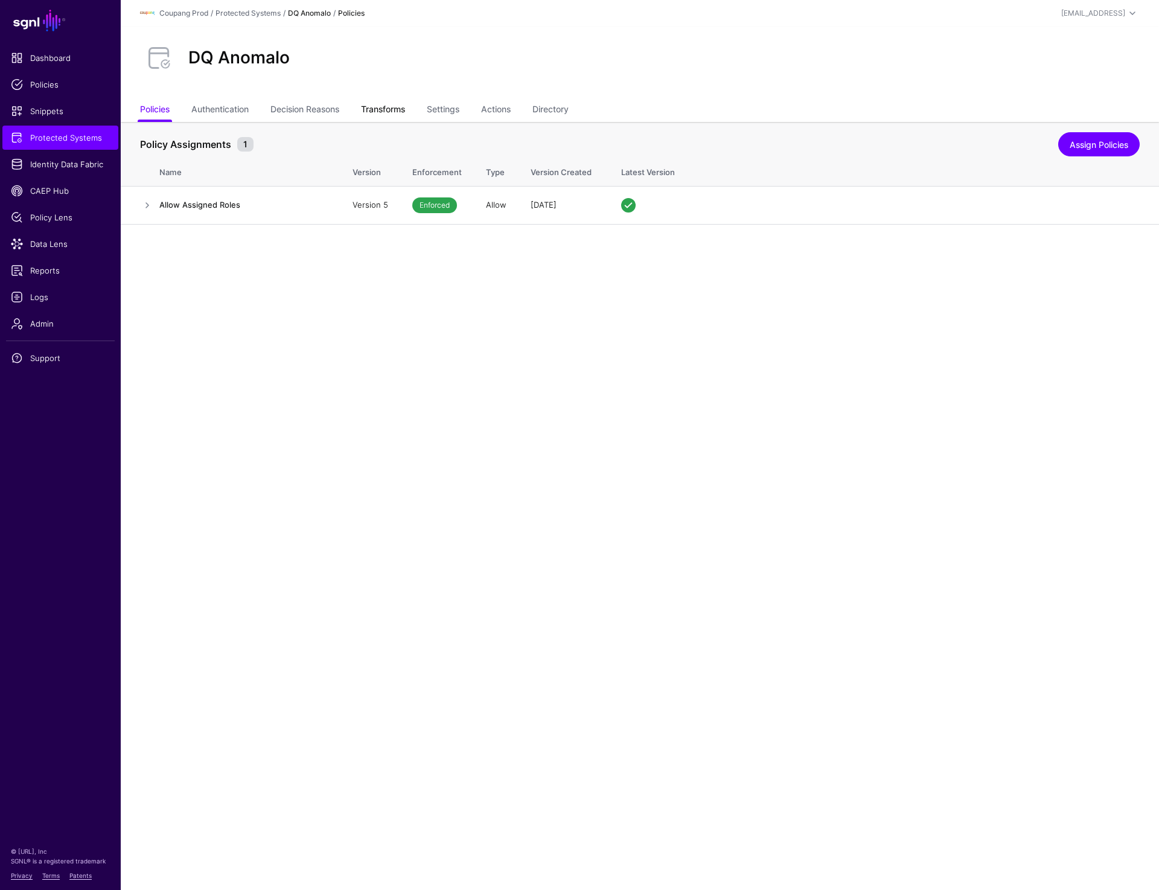
click at [396, 112] on link "Transforms" at bounding box center [383, 110] width 44 height 23
click at [446, 114] on link "Settings" at bounding box center [443, 110] width 33 height 23
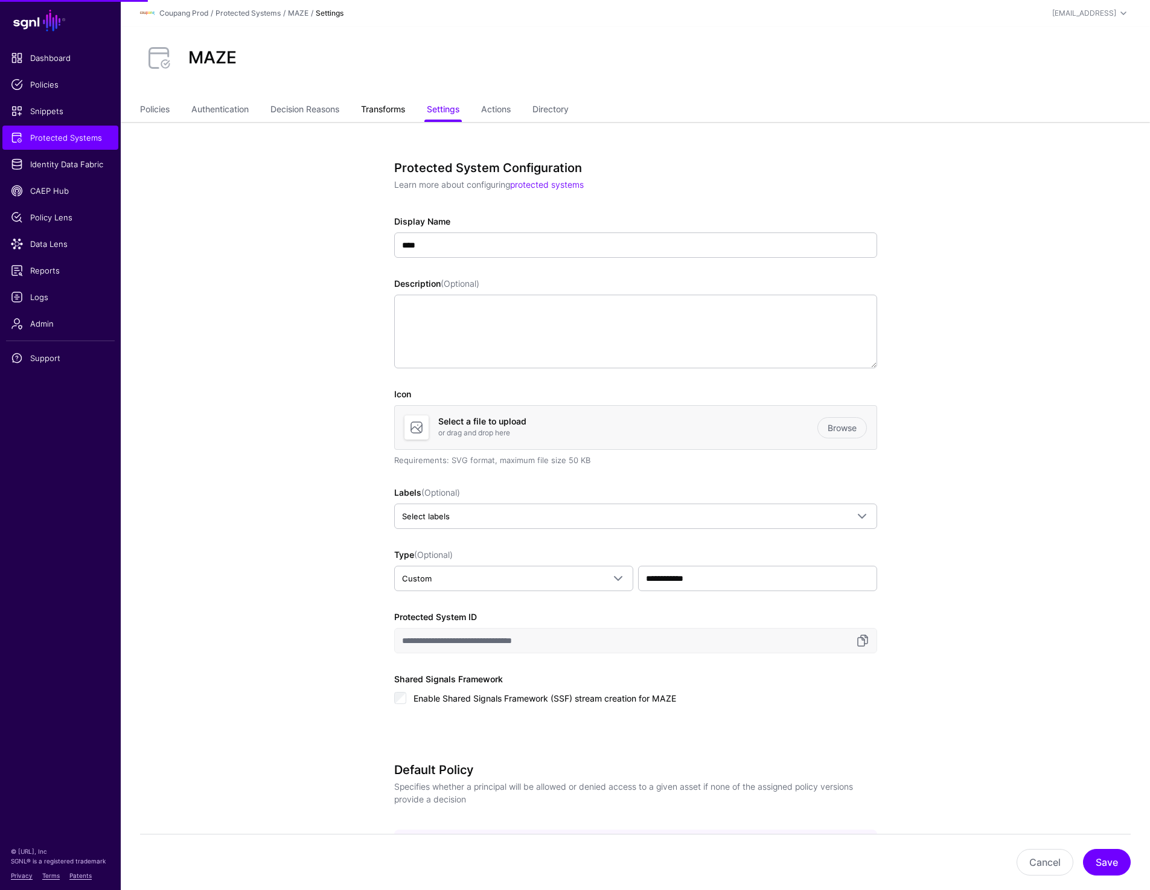
click at [379, 107] on link "Transforms" at bounding box center [383, 110] width 44 height 23
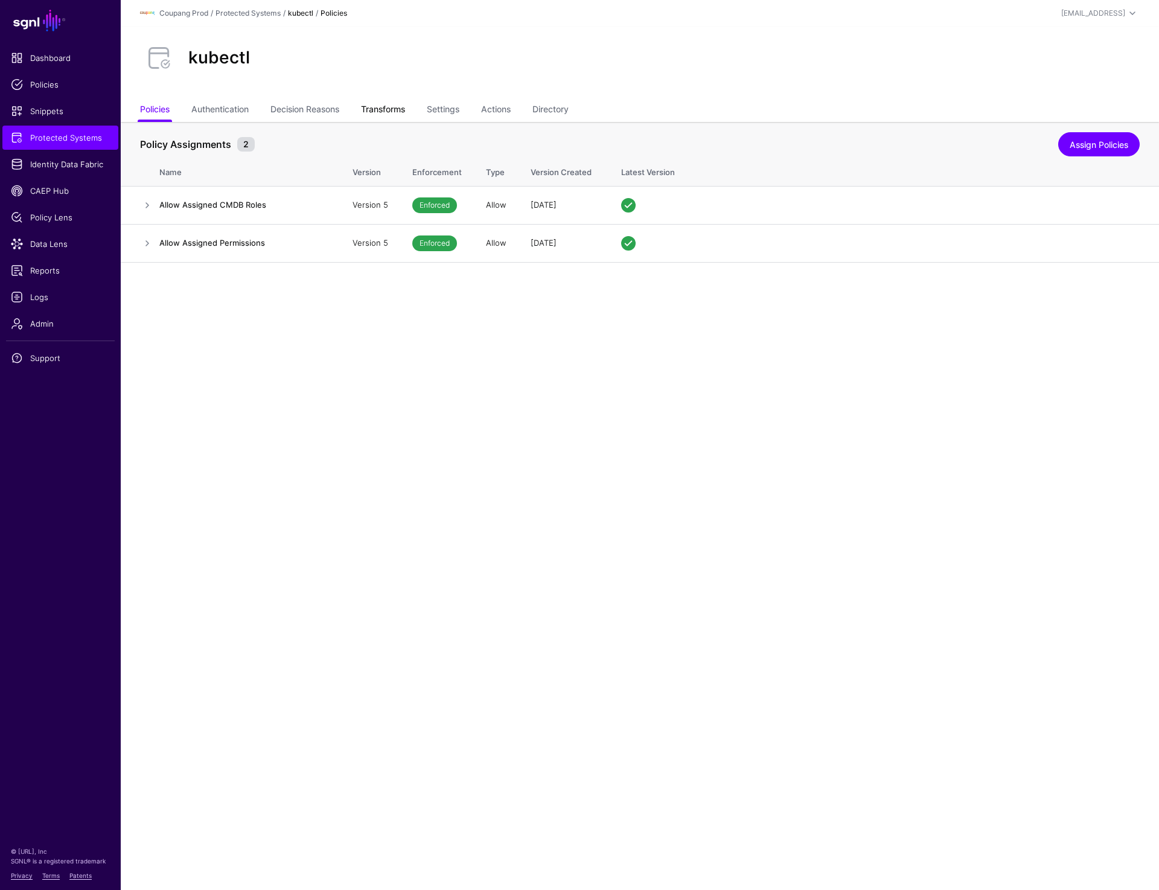
click at [397, 109] on link "Transforms" at bounding box center [383, 110] width 44 height 23
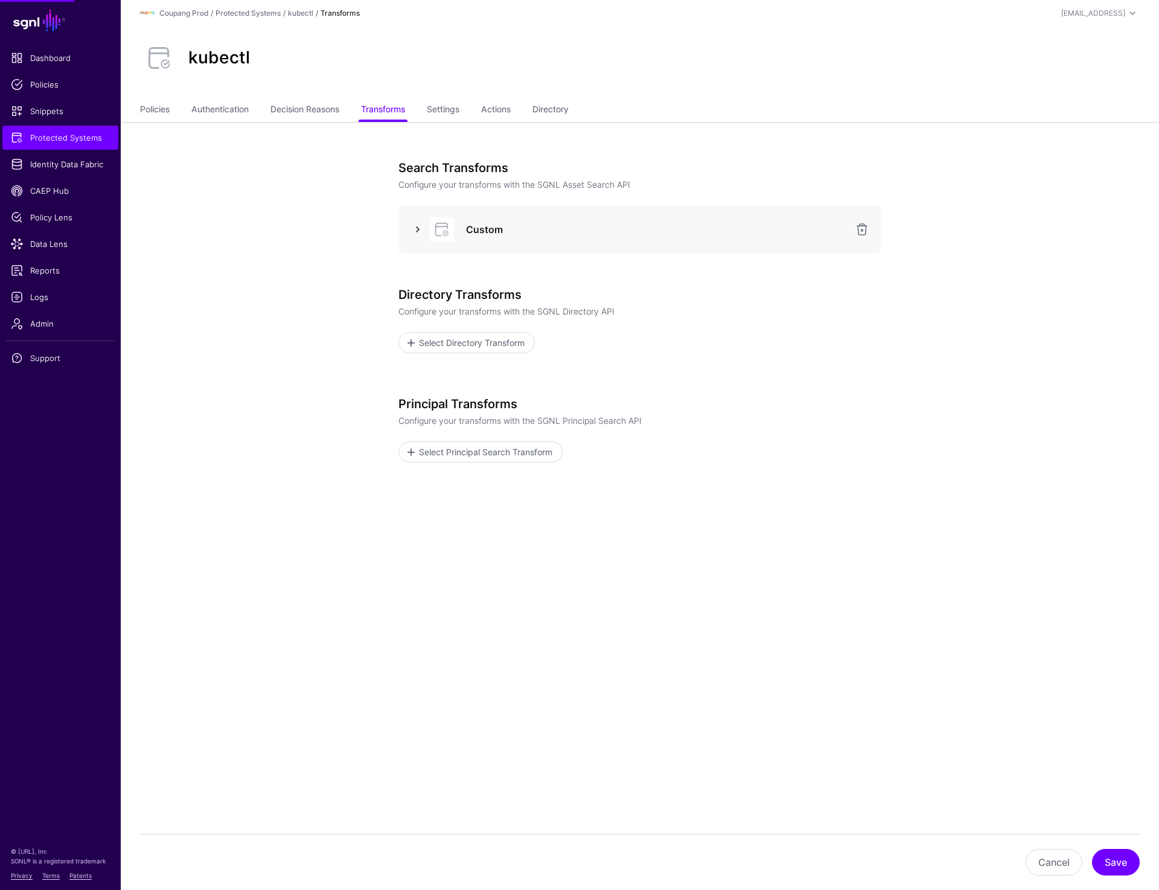
click at [414, 227] on link at bounding box center [418, 229] width 14 height 14
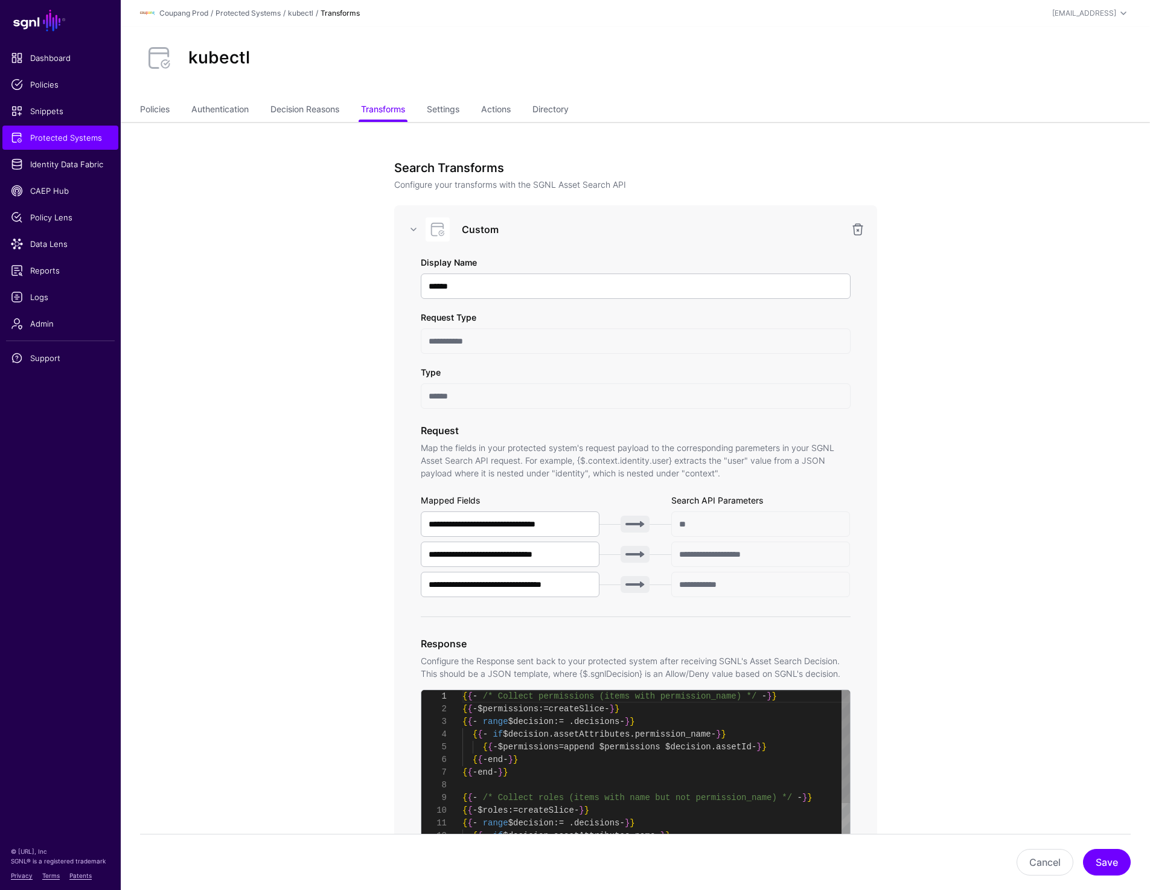
scroll to position [127, 0]
click at [144, 112] on link "Policies" at bounding box center [155, 110] width 30 height 23
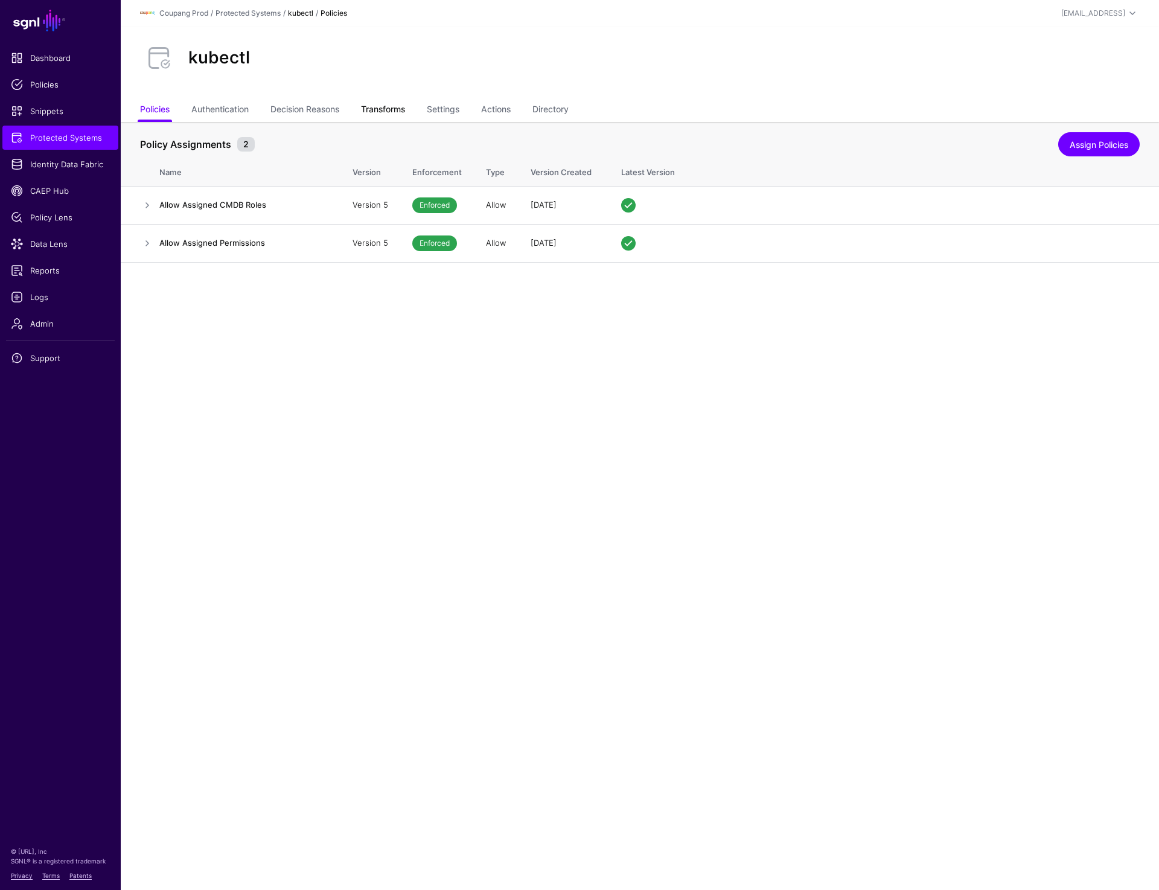
click at [386, 120] on link "Transforms" at bounding box center [383, 110] width 44 height 23
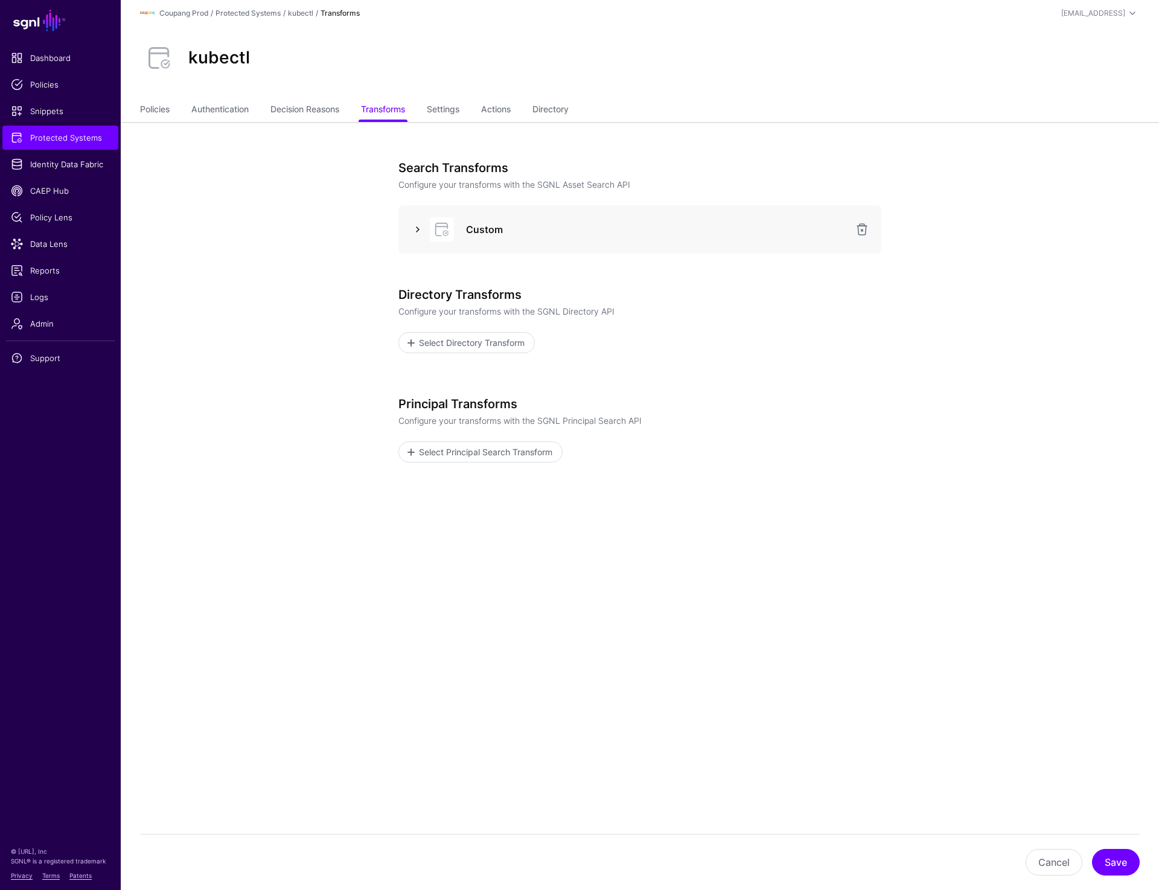
click at [413, 230] on link at bounding box center [418, 229] width 14 height 14
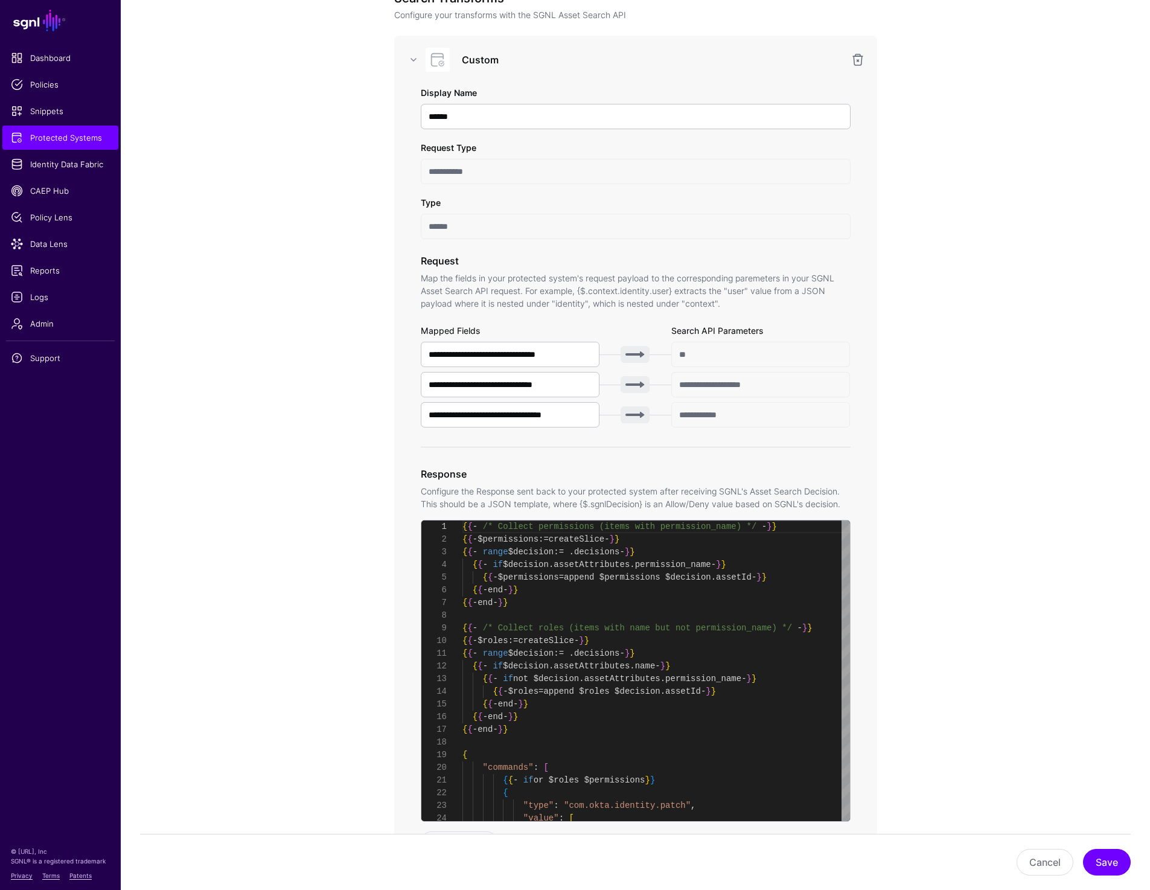
scroll to position [395, 0]
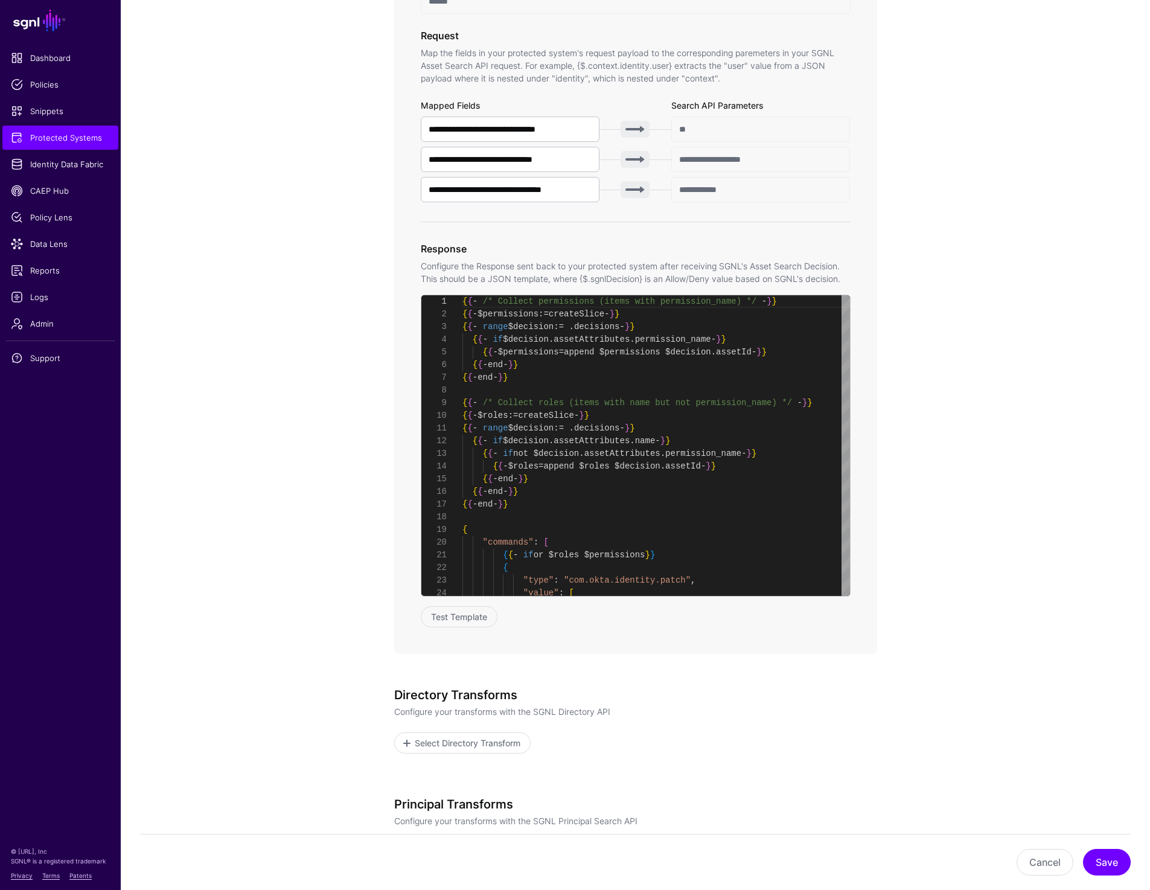
click at [1048, 206] on app-integrations-item-transforms "**********" at bounding box center [635, 384] width 1029 height 1314
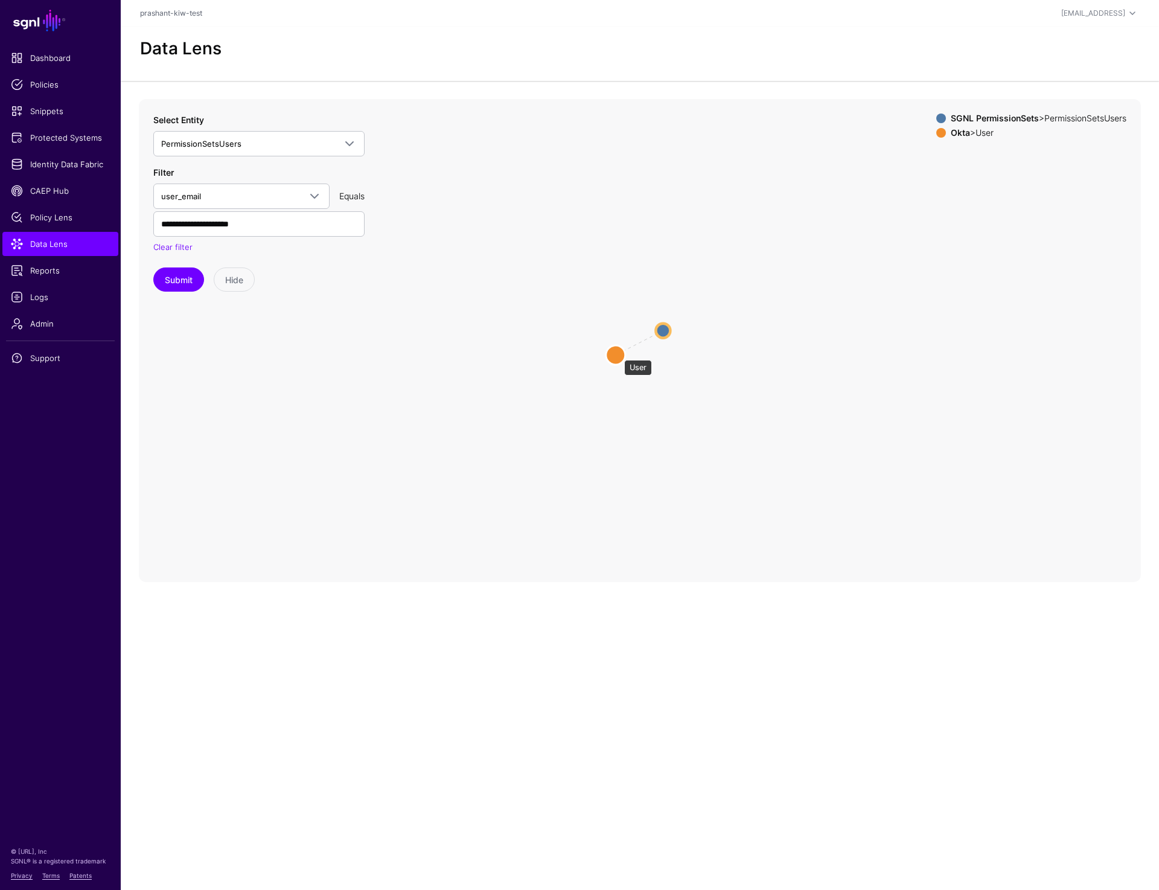
click at [618, 354] on circle at bounding box center [615, 354] width 19 height 19
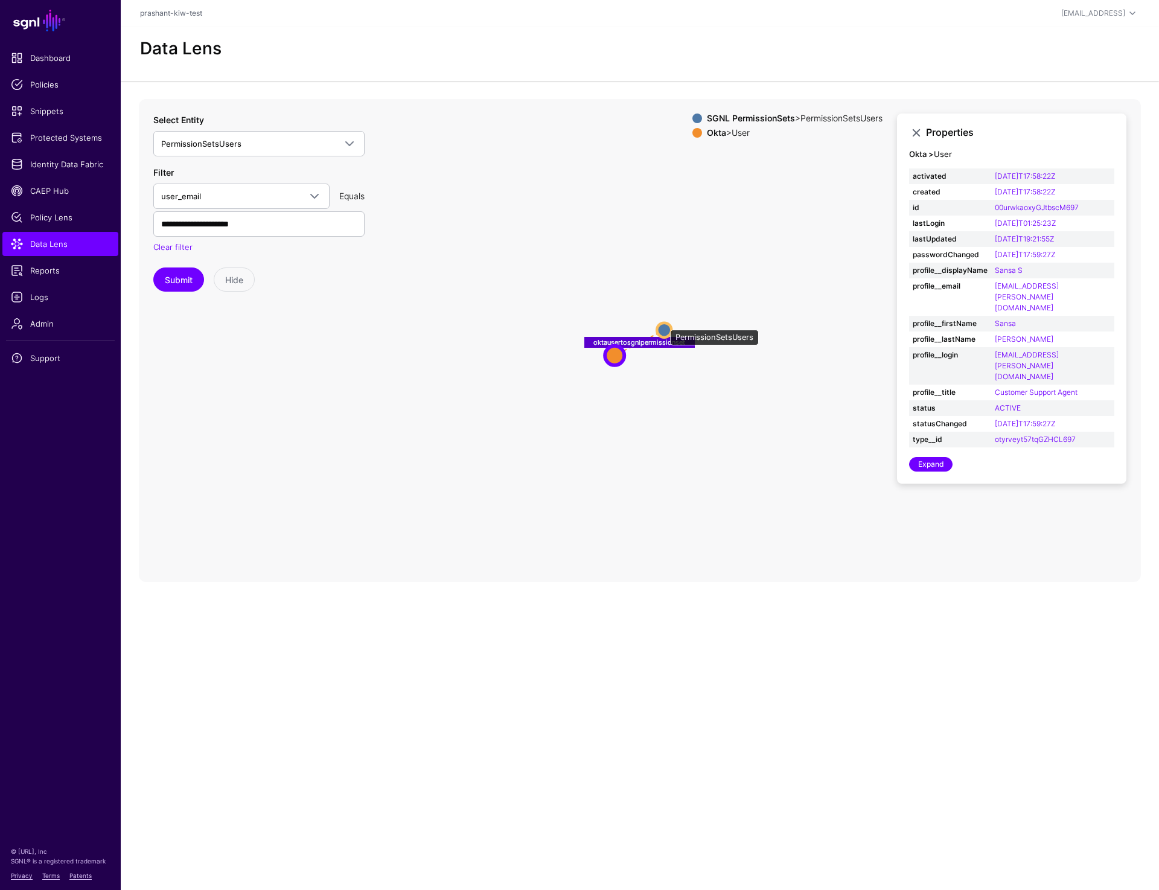
click at [664, 324] on circle at bounding box center [664, 329] width 14 height 14
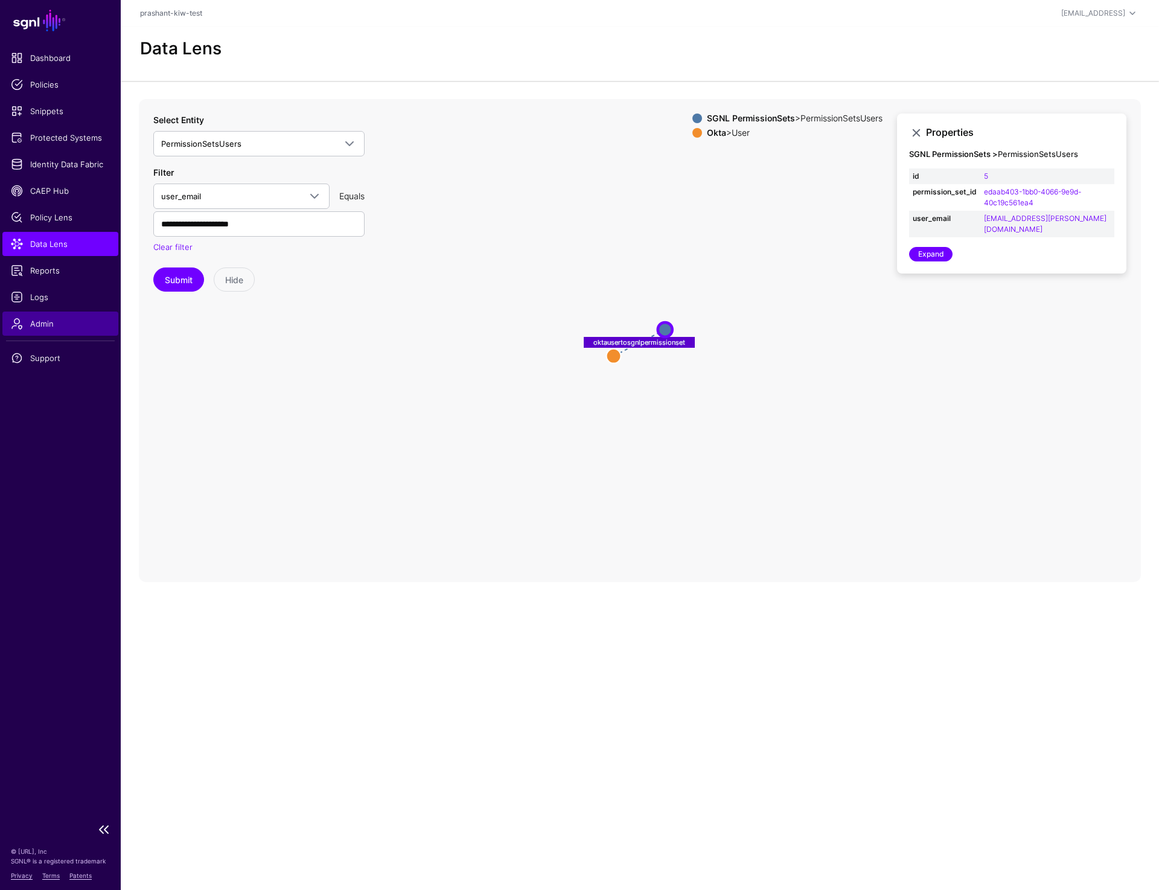
click at [72, 330] on link "Admin" at bounding box center [60, 324] width 116 height 24
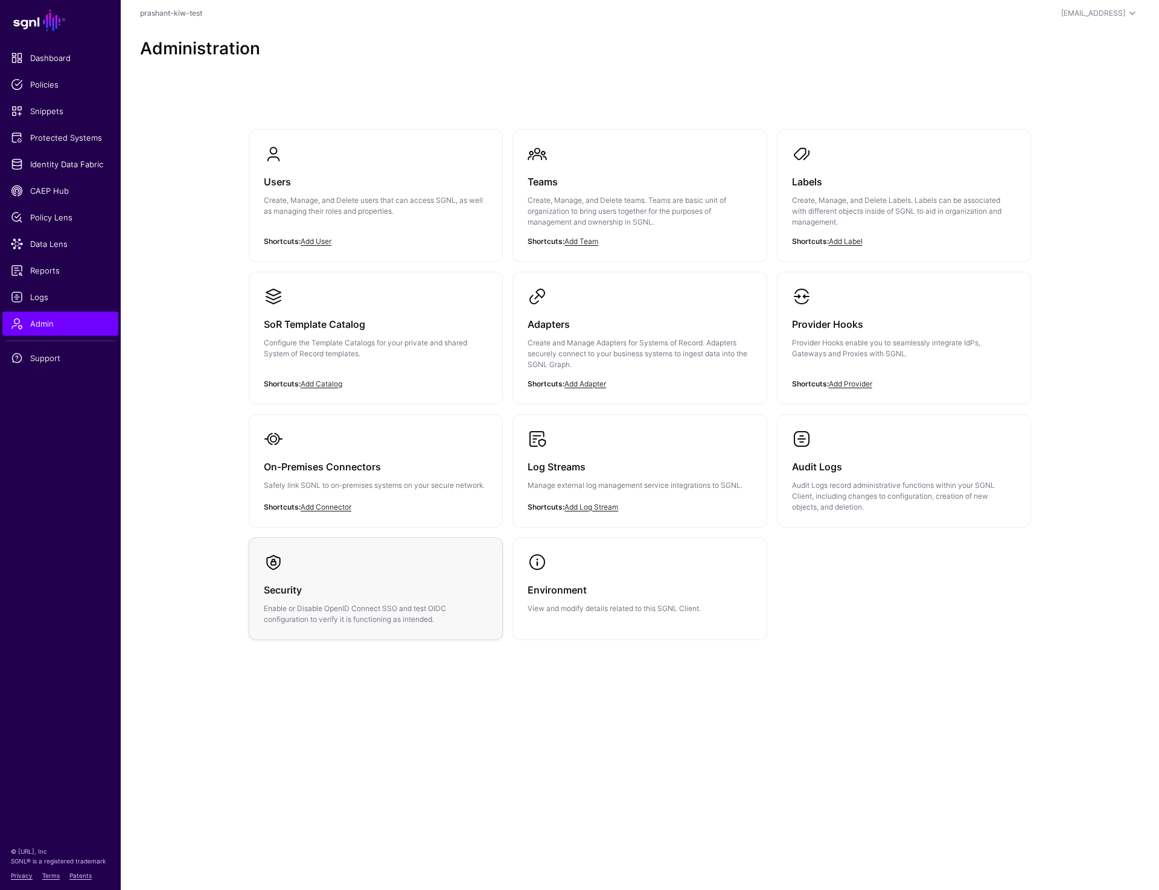
click at [355, 579] on div "Security Enable or Disable OpenID Connect SSO and test OIDC configuration to ve…" at bounding box center [376, 598] width 224 height 53
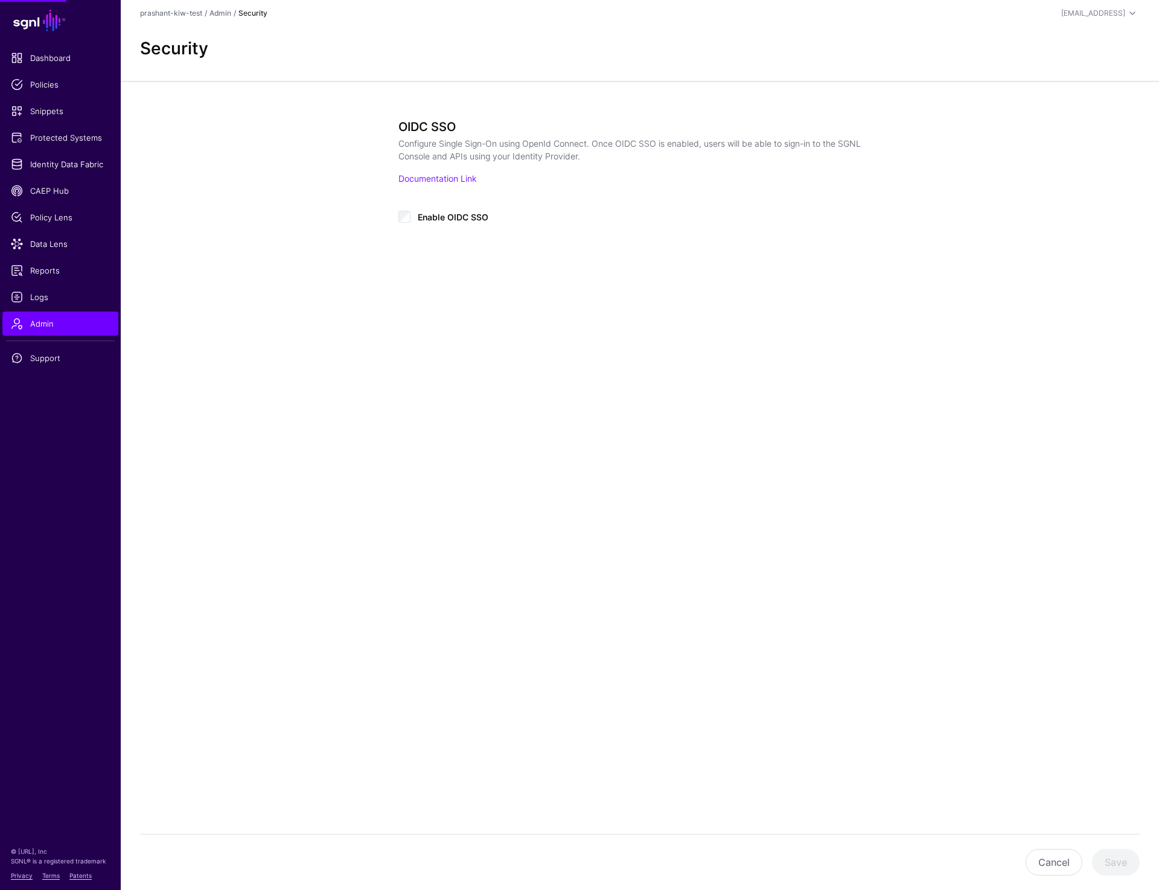
type input "**********"
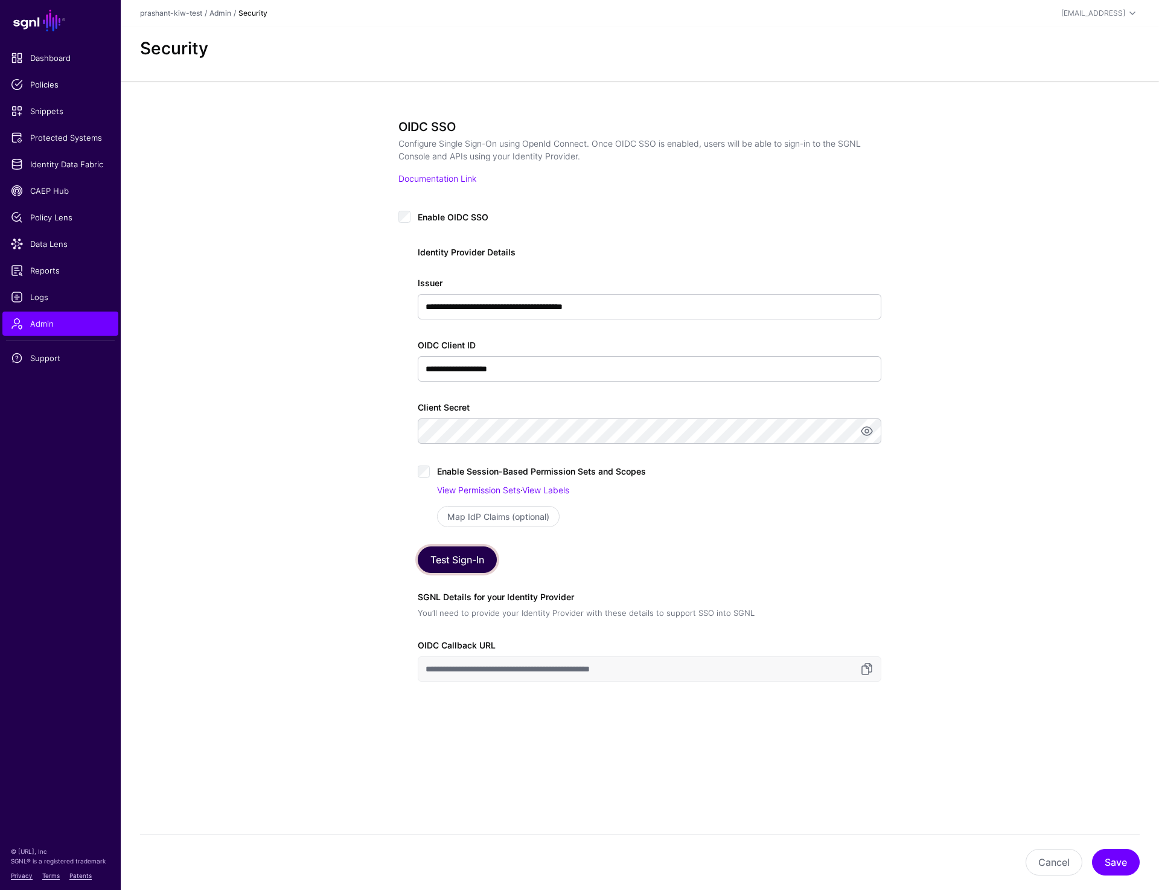
click at [455, 563] on button "Test Sign-In" at bounding box center [457, 559] width 79 height 27
click at [1106, 862] on button "Save" at bounding box center [1116, 862] width 48 height 27
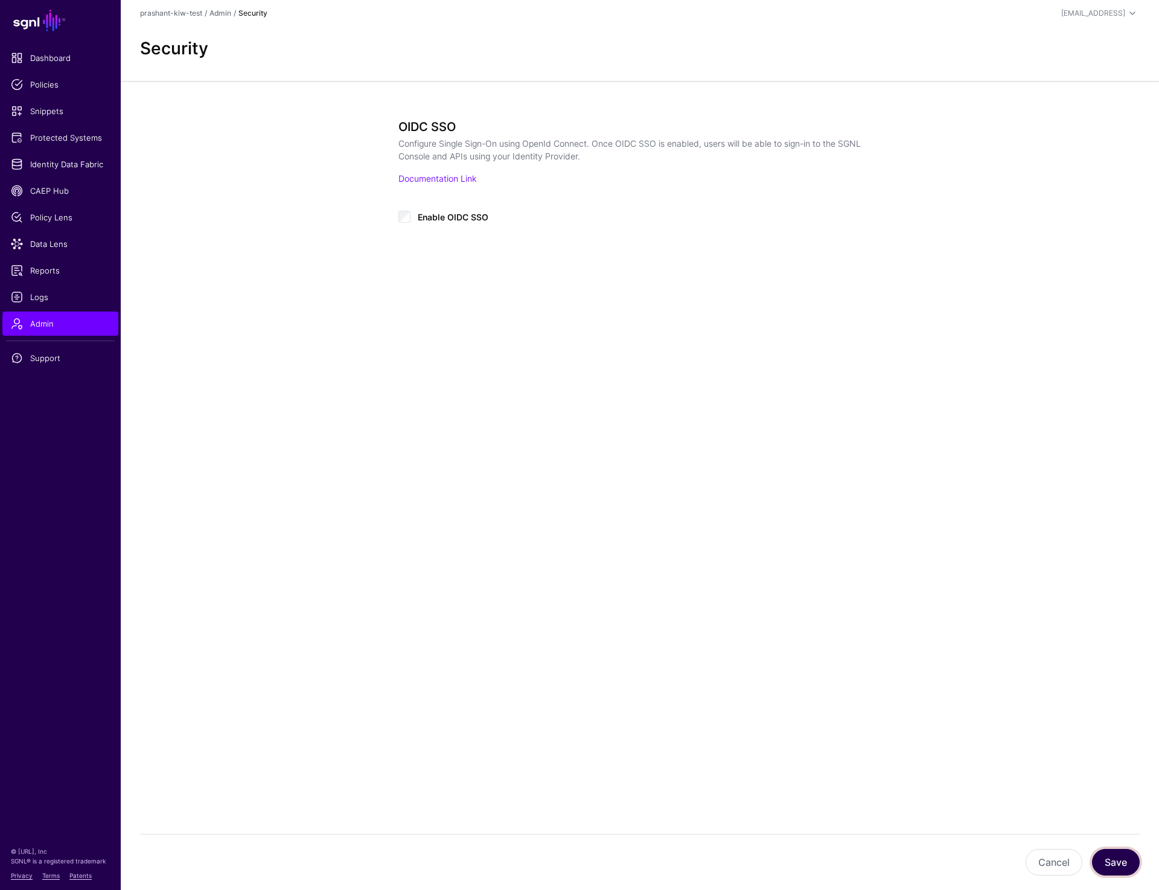
click at [1122, 856] on button "Save" at bounding box center [1116, 862] width 48 height 27
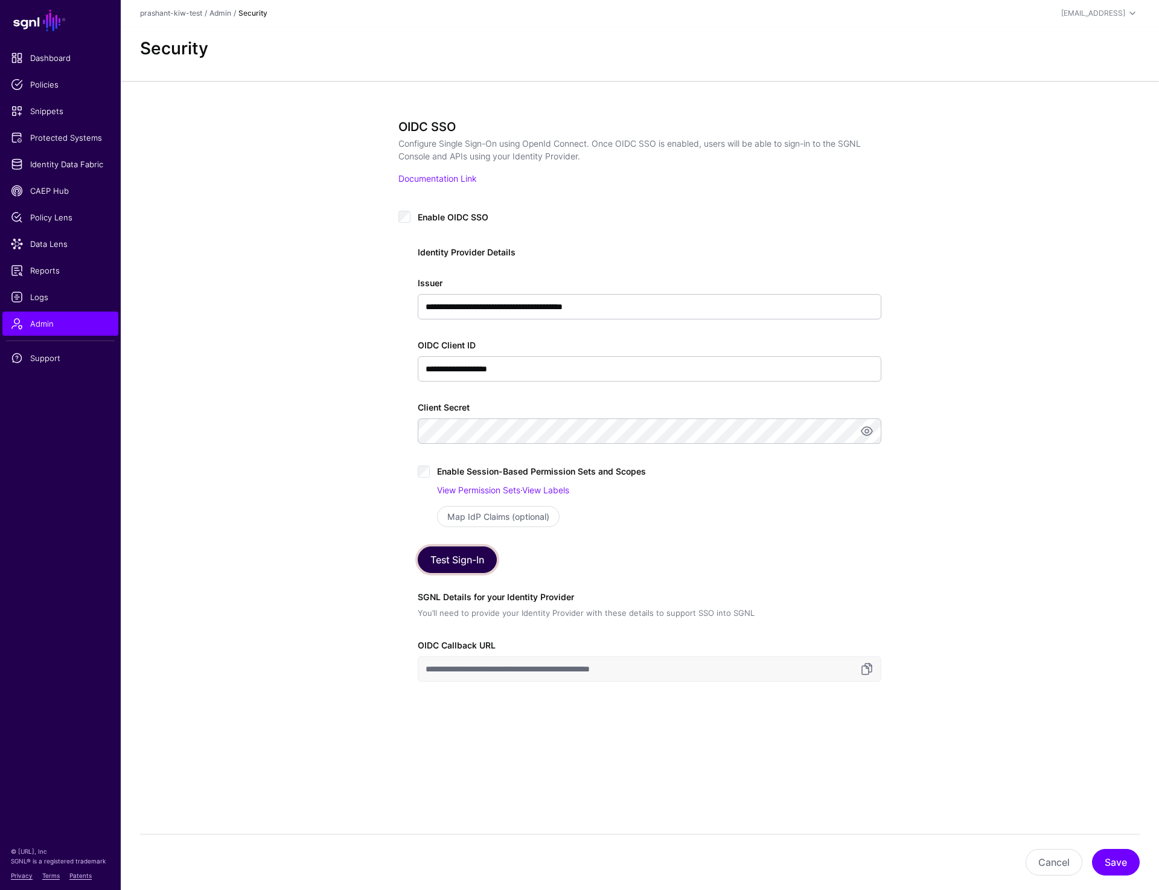
click at [469, 563] on button "Test Sign-In" at bounding box center [457, 559] width 79 height 27
click at [261, 11] on strong "Security" at bounding box center [252, 12] width 29 height 9
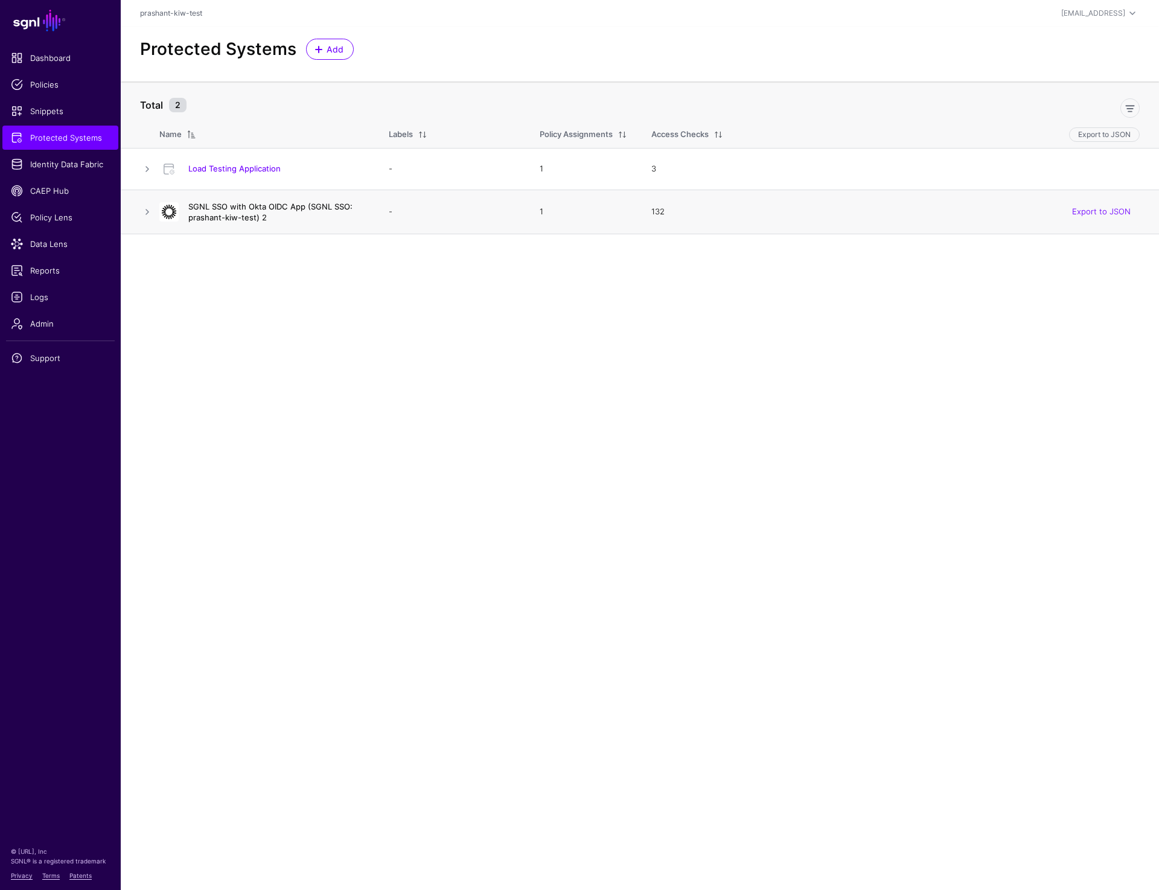
click at [248, 213] on link "SGNL SSO with Okta OIDC App (SGNL SSO: prashant-kiw-test) 2" at bounding box center [270, 212] width 164 height 21
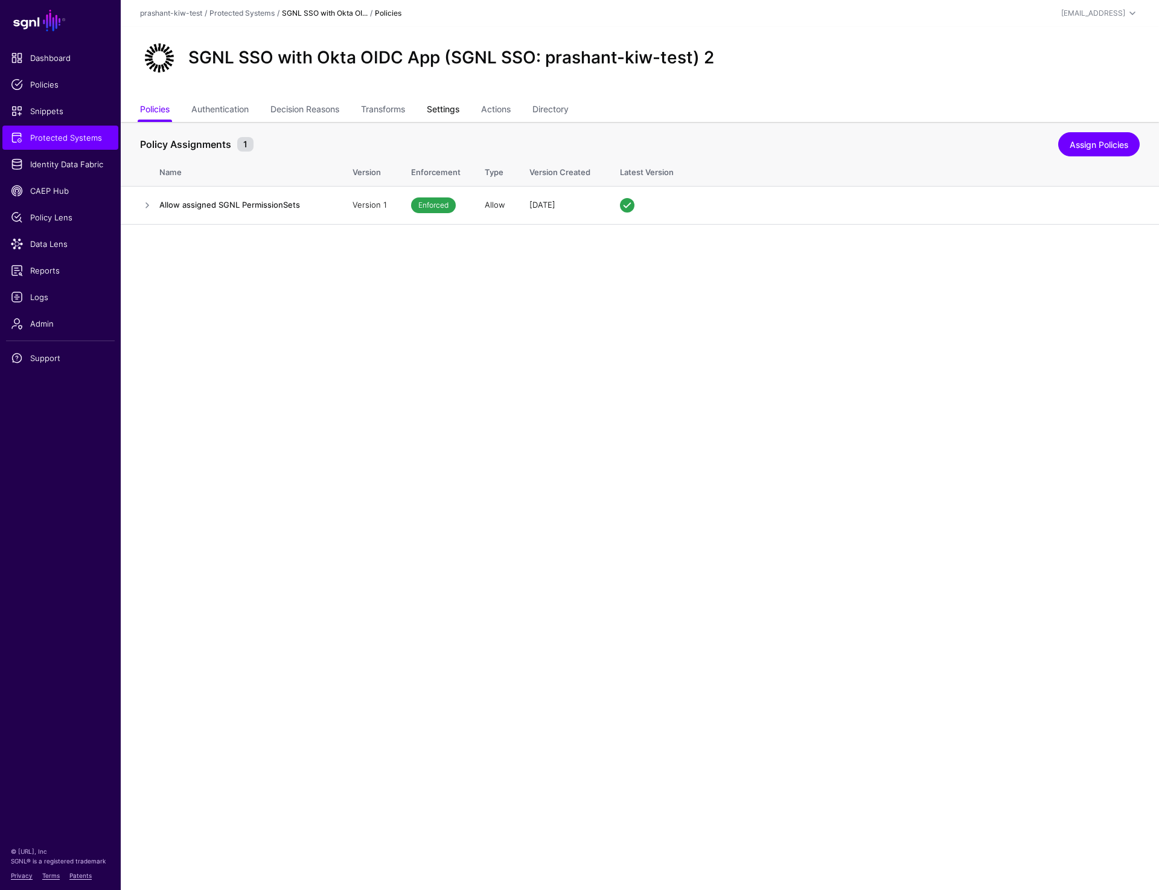
click at [459, 109] on link "Settings" at bounding box center [443, 110] width 33 height 23
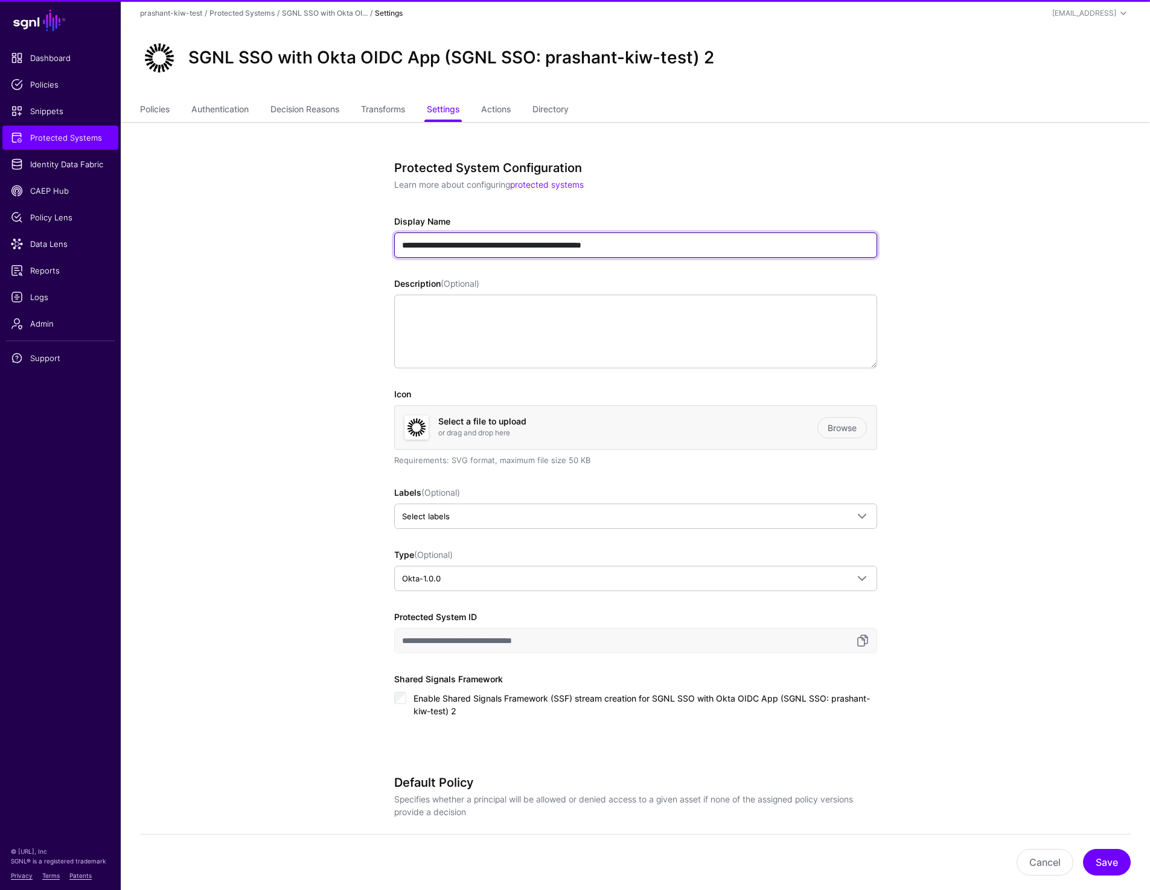
click at [690, 239] on input "**********" at bounding box center [635, 244] width 483 height 25
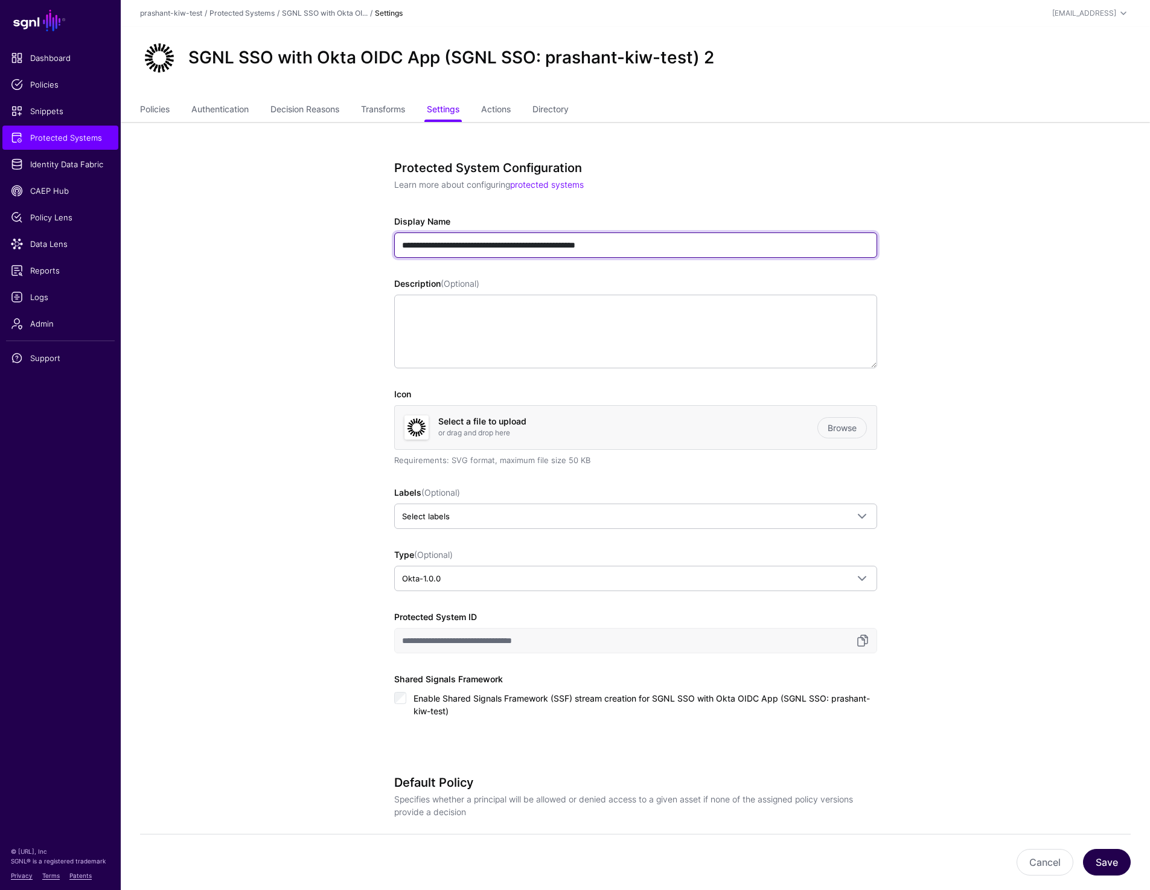
type input "**********"
click at [1102, 861] on button "Save" at bounding box center [1107, 862] width 48 height 27
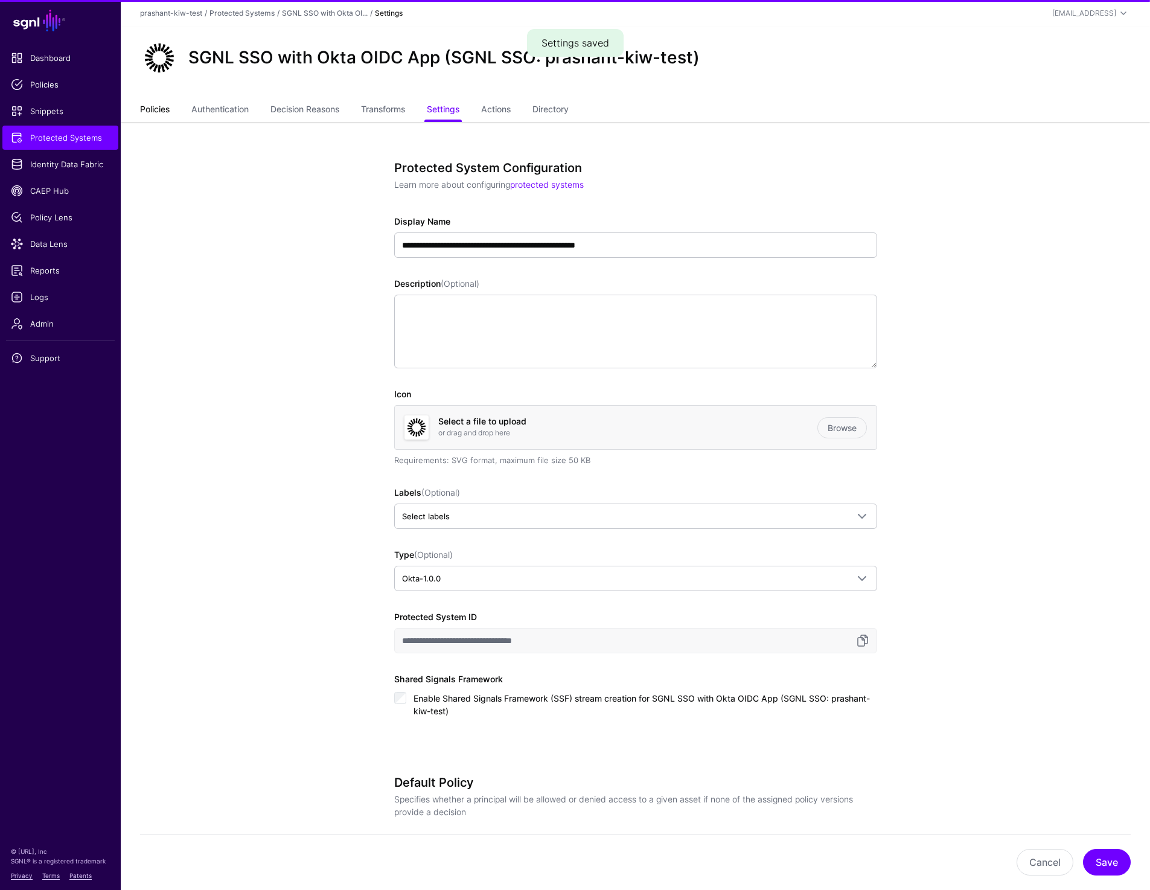
click at [156, 110] on link "Policies" at bounding box center [155, 110] width 30 height 23
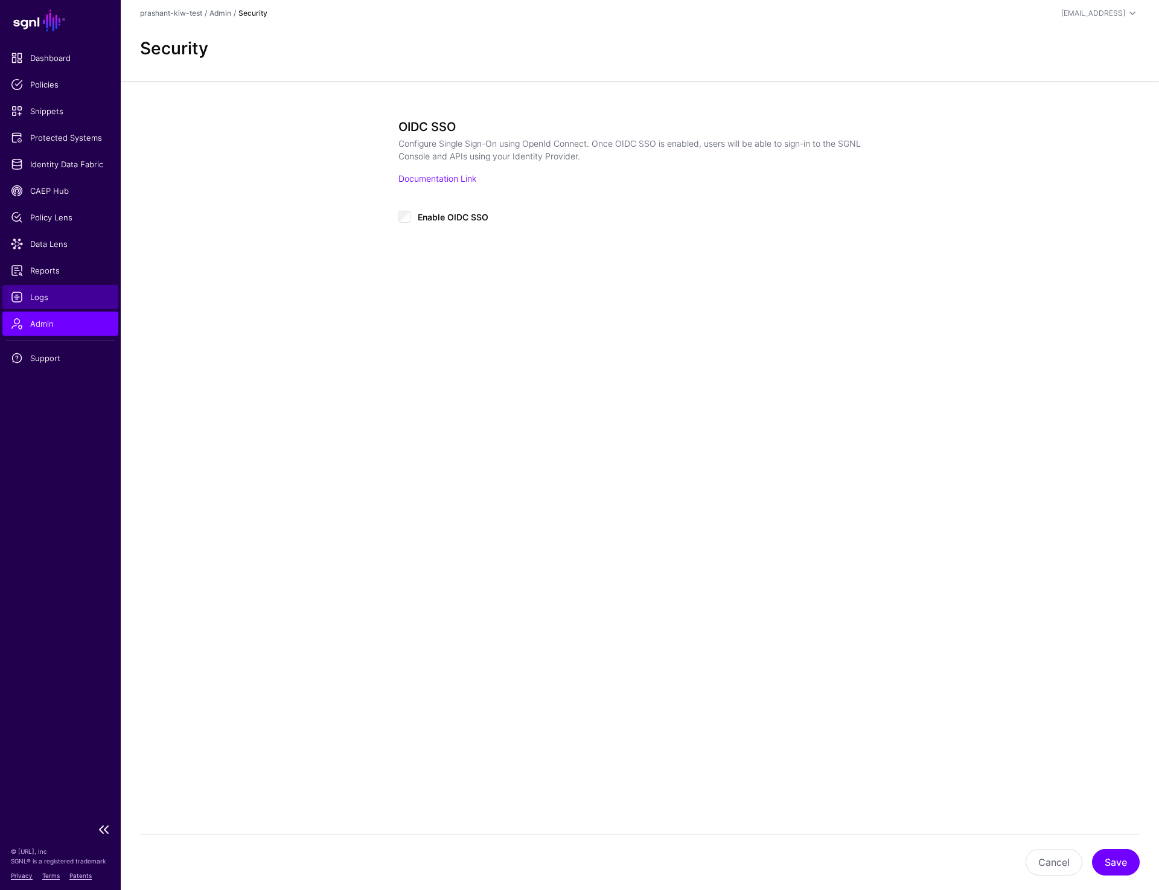
click at [40, 296] on span "Logs" at bounding box center [60, 297] width 99 height 12
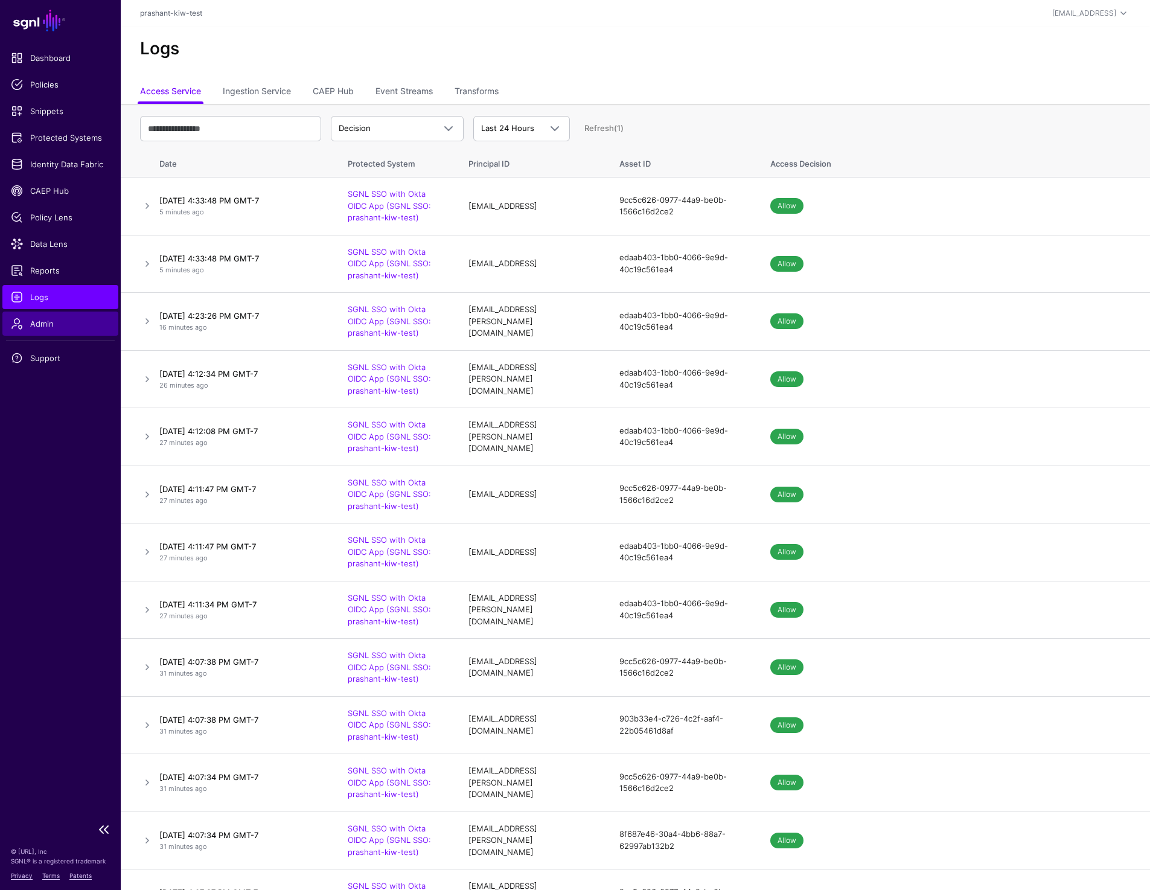
click at [49, 329] on span "Admin" at bounding box center [60, 324] width 99 height 12
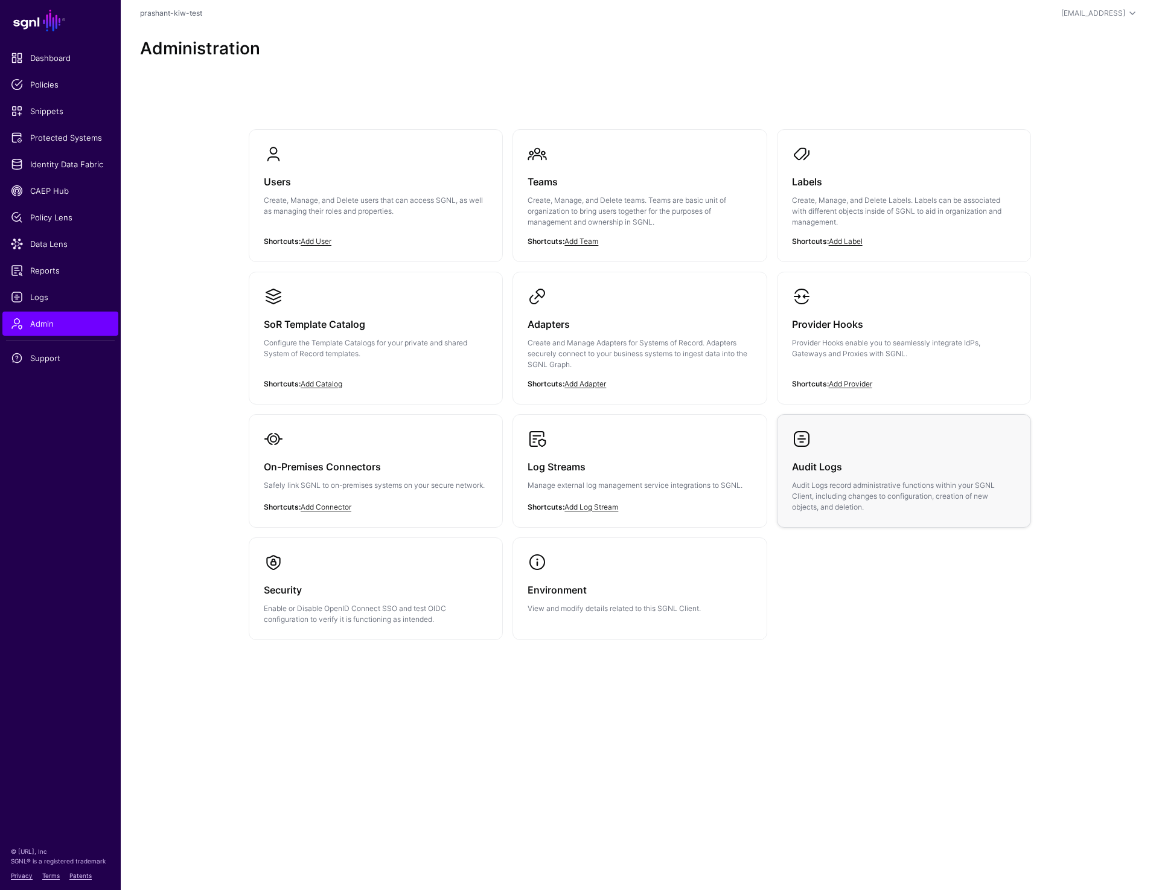
click at [937, 462] on h3 "Audit Logs" at bounding box center [904, 466] width 224 height 17
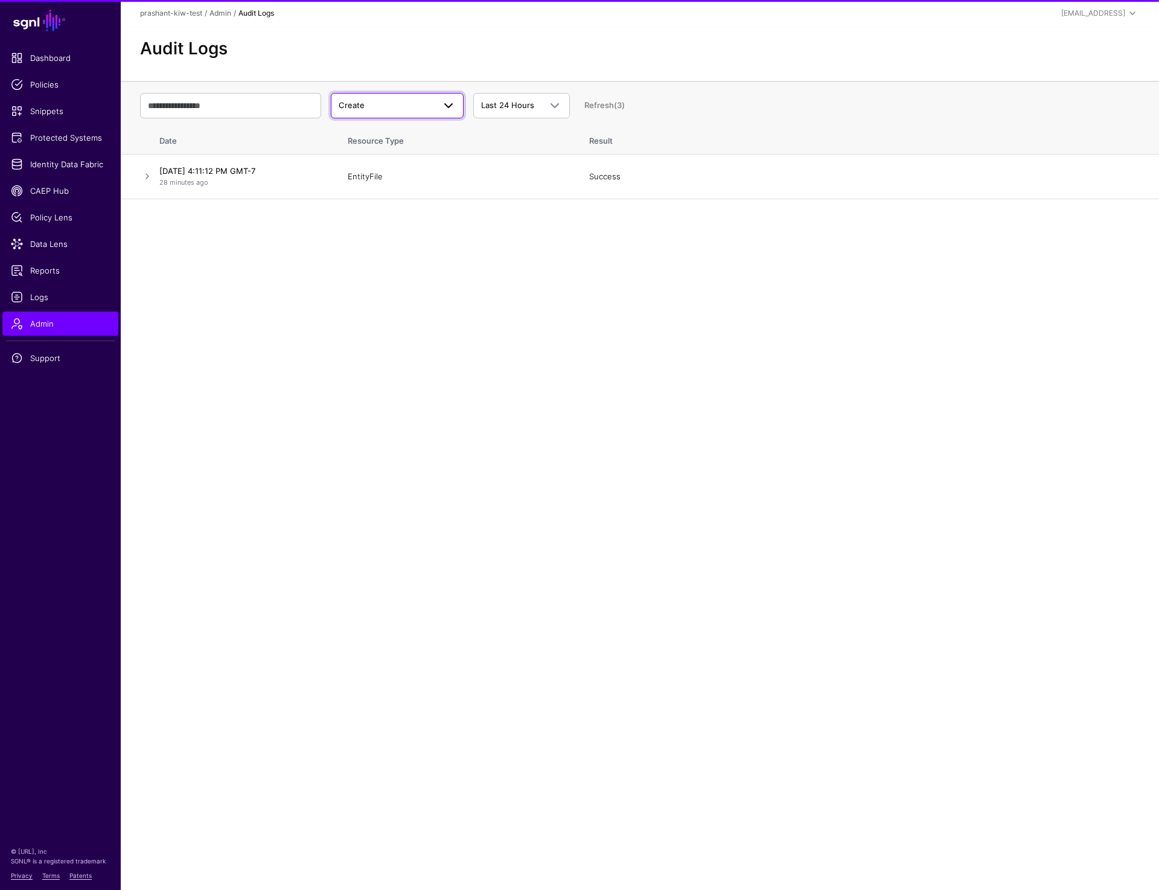
click at [406, 102] on span "Create" at bounding box center [386, 106] width 95 height 12
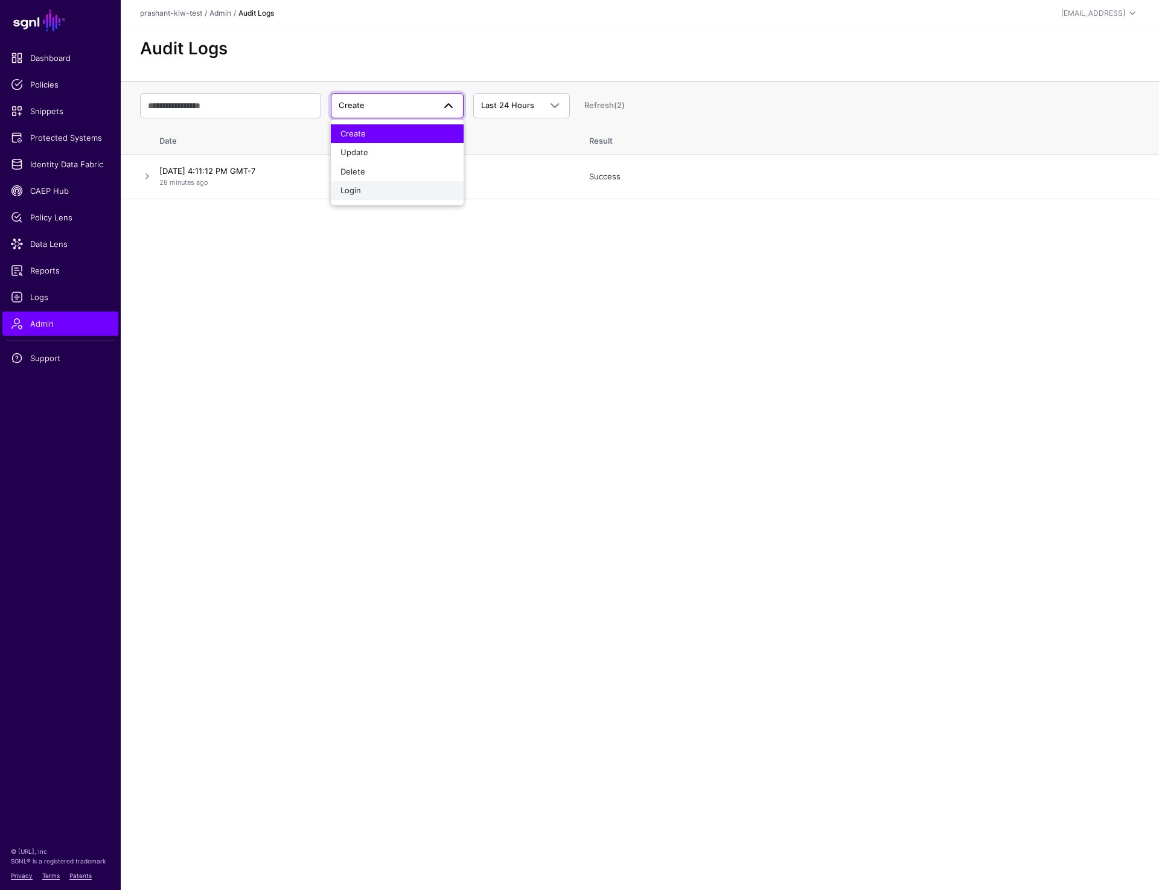
click at [377, 189] on div "Login" at bounding box center [398, 191] width 114 height 12
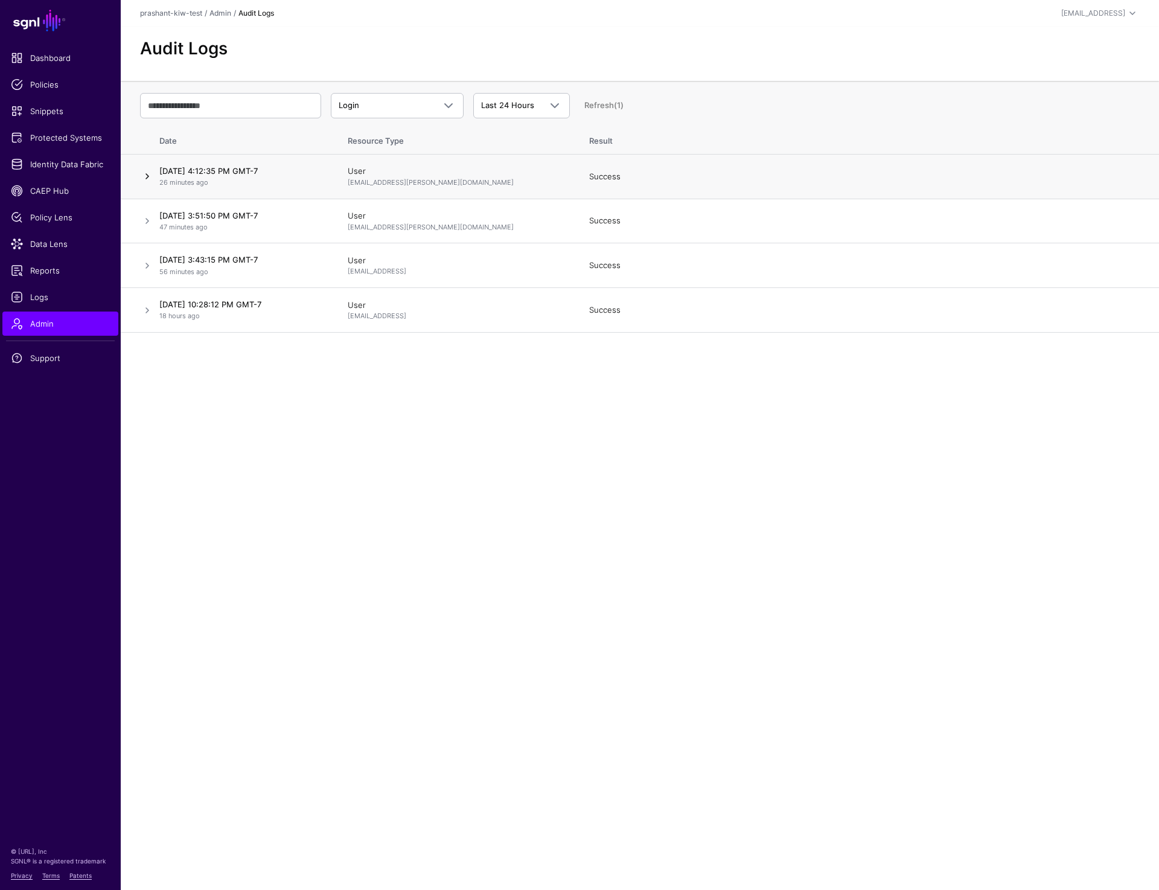
click at [147, 180] on link at bounding box center [147, 176] width 14 height 14
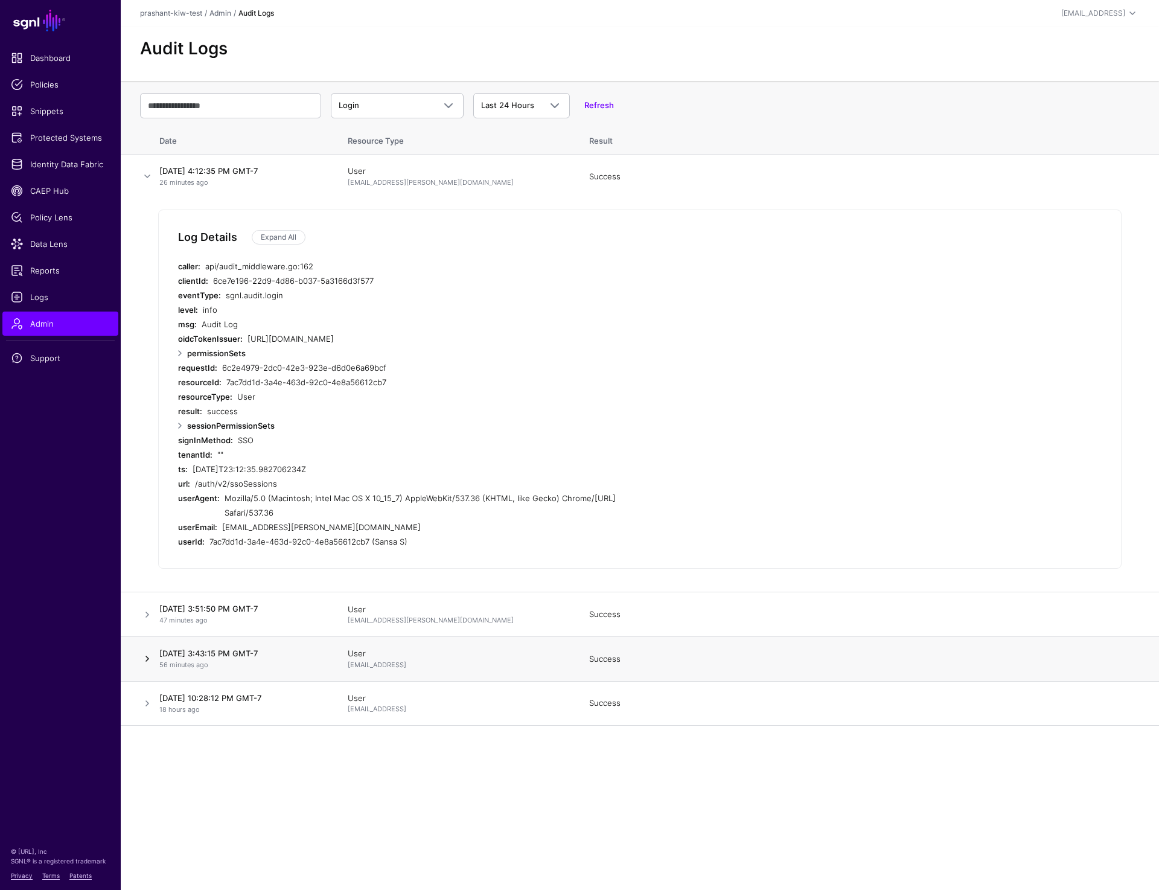
click at [149, 655] on link at bounding box center [147, 658] width 14 height 14
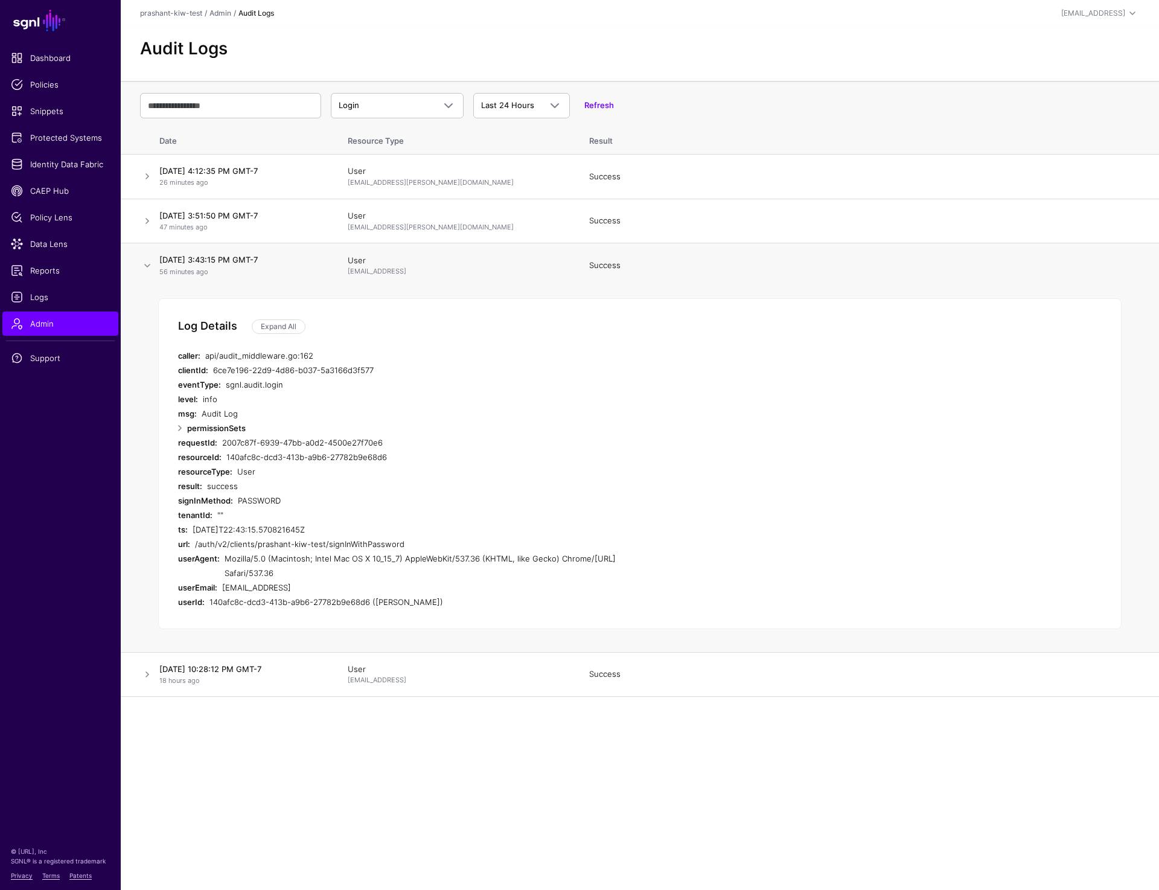
click at [155, 260] on td "[DATE] 3:43:15 PM GMT-7 56 minutes ago" at bounding box center [245, 265] width 181 height 44
click at [146, 267] on link at bounding box center [147, 265] width 14 height 14
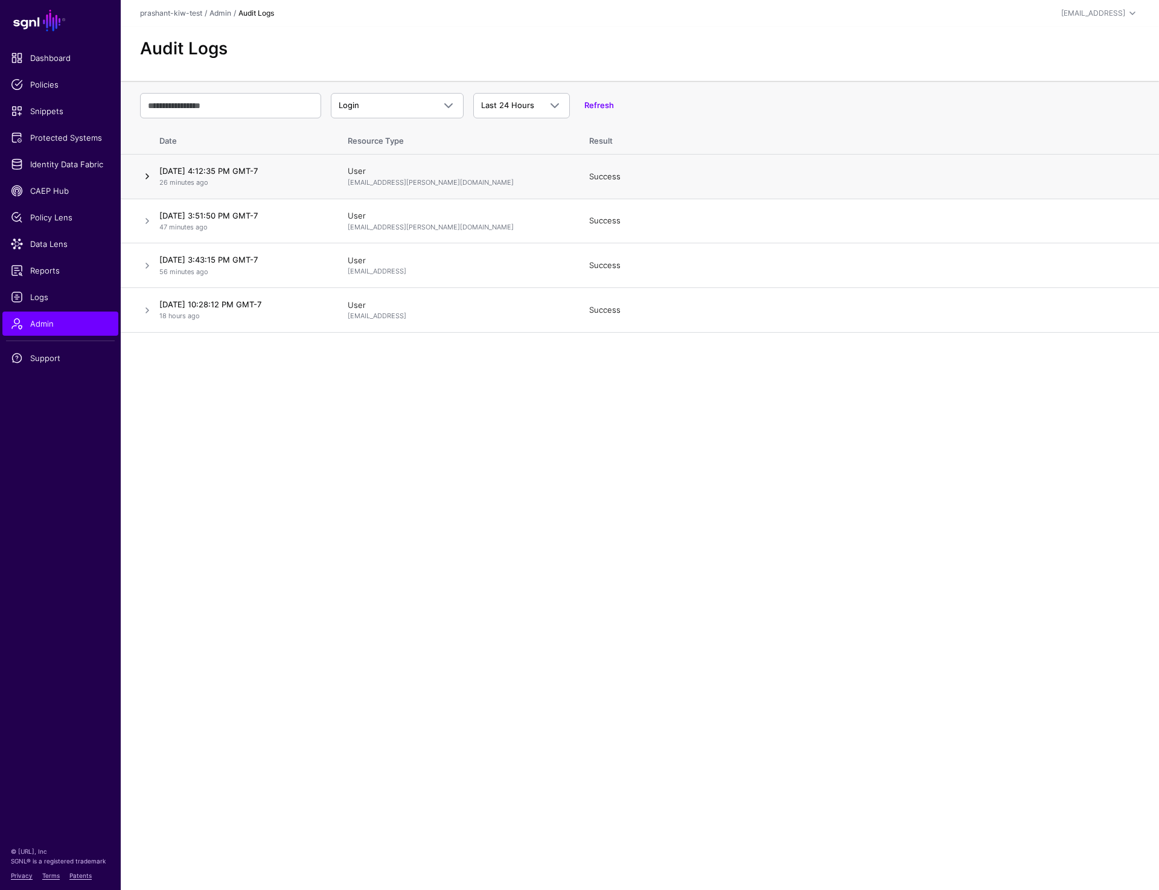
click at [144, 173] on link at bounding box center [147, 176] width 14 height 14
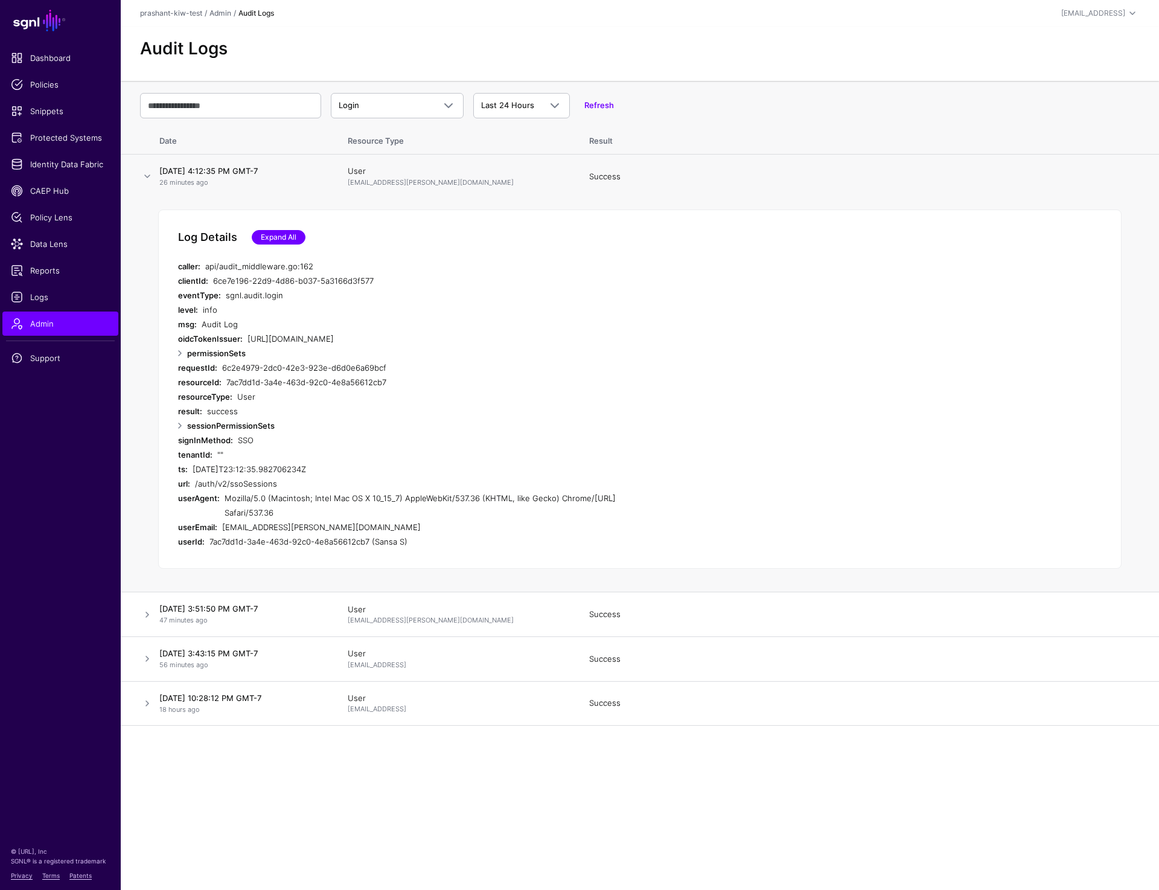
click at [279, 243] on link "Expand All" at bounding box center [279, 237] width 54 height 14
